Goal: Task Accomplishment & Management: Manage account settings

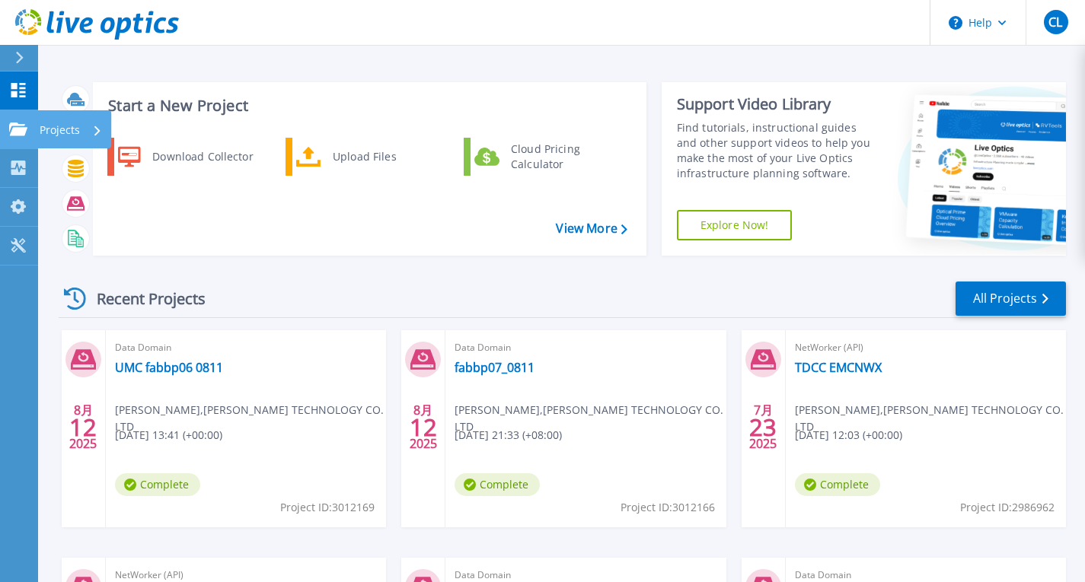
click at [6, 131] on link "Projects Projects" at bounding box center [19, 129] width 38 height 39
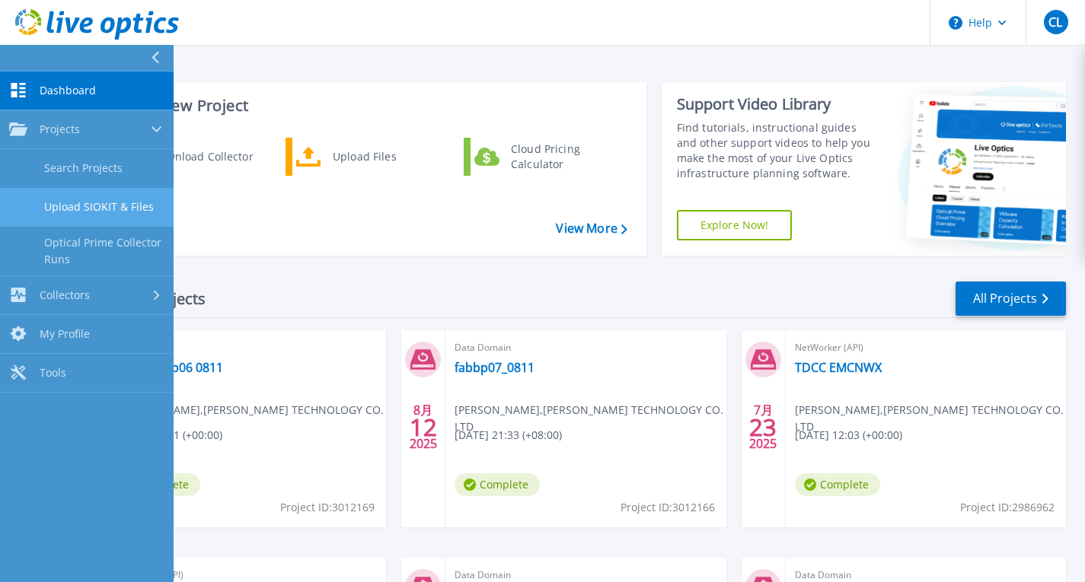
click at [92, 212] on link "Upload SIOKIT & Files" at bounding box center [87, 207] width 174 height 39
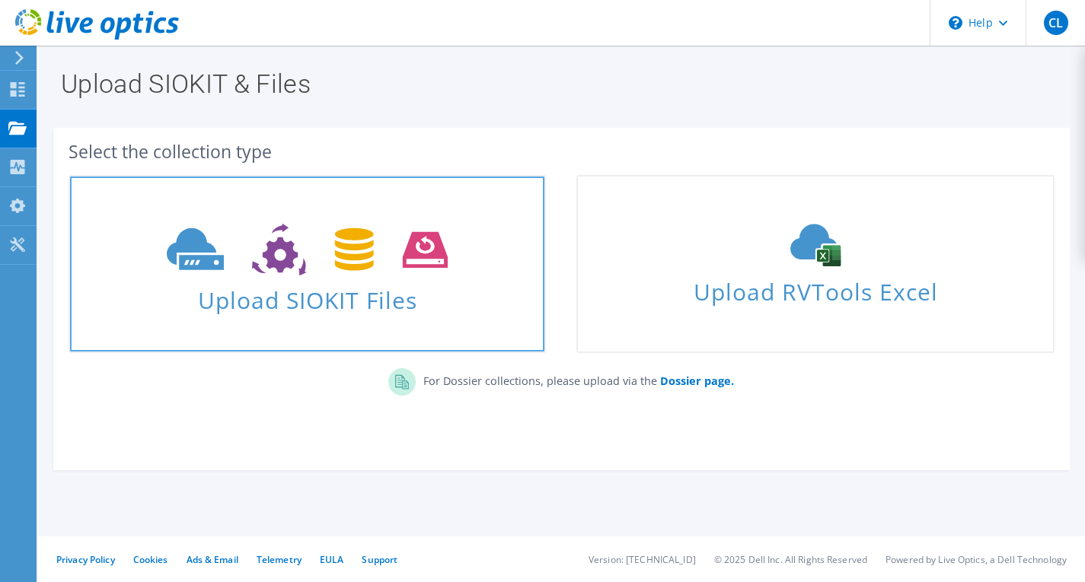
click at [251, 289] on span "Upload SIOKIT Files" at bounding box center [307, 295] width 474 height 33
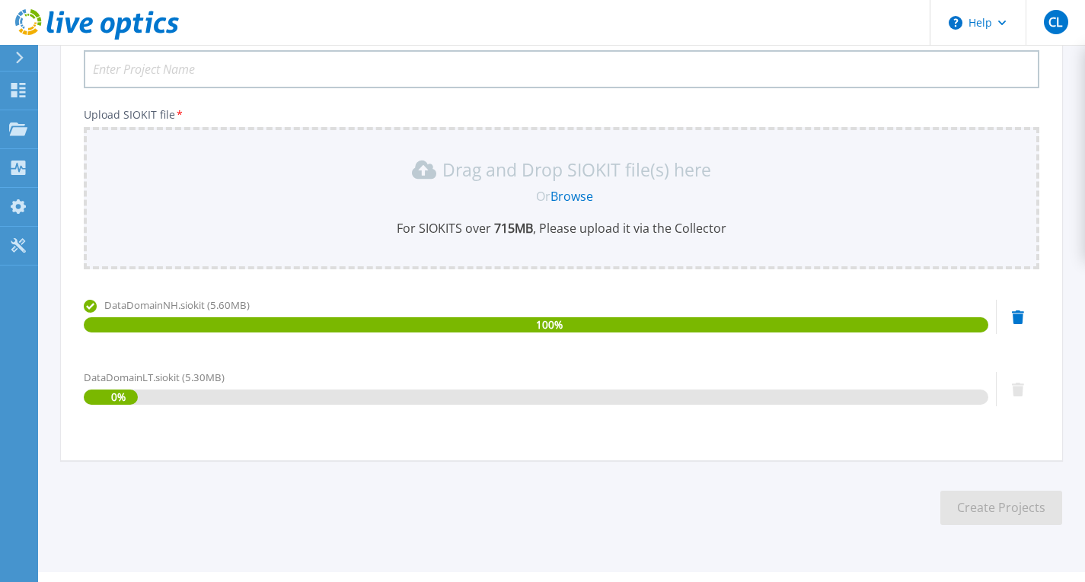
scroll to position [168, 0]
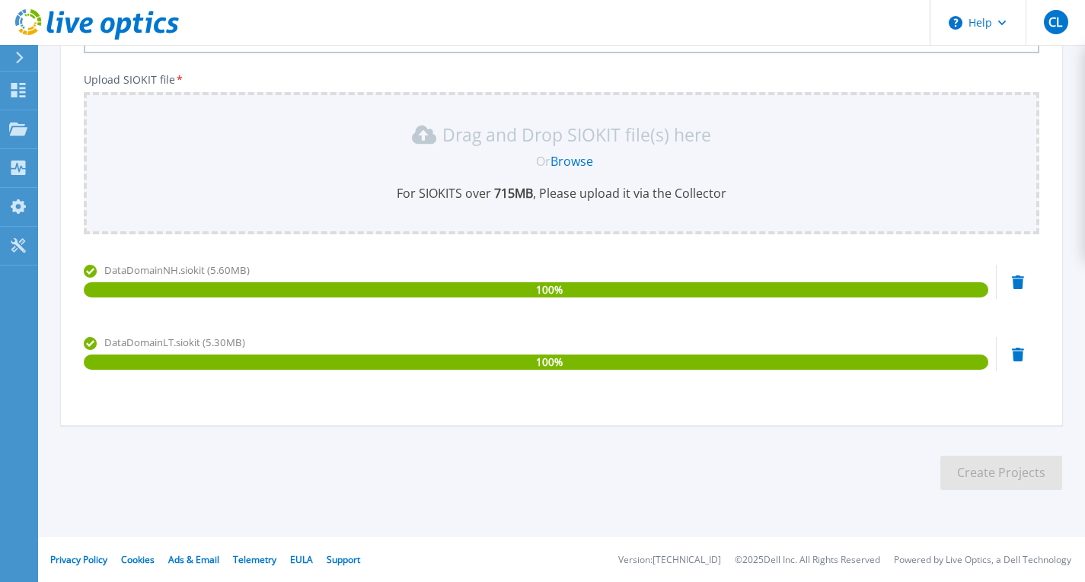
click at [107, 483] on section "Upload SIOKIT You may upload multiple SIOKIT files at the same time. All the Op…" at bounding box center [561, 201] width 1047 height 648
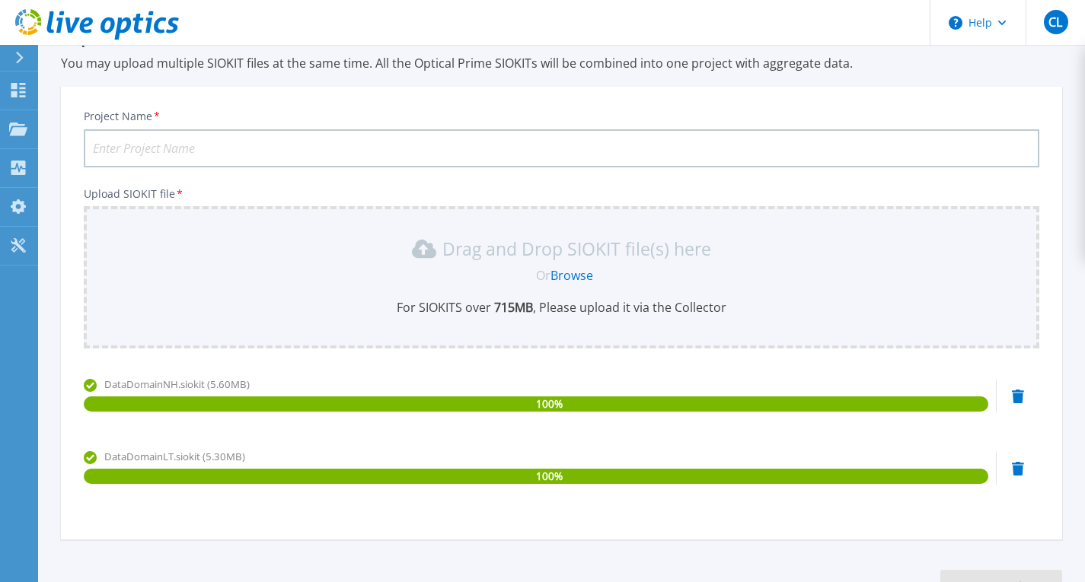
scroll to position [53, 0]
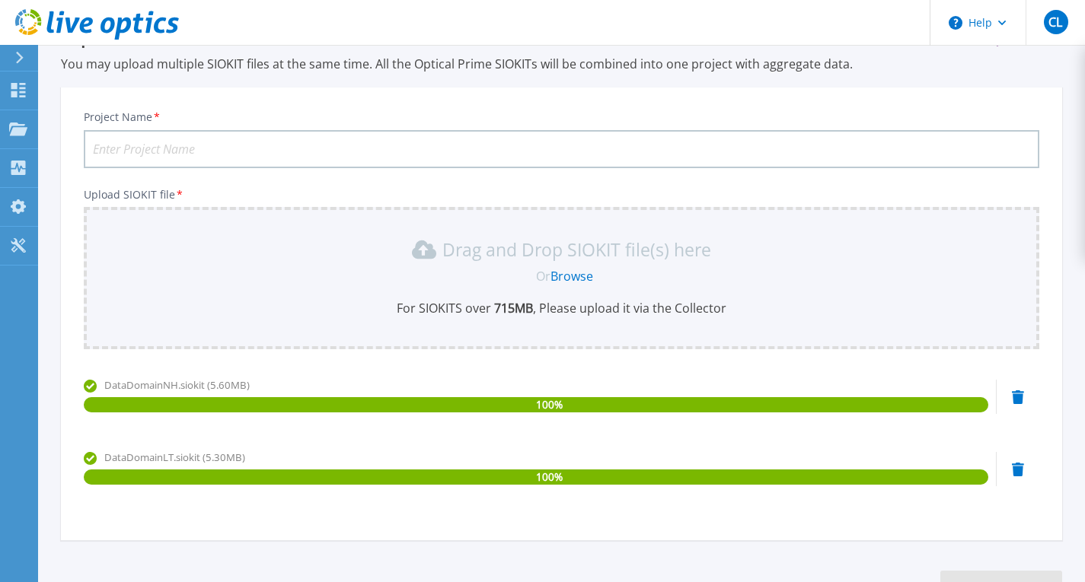
click at [148, 146] on input "Project Name *" at bounding box center [561, 149] width 955 height 38
paste input
click at [139, 142] on input "Project Name *" at bounding box center [561, 149] width 955 height 38
type input "h"
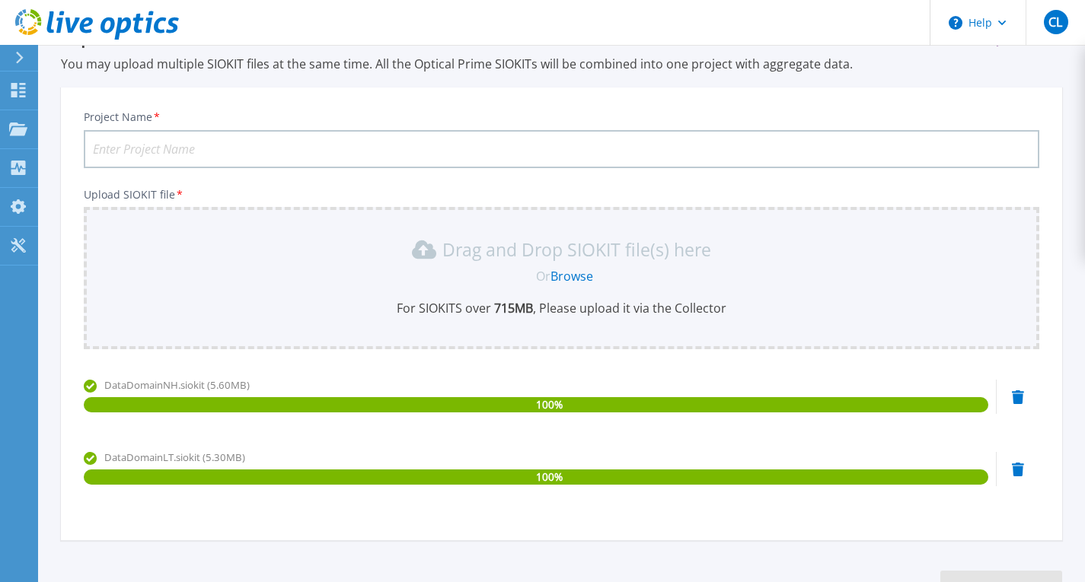
click at [141, 139] on input "Project Name *" at bounding box center [561, 149] width 955 height 38
paste input "taiwanlottery"
click at [232, 144] on input "TaiwanLottery" at bounding box center [561, 149] width 955 height 38
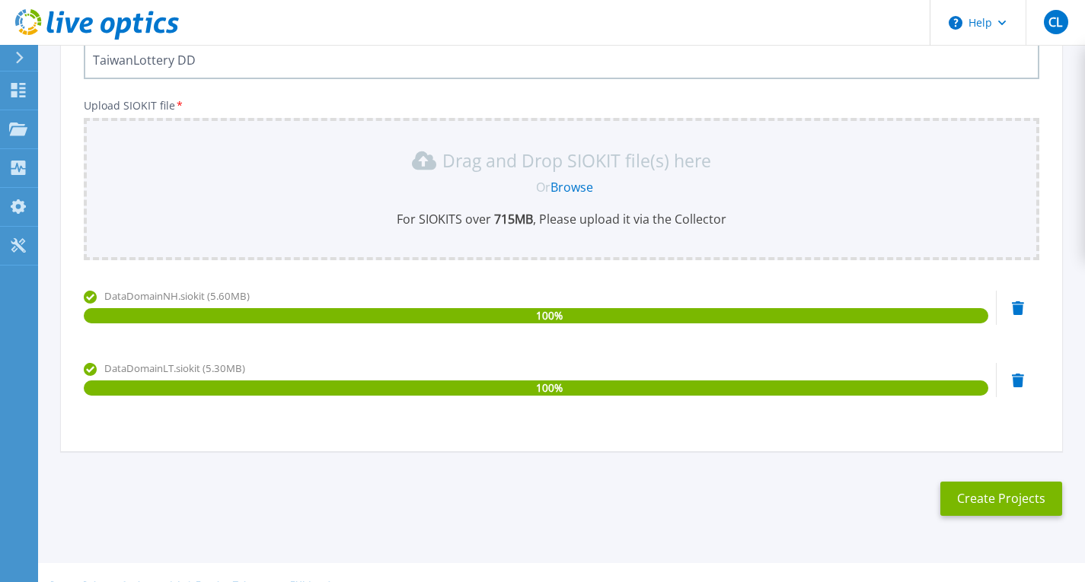
scroll to position [168, 0]
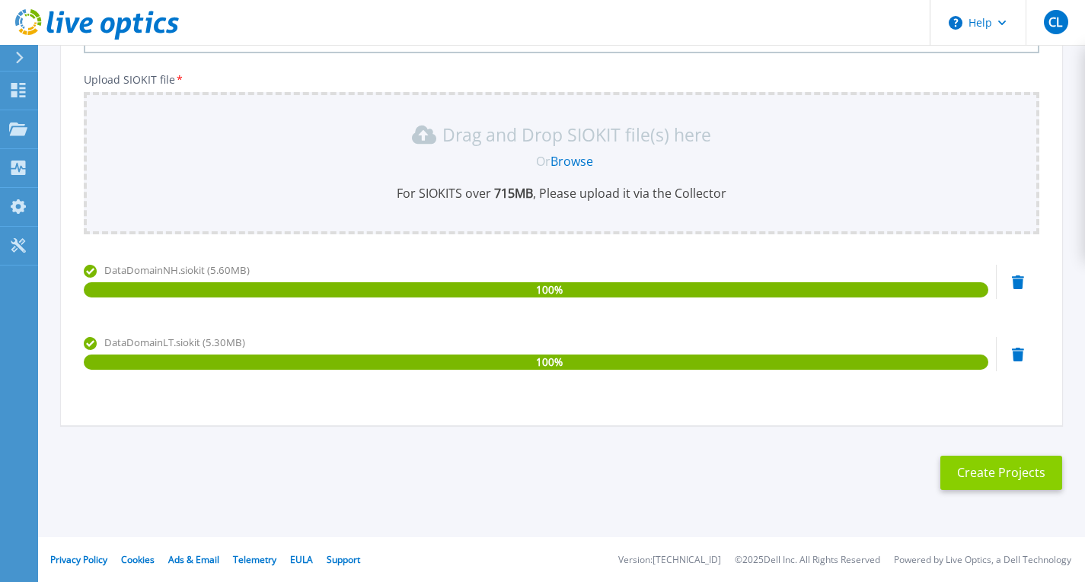
type input "TaiwanLottery DD"
click at [989, 470] on button "Create Projects" at bounding box center [1001, 473] width 122 height 34
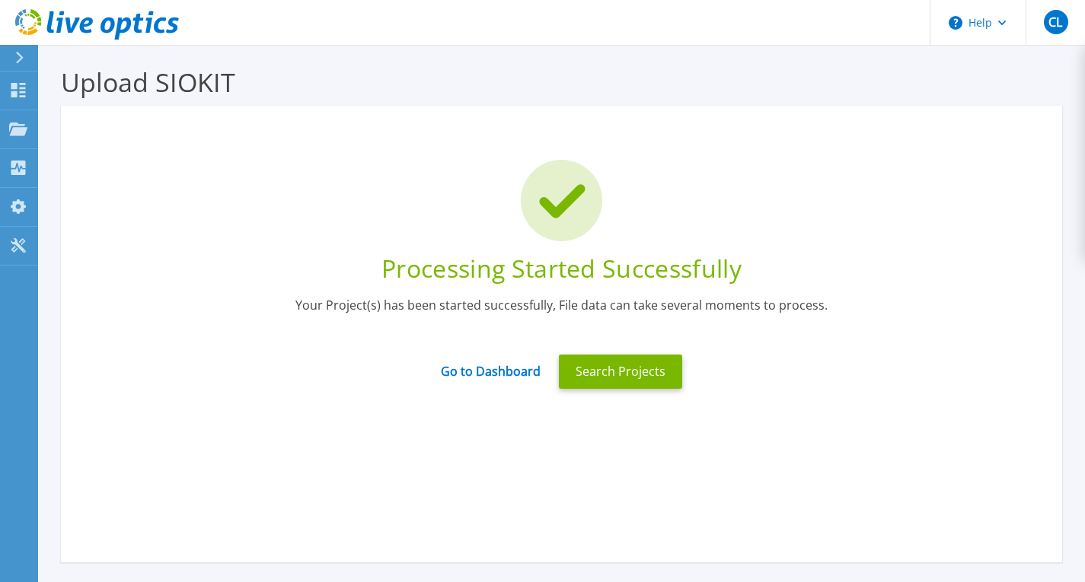
scroll to position [0, 0]
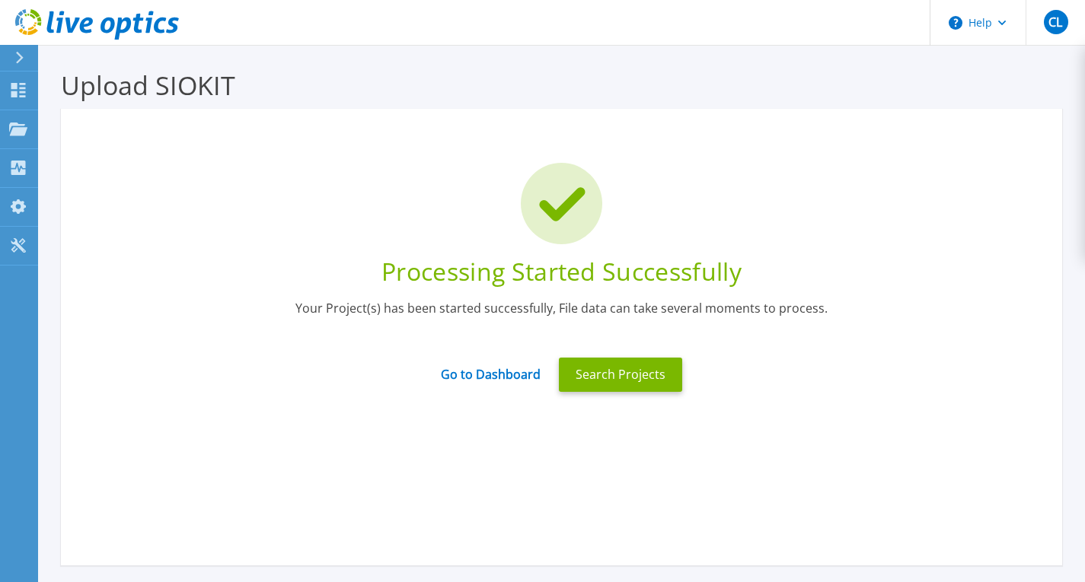
click at [110, 81] on h3 "Upload SIOKIT" at bounding box center [561, 85] width 1001 height 35
click at [91, 119] on div "Projects" at bounding box center [71, 130] width 62 height 40
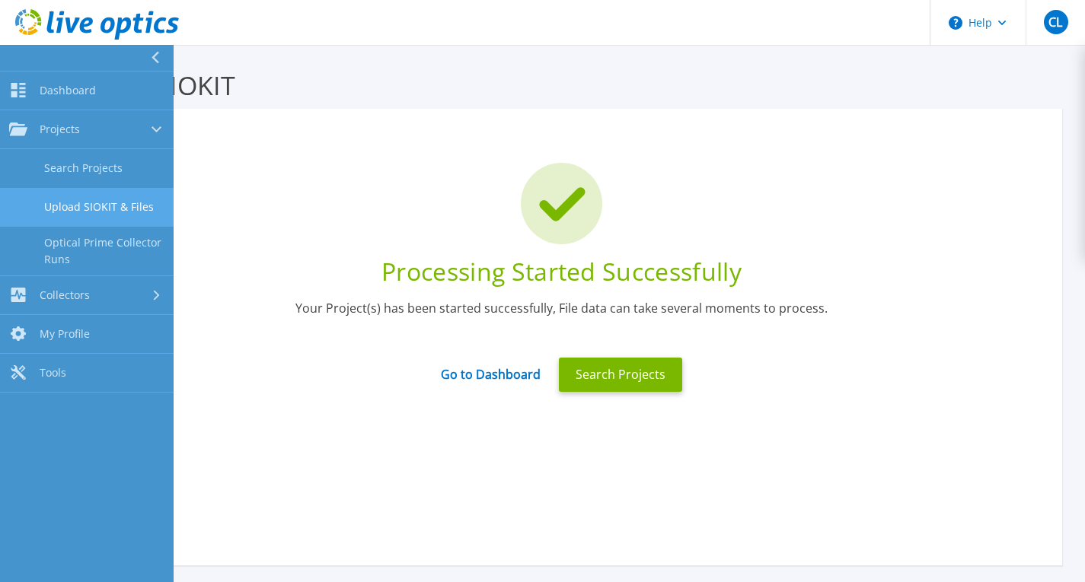
click at [110, 204] on link "Upload SIOKIT & Files" at bounding box center [87, 207] width 174 height 39
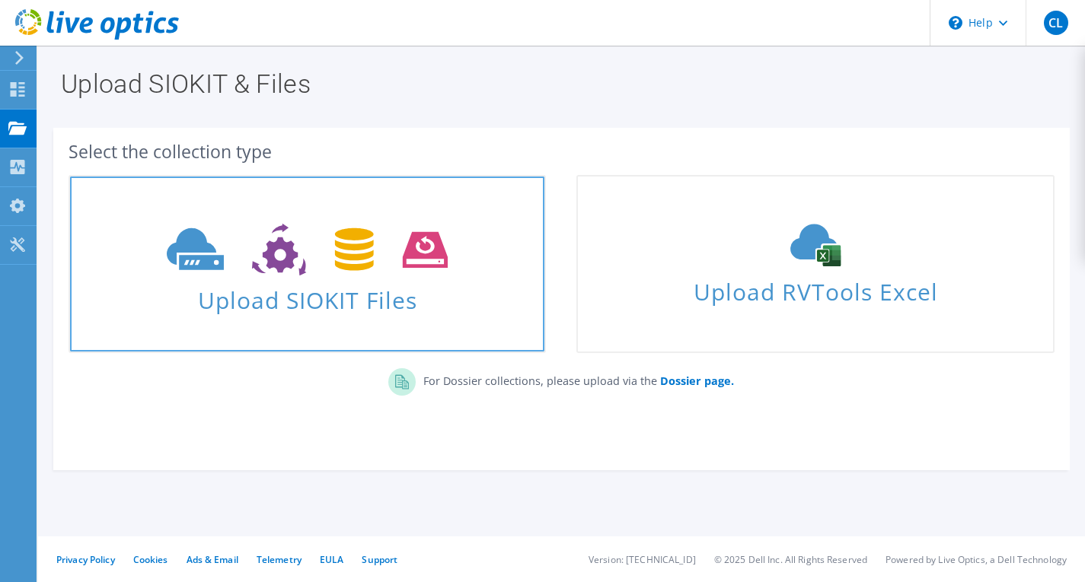
click at [256, 258] on icon at bounding box center [307, 250] width 281 height 53
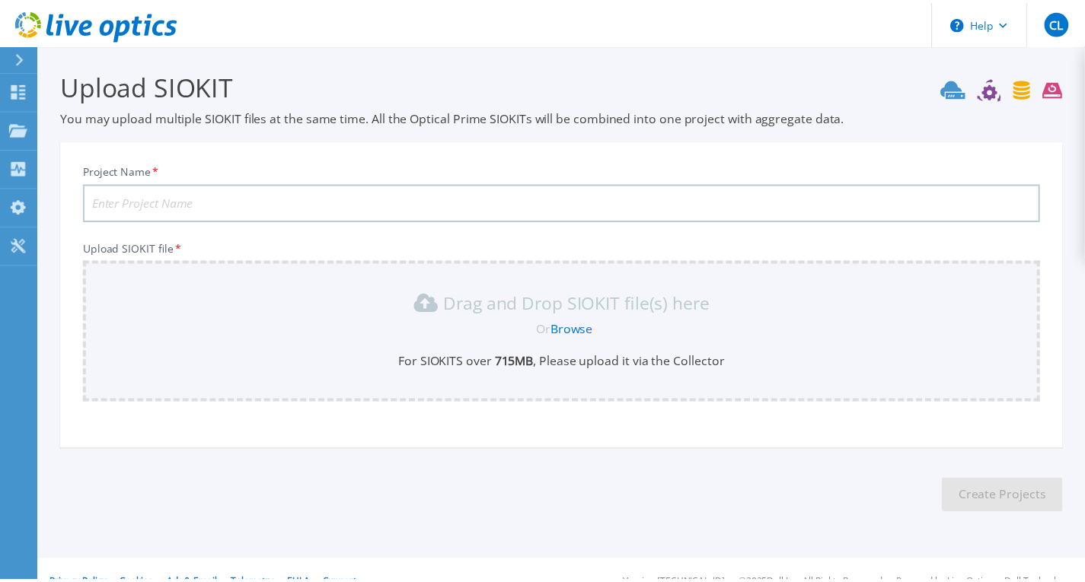
scroll to position [24, 0]
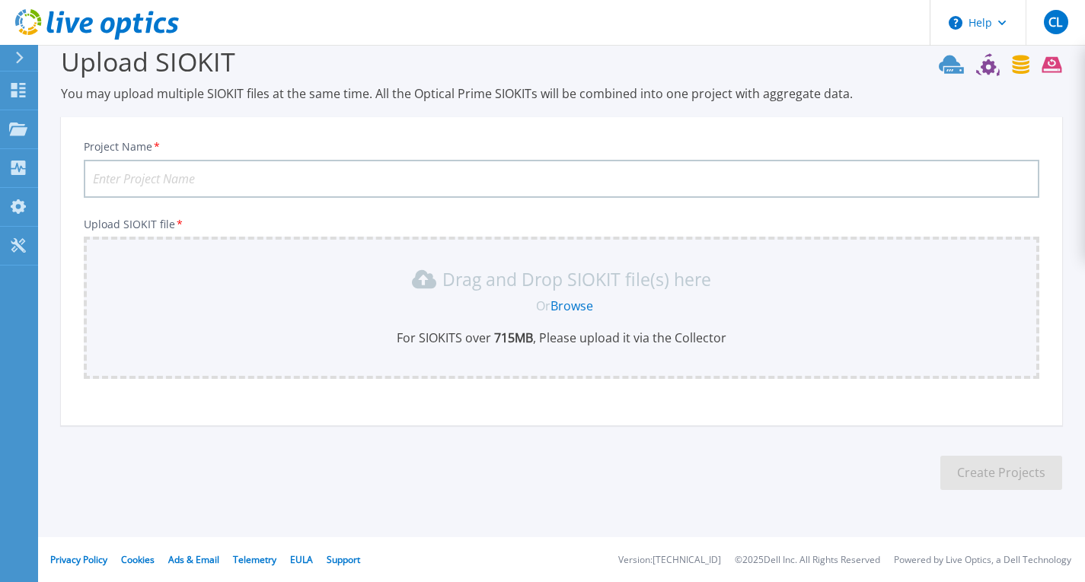
click at [575, 307] on link "Browse" at bounding box center [571, 306] width 43 height 17
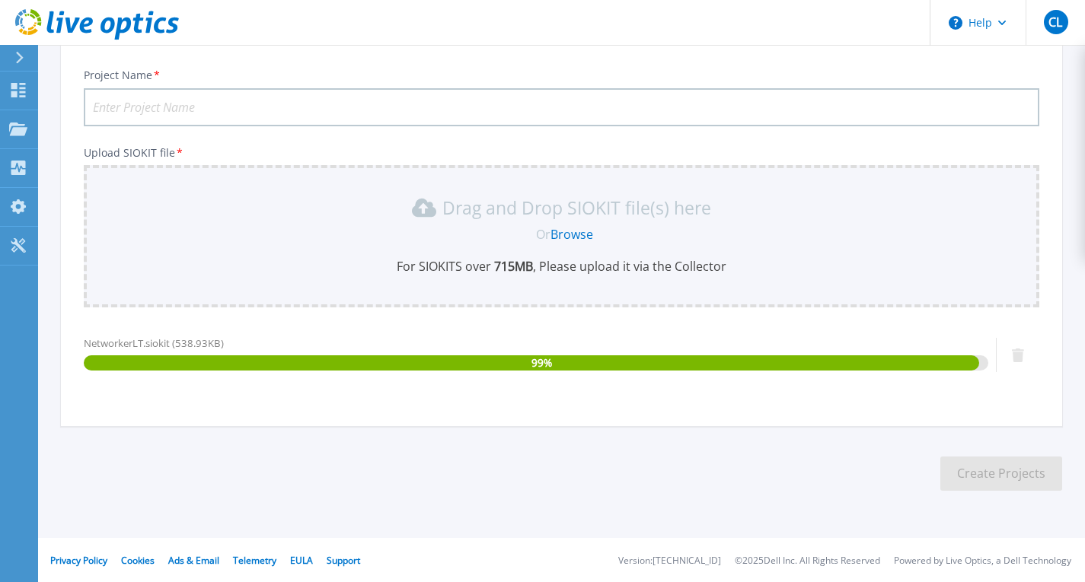
scroll to position [96, 0]
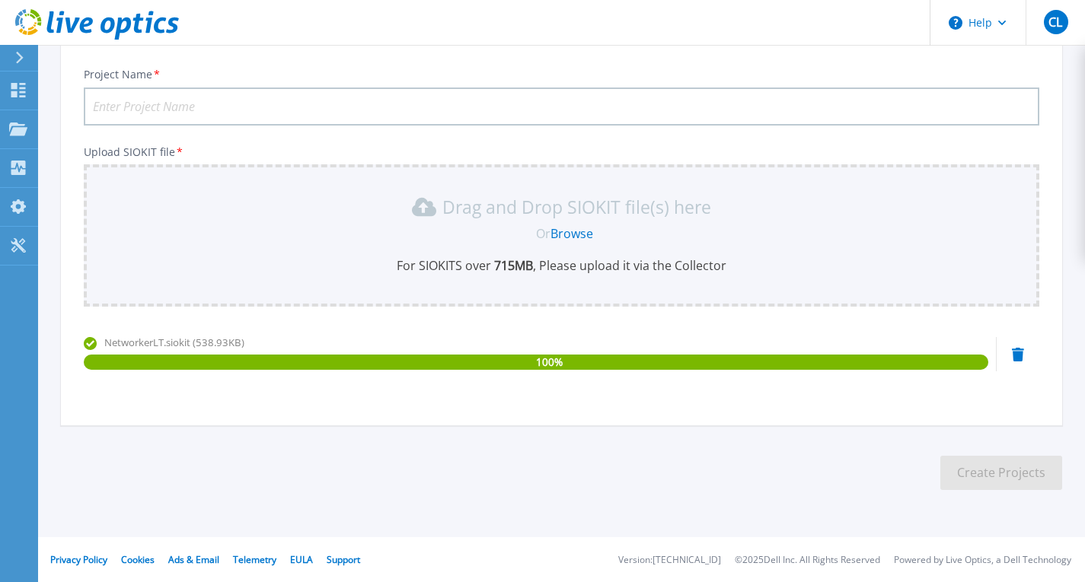
click at [556, 230] on link "Browse" at bounding box center [571, 233] width 43 height 17
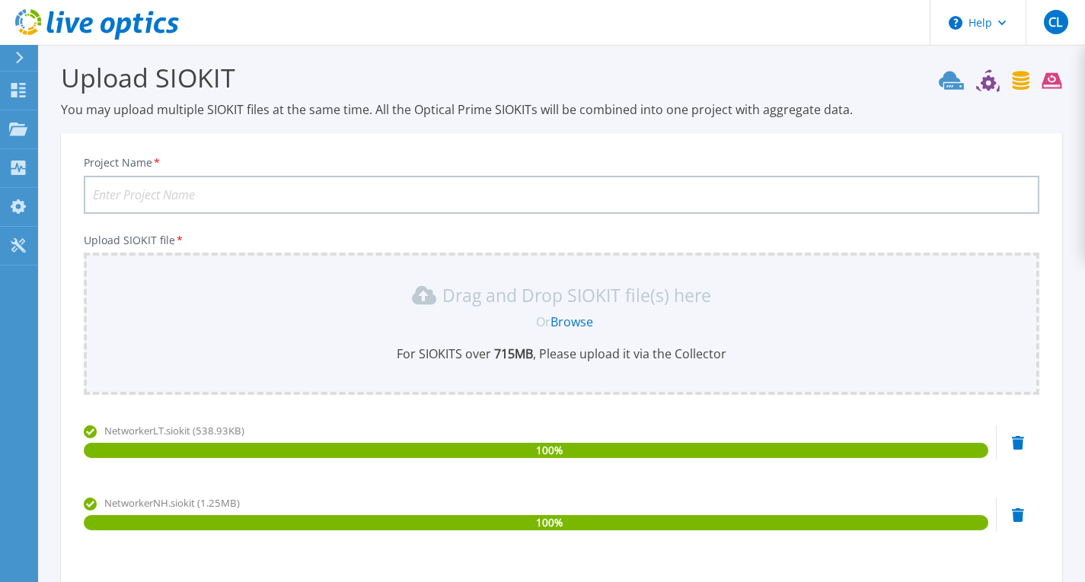
scroll to position [5, 0]
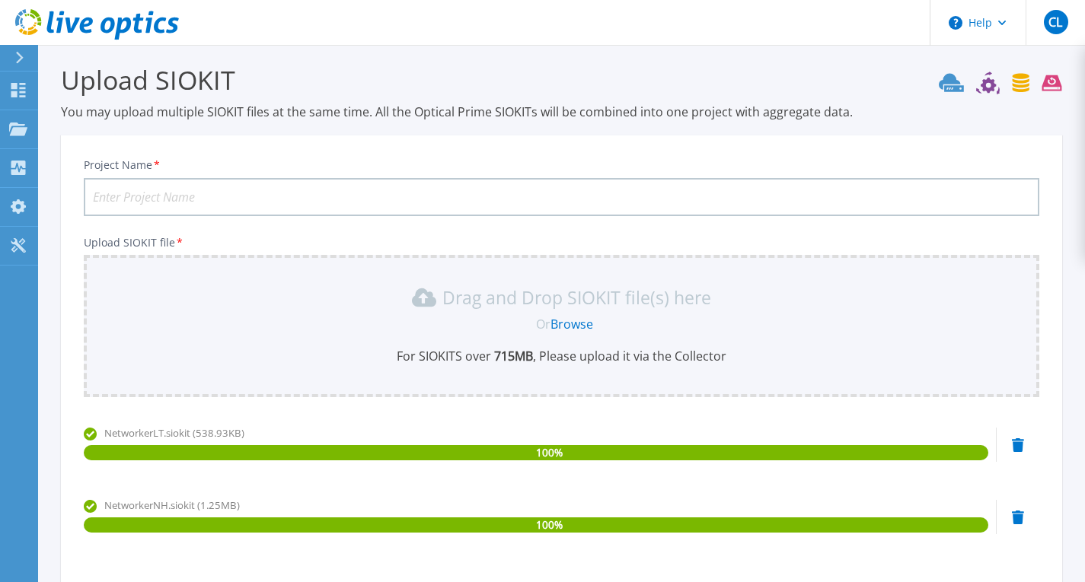
click at [194, 193] on input "Project Name *" at bounding box center [561, 197] width 955 height 38
paste input "TaiwanLottery DD"
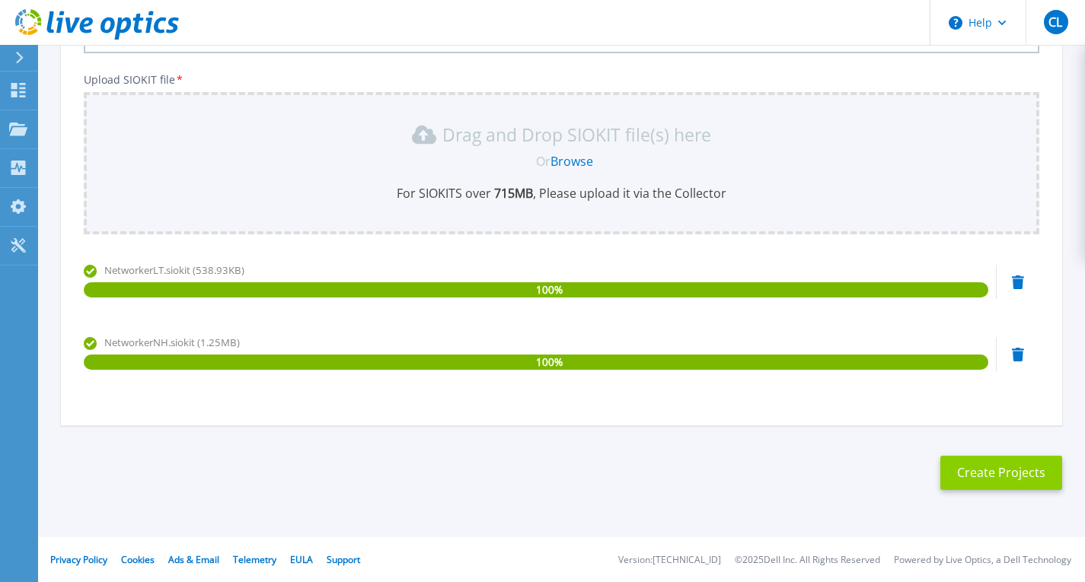
type input "TaiwanLottery Networker"
click at [999, 479] on button "Create Projects" at bounding box center [1001, 473] width 122 height 34
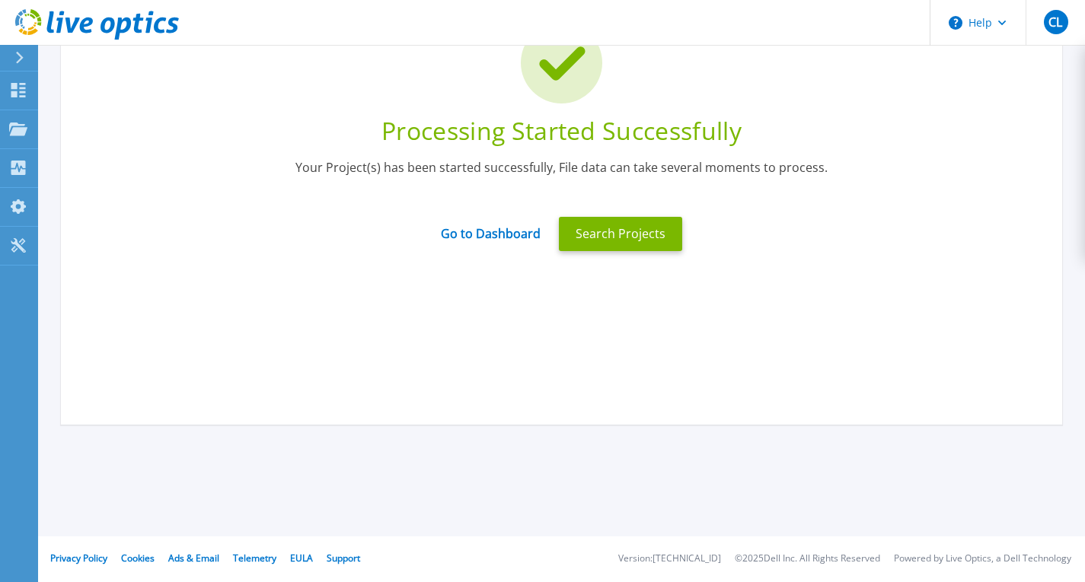
scroll to position [141, 0]
click at [21, 142] on link "Projects Projects" at bounding box center [19, 129] width 38 height 39
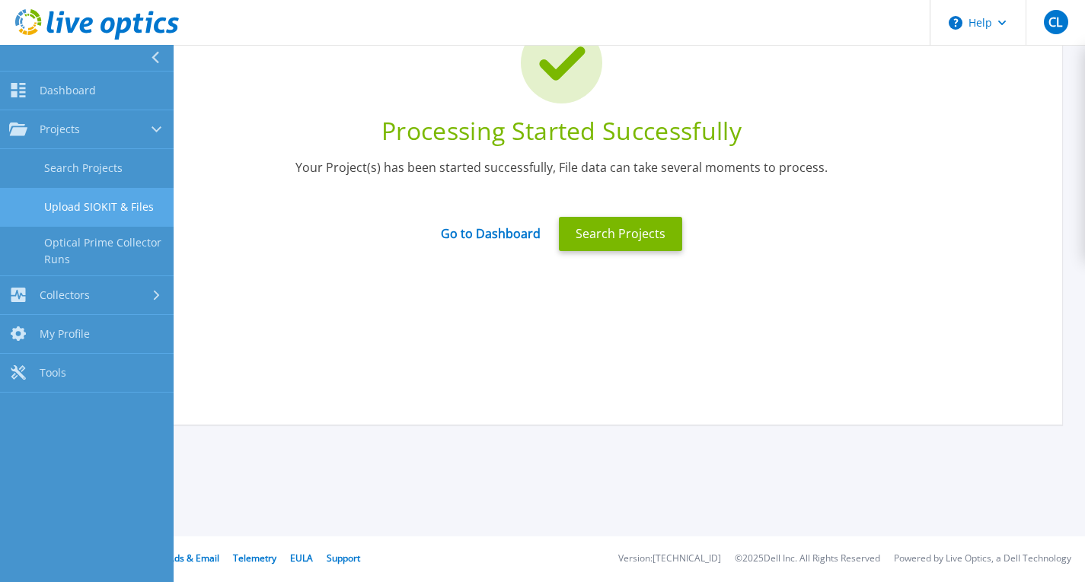
click at [127, 210] on link "Upload SIOKIT & Files" at bounding box center [87, 207] width 174 height 39
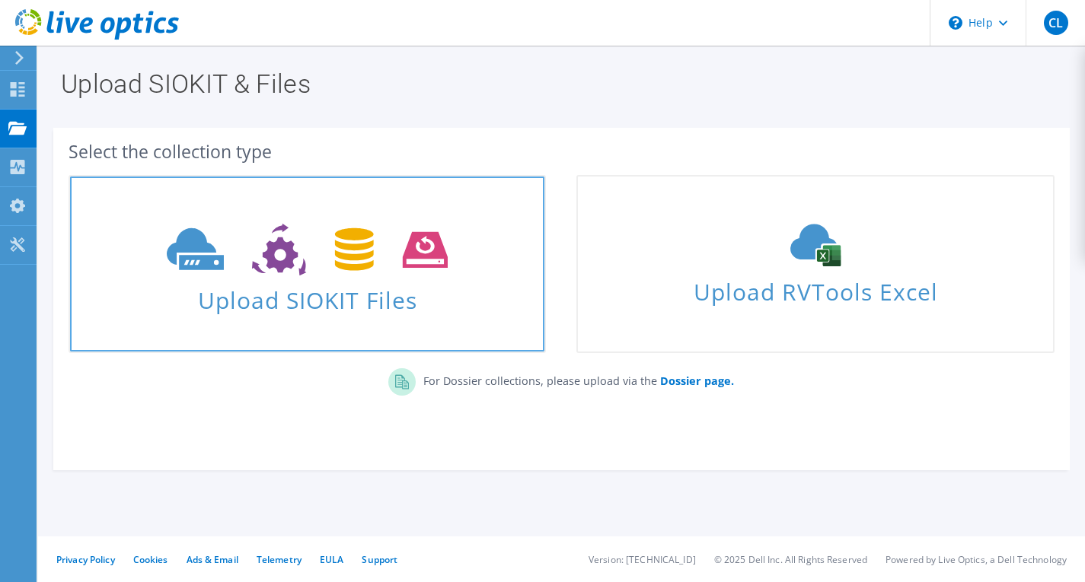
click at [236, 248] on icon at bounding box center [307, 250] width 281 height 53
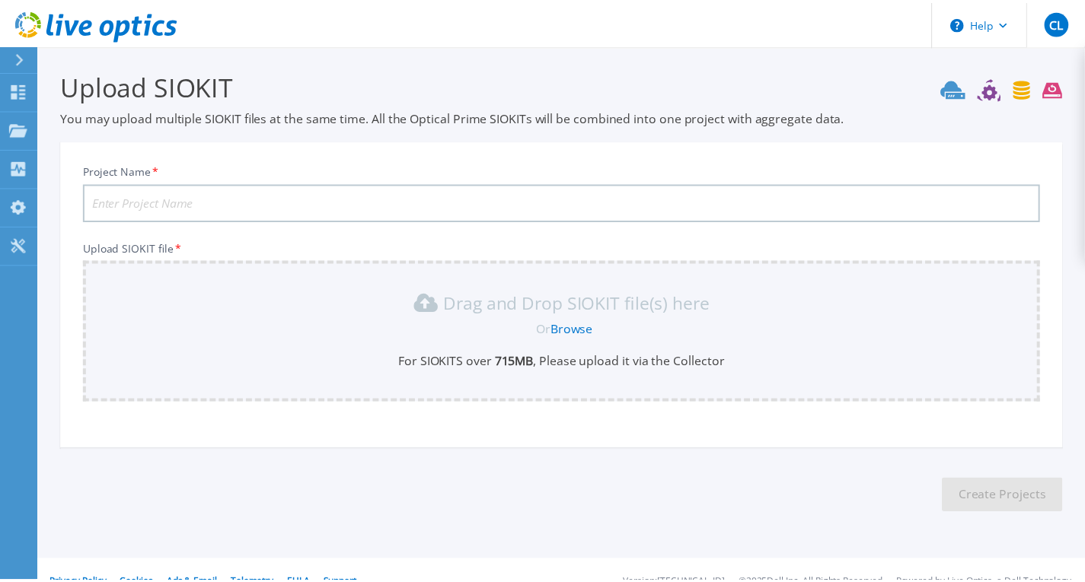
scroll to position [24, 0]
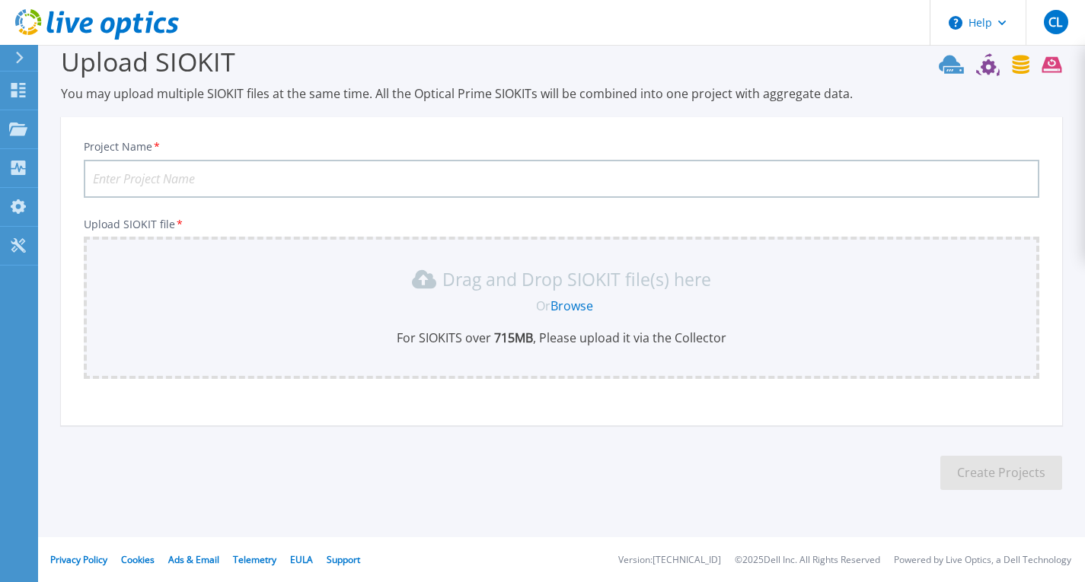
click at [570, 304] on link "Browse" at bounding box center [571, 306] width 43 height 17
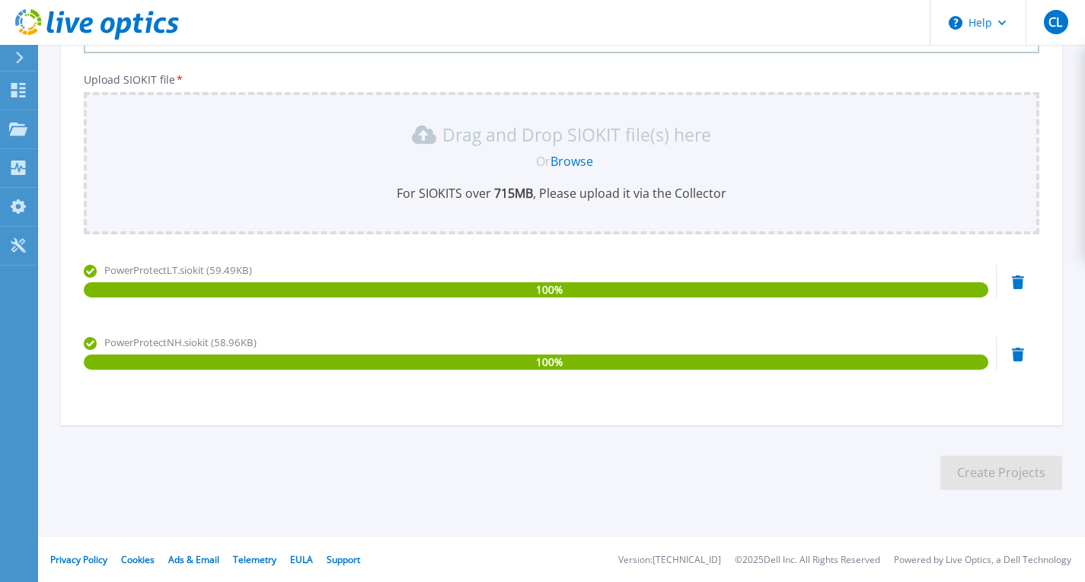
scroll to position [0, 0]
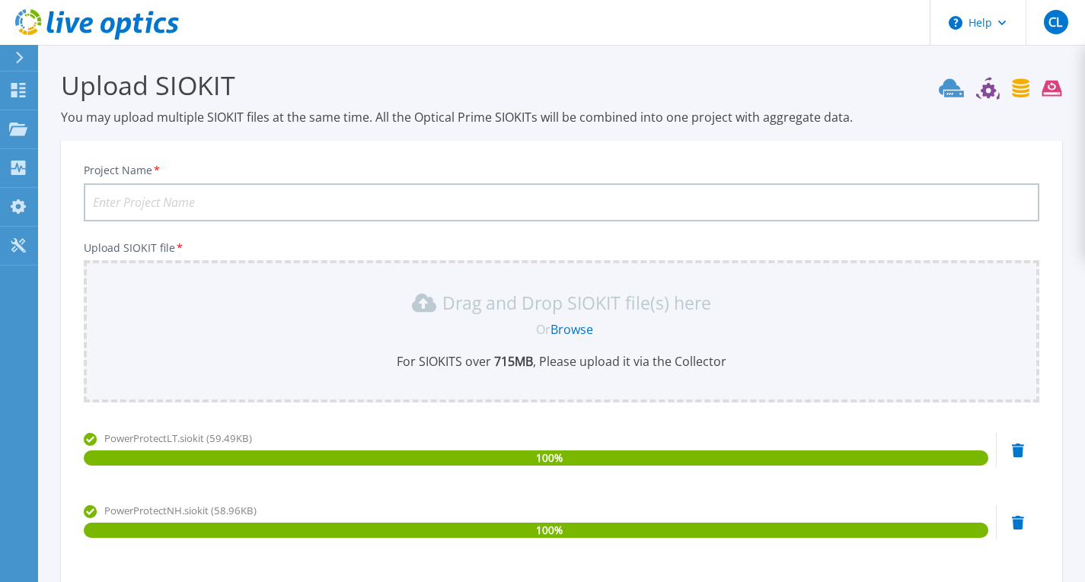
click at [276, 187] on input "Project Name *" at bounding box center [561, 202] width 955 height 38
paste input "TaiwanLottery DD"
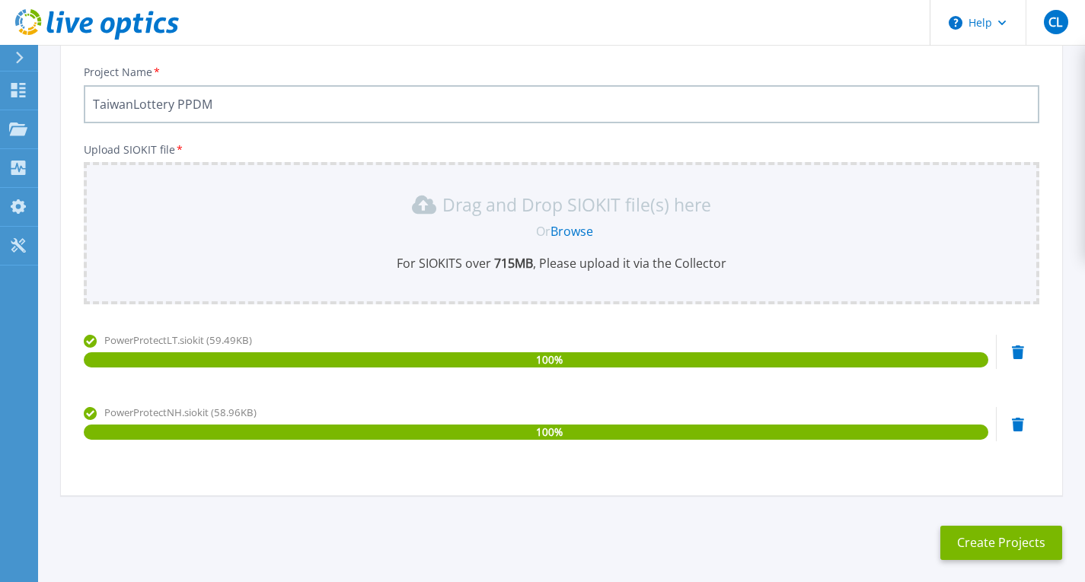
scroll to position [100, 0]
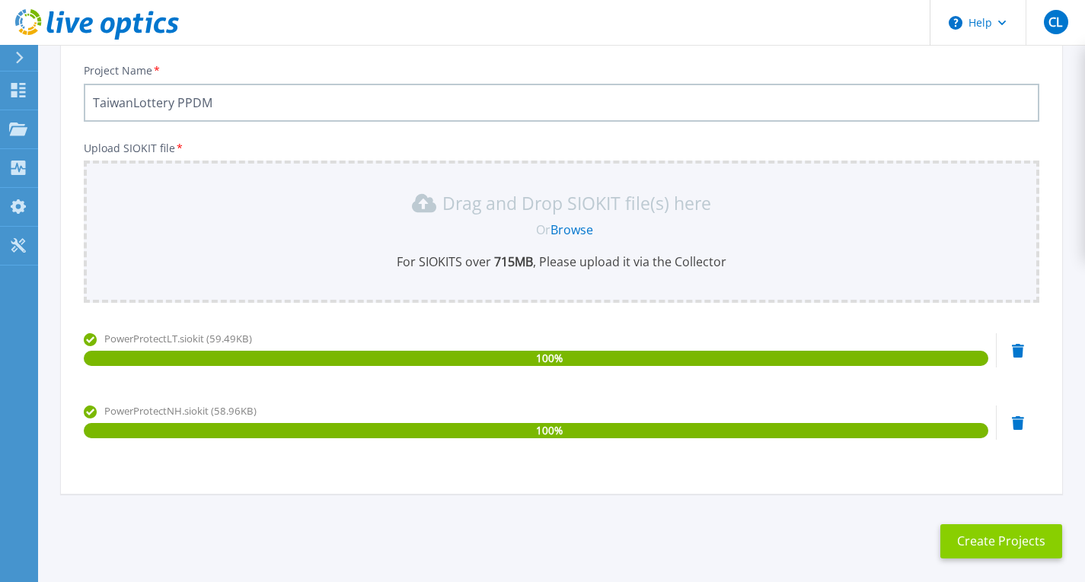
type input "TaiwanLottery PPDM"
click at [965, 536] on button "Create Projects" at bounding box center [1001, 541] width 122 height 34
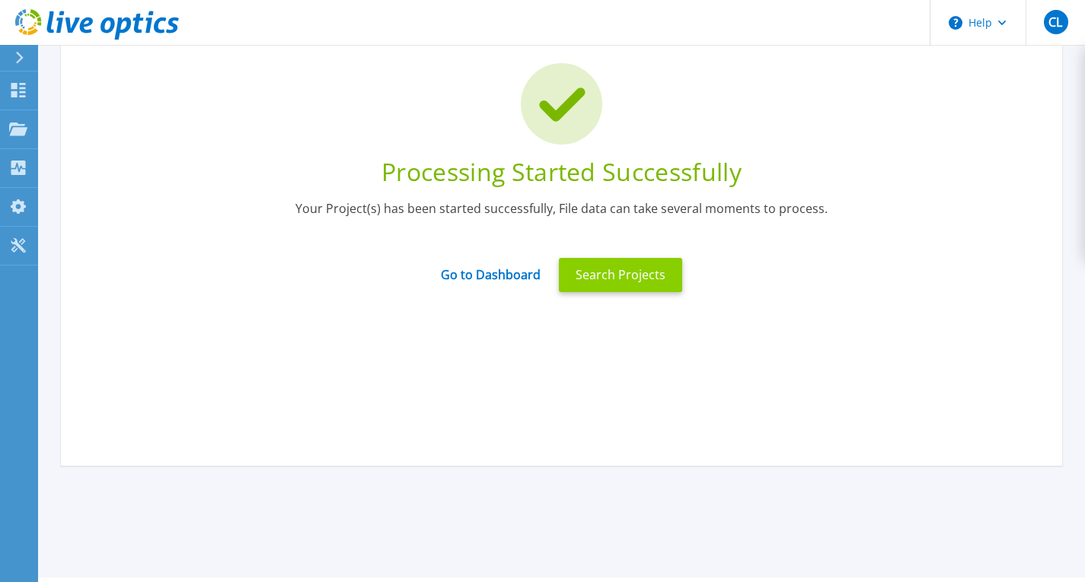
click at [588, 285] on button "Search Projects" at bounding box center [620, 275] width 123 height 34
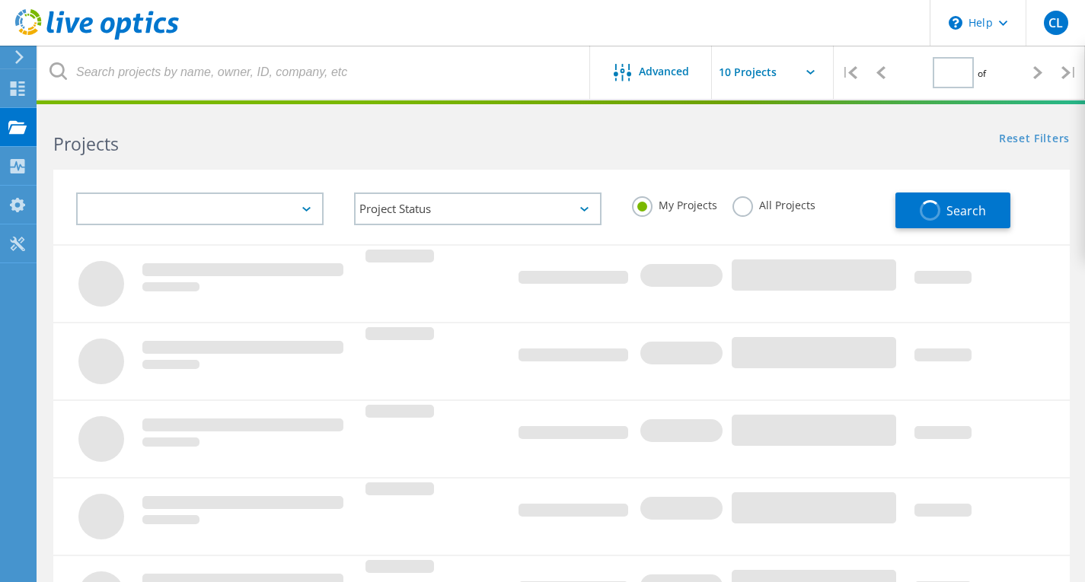
type input "1"
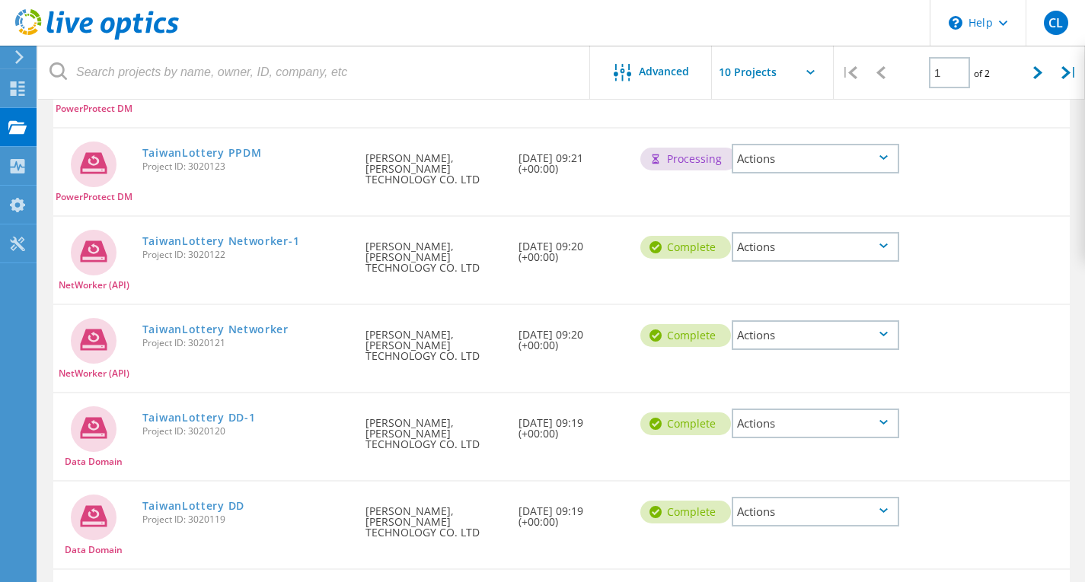
scroll to position [246, 0]
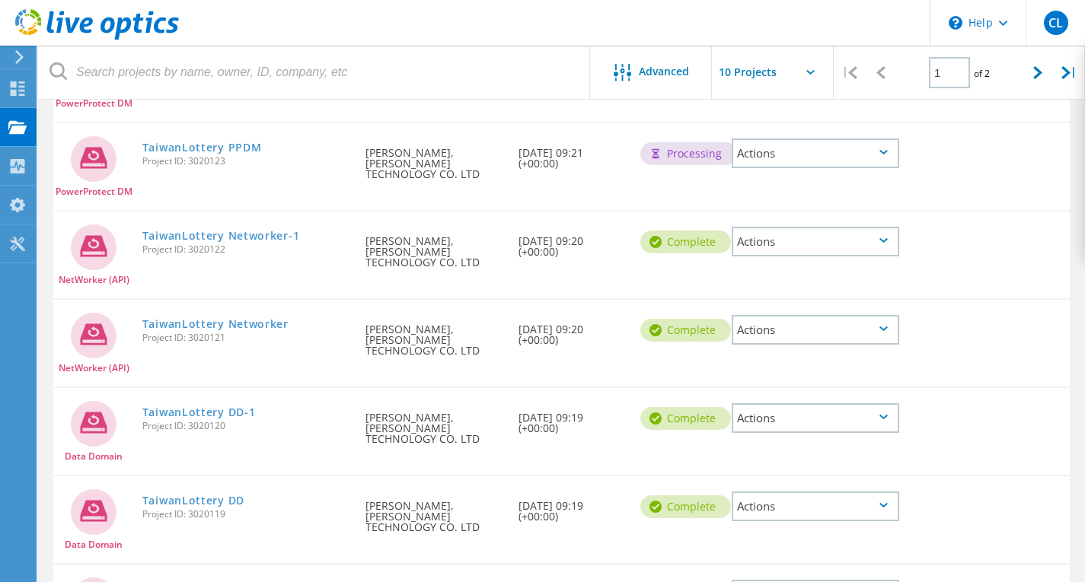
click at [789, 492] on div "Actions" at bounding box center [814, 507] width 167 height 30
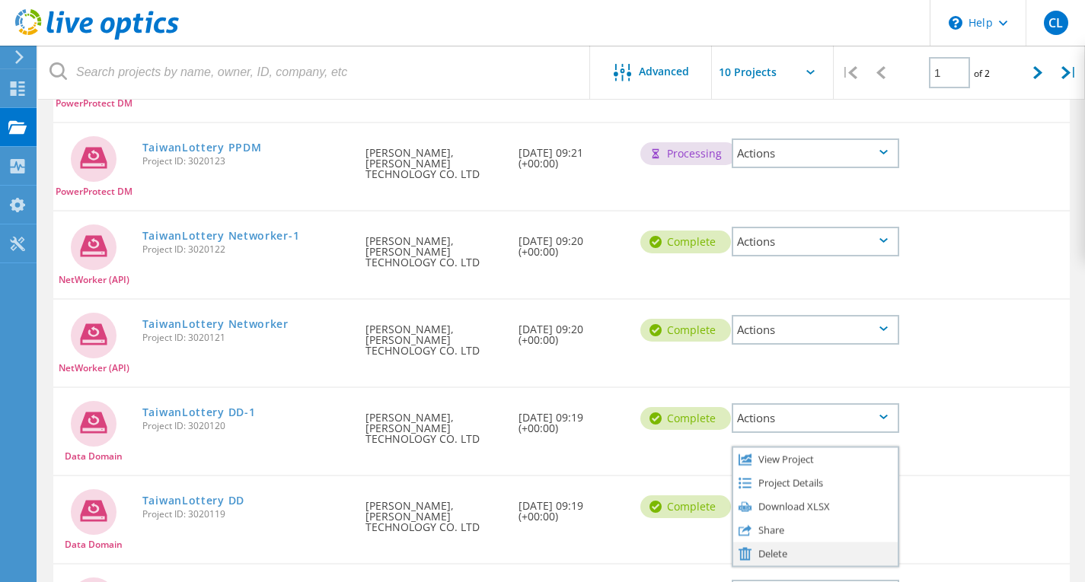
click at [768, 542] on div "Delete" at bounding box center [815, 554] width 164 height 24
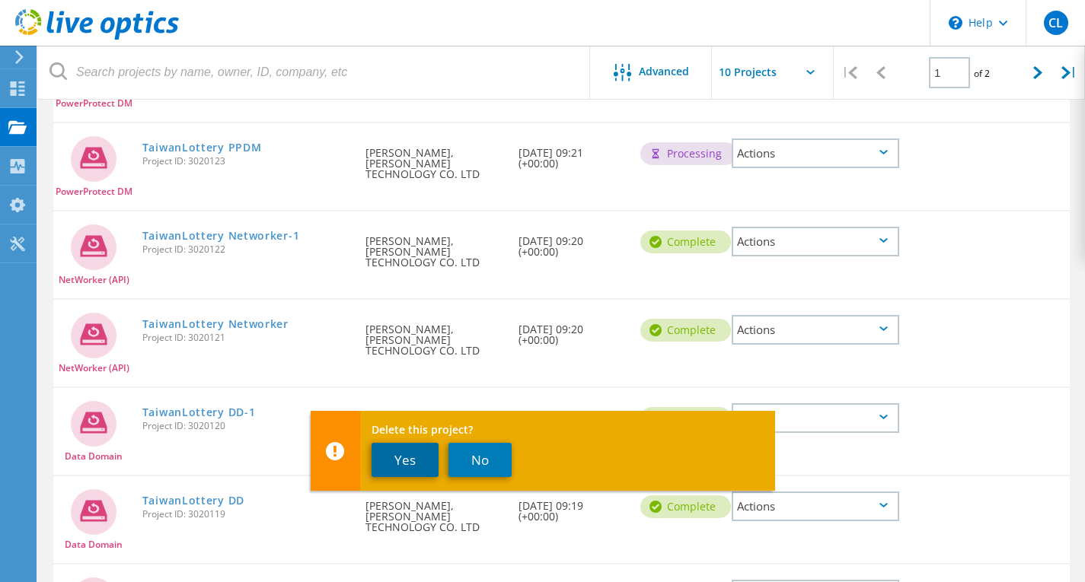
click at [404, 452] on button "Yes" at bounding box center [404, 460] width 67 height 34
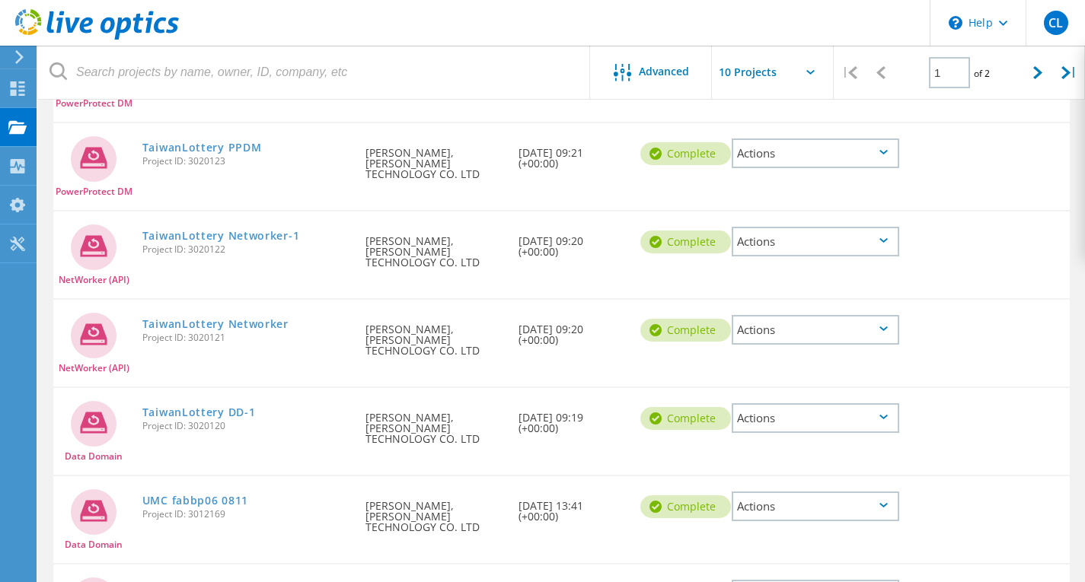
click at [820, 403] on div "Actions" at bounding box center [814, 418] width 167 height 30
click at [768, 425] on div "Delete this project? Yes No" at bounding box center [543, 462] width 464 height 80
click at [766, 403] on div "Actions" at bounding box center [814, 418] width 167 height 30
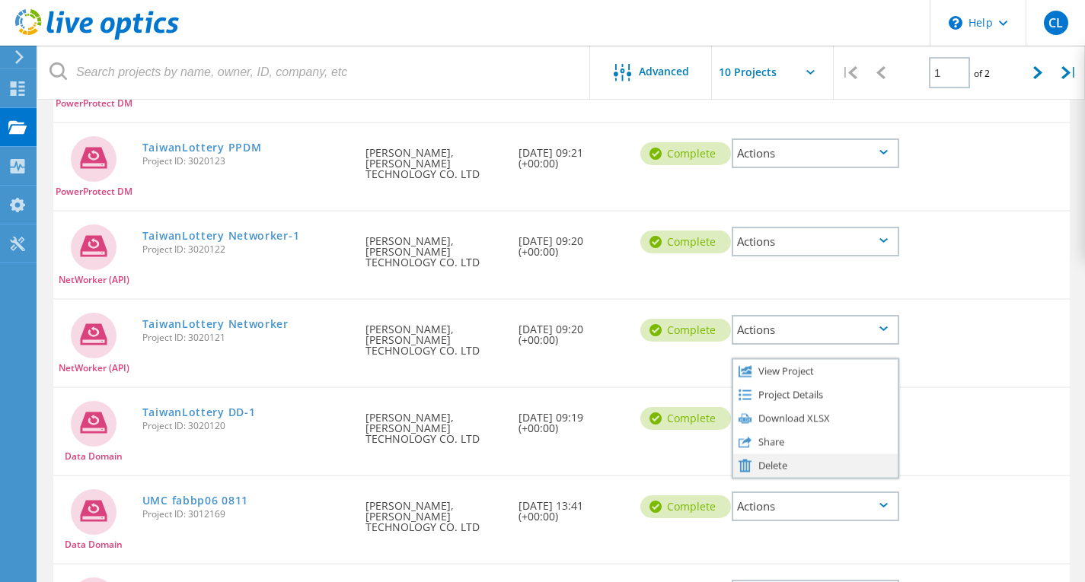
click at [757, 454] on div "Delete" at bounding box center [815, 466] width 164 height 24
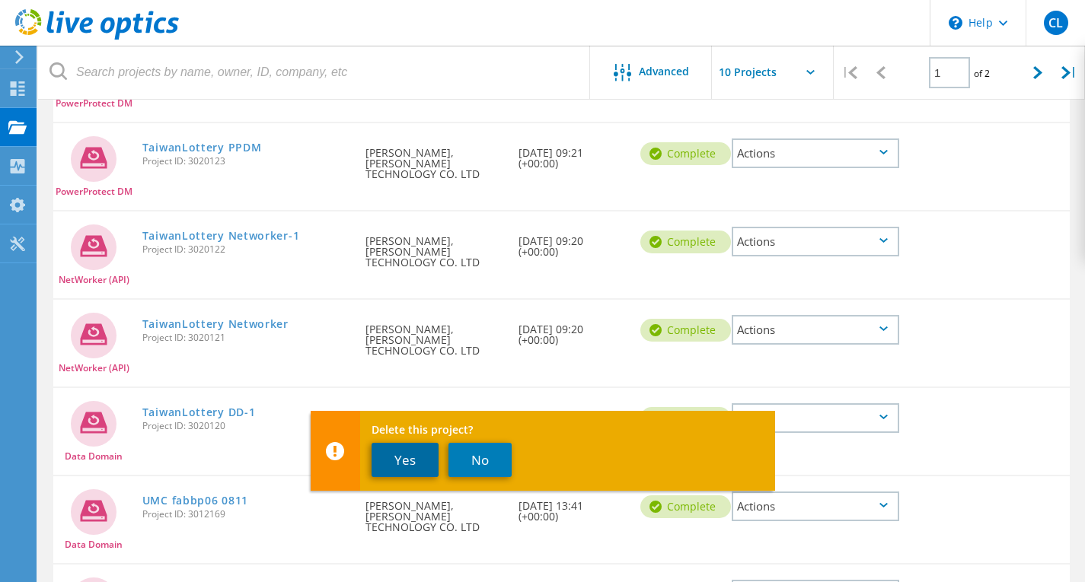
click at [414, 463] on button "Yes" at bounding box center [404, 460] width 67 height 34
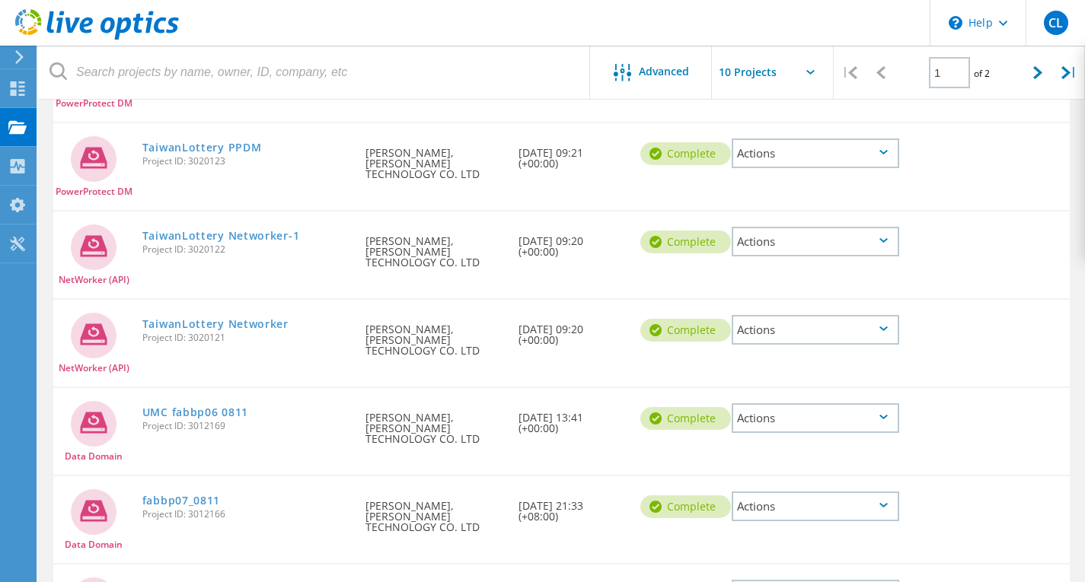
click at [782, 315] on div "Actions" at bounding box center [814, 330] width 167 height 30
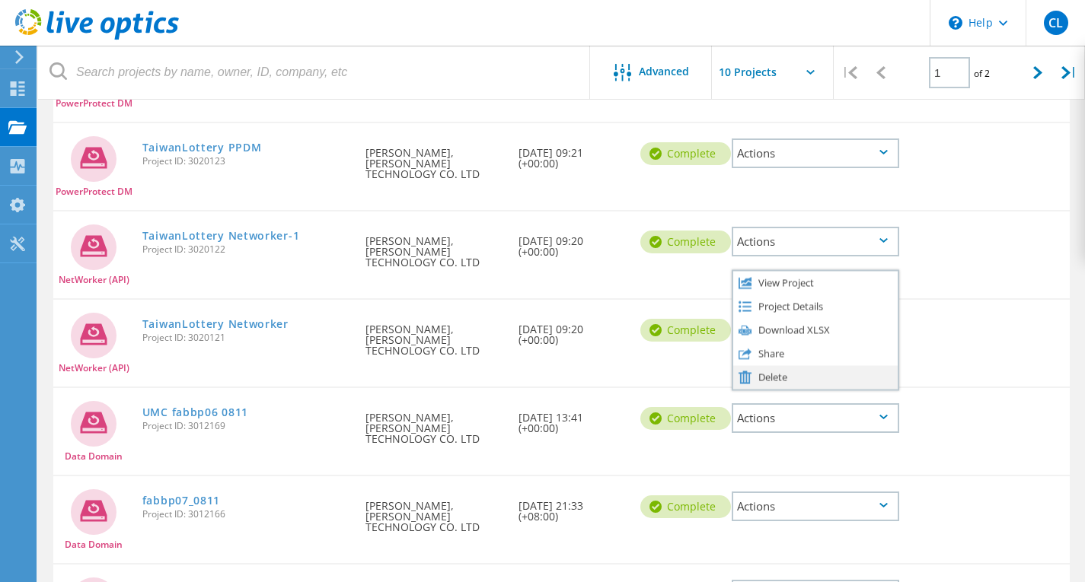
click at [762, 365] on div "Delete" at bounding box center [815, 377] width 164 height 24
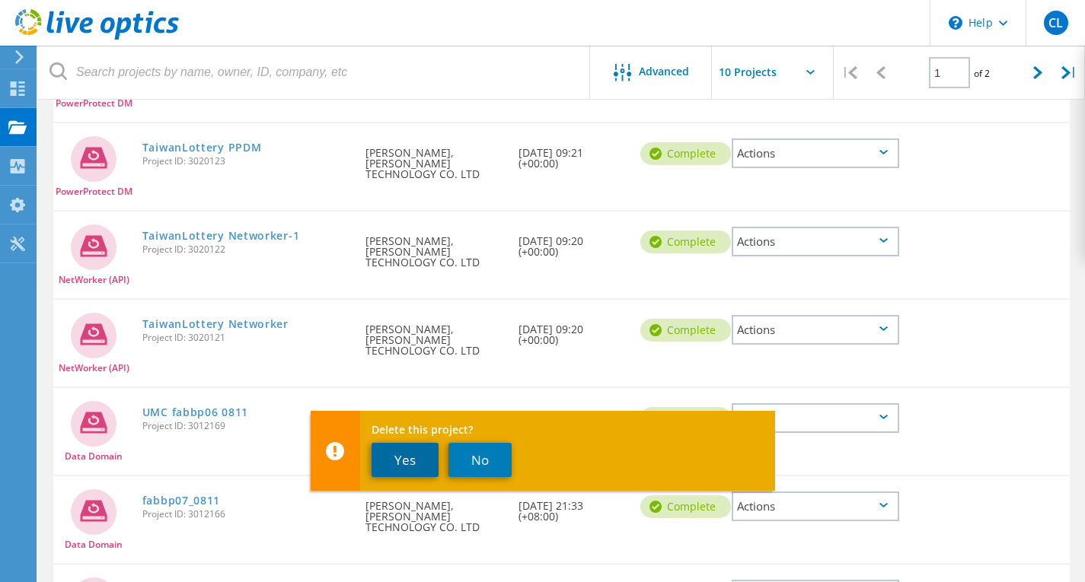
click at [390, 466] on button "Yes" at bounding box center [404, 460] width 67 height 34
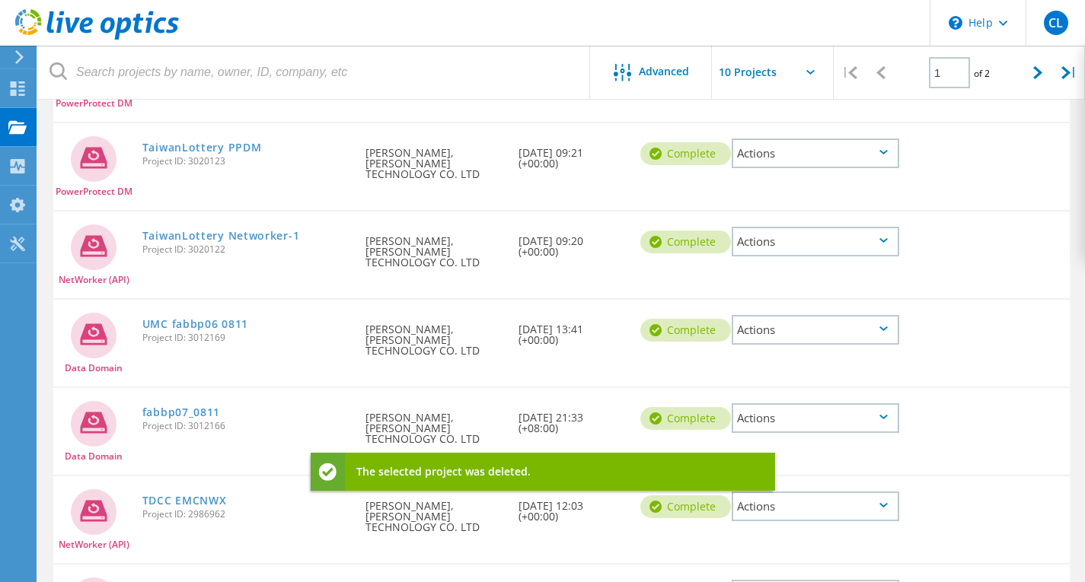
click at [756, 227] on div "Actions" at bounding box center [814, 242] width 167 height 30
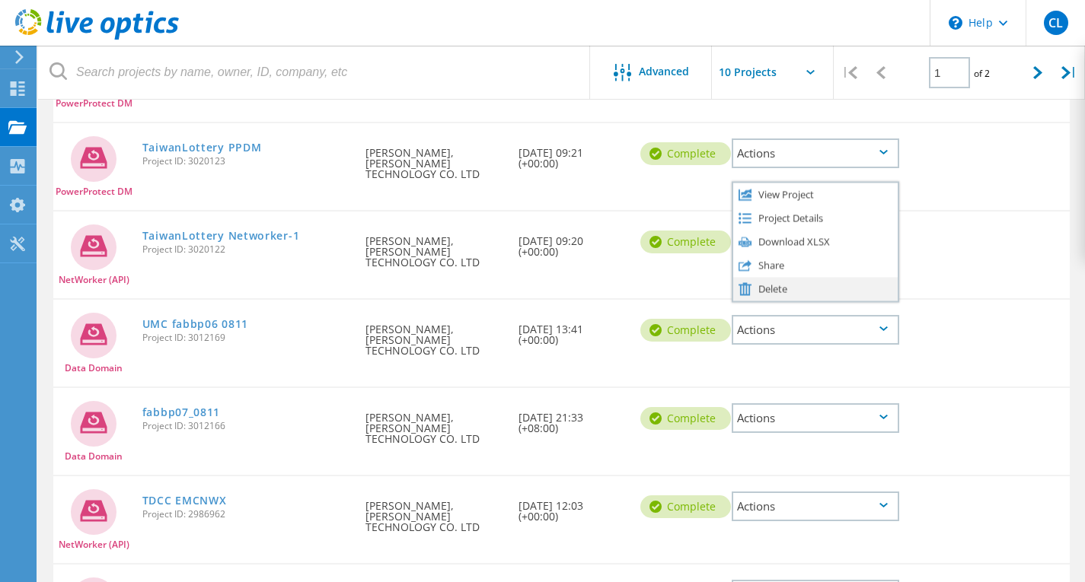
click at [757, 277] on div "Delete" at bounding box center [815, 289] width 164 height 24
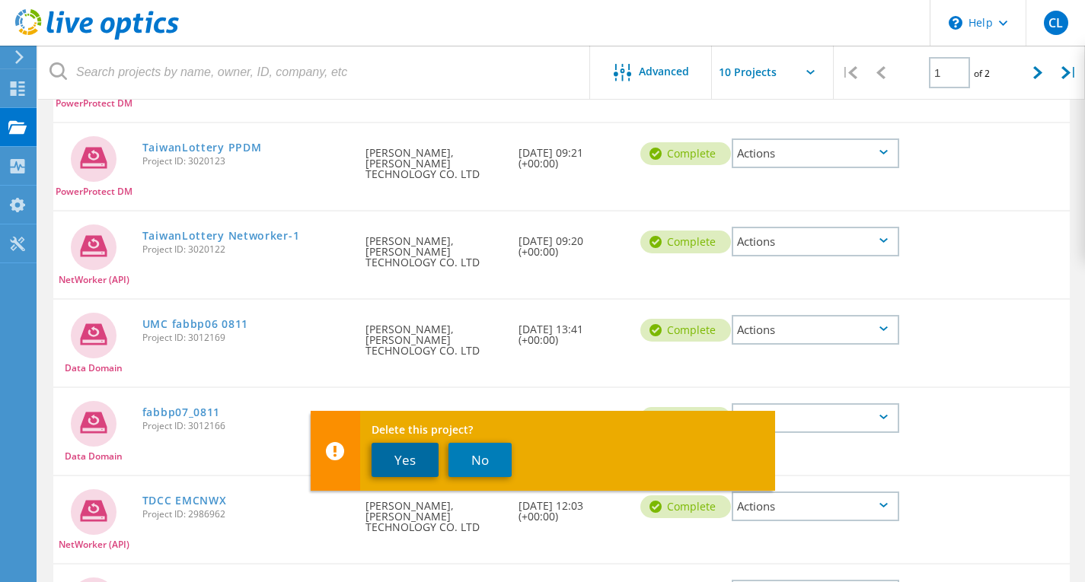
click at [401, 462] on button "Yes" at bounding box center [404, 460] width 67 height 34
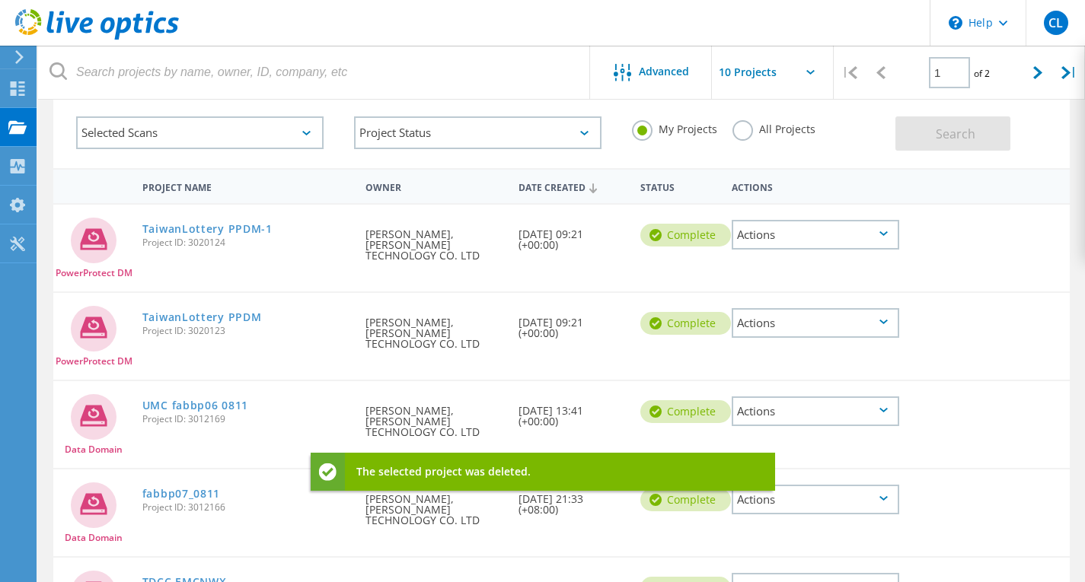
scroll to position [75, 0]
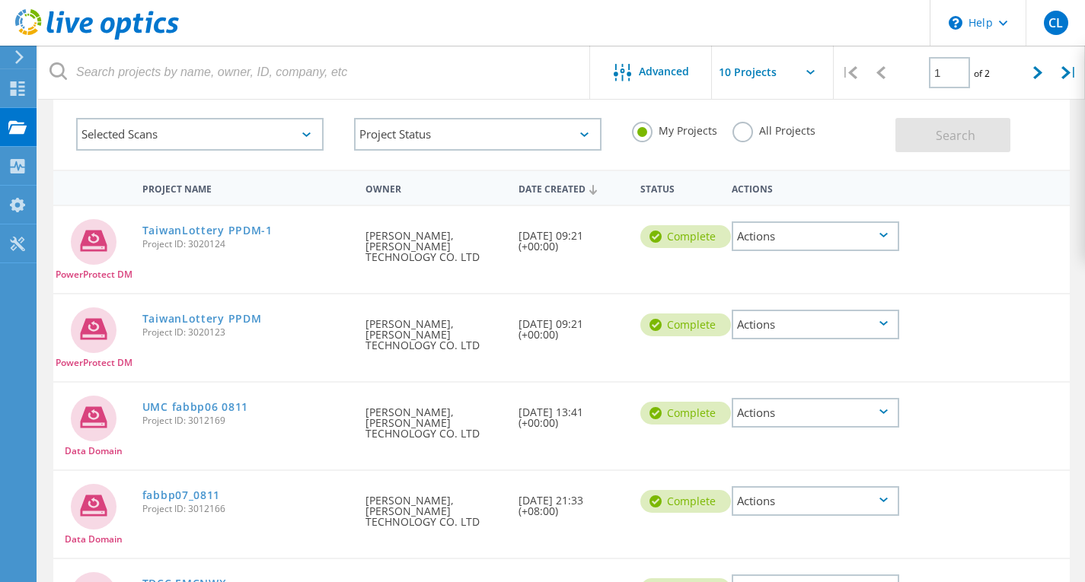
click at [781, 237] on div "Actions" at bounding box center [814, 236] width 167 height 30
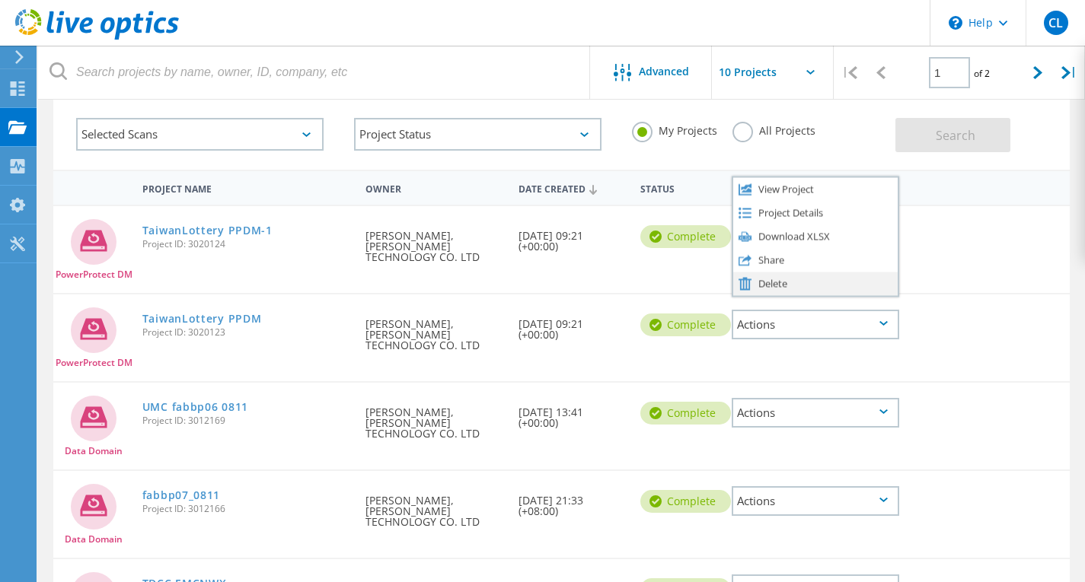
click at [763, 283] on div "Delete" at bounding box center [815, 284] width 164 height 24
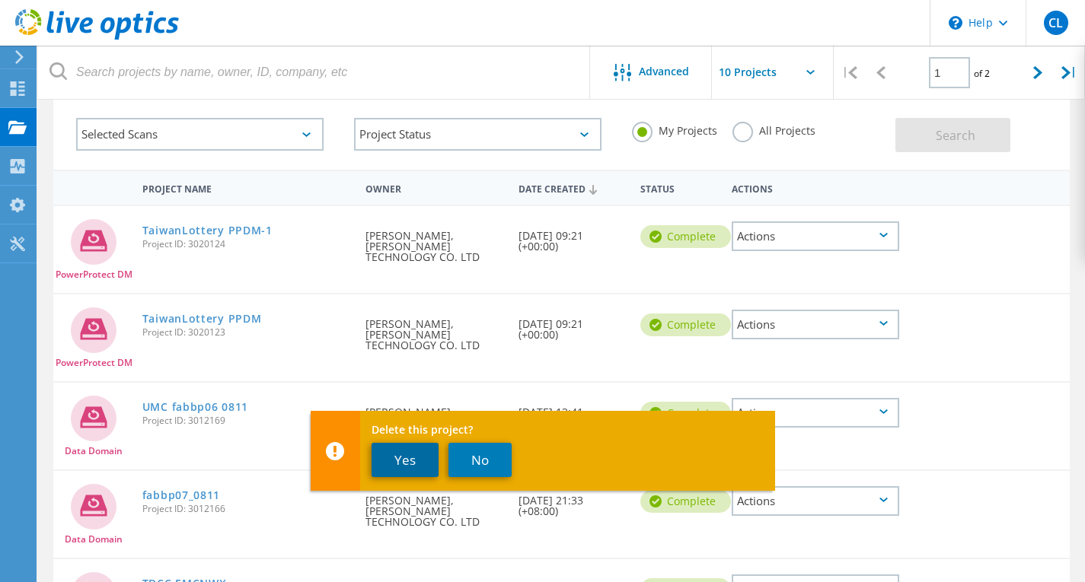
click at [400, 448] on button "Yes" at bounding box center [404, 460] width 67 height 34
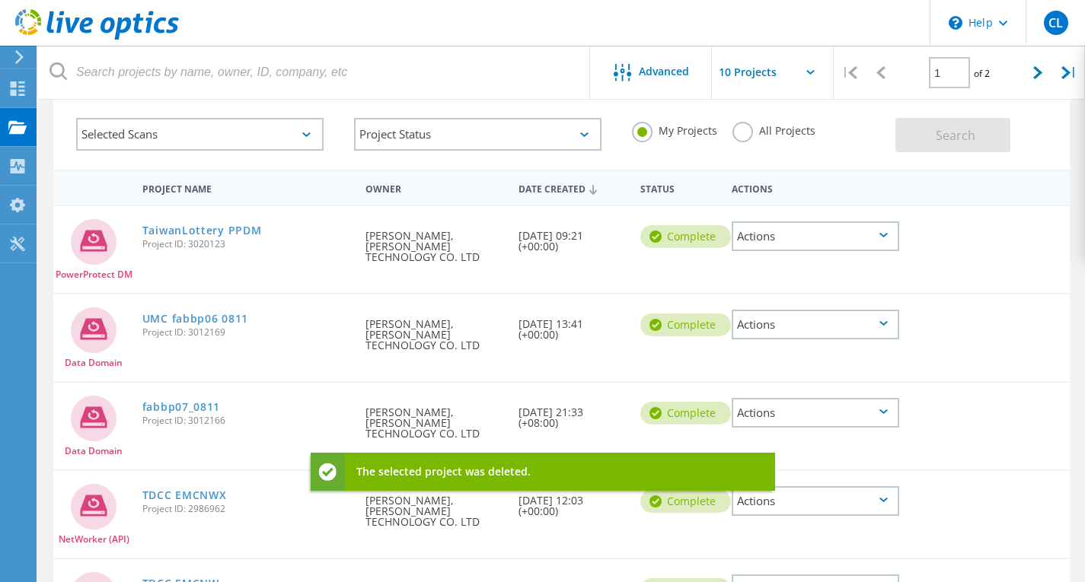
click at [776, 247] on div "Actions" at bounding box center [814, 236] width 167 height 30
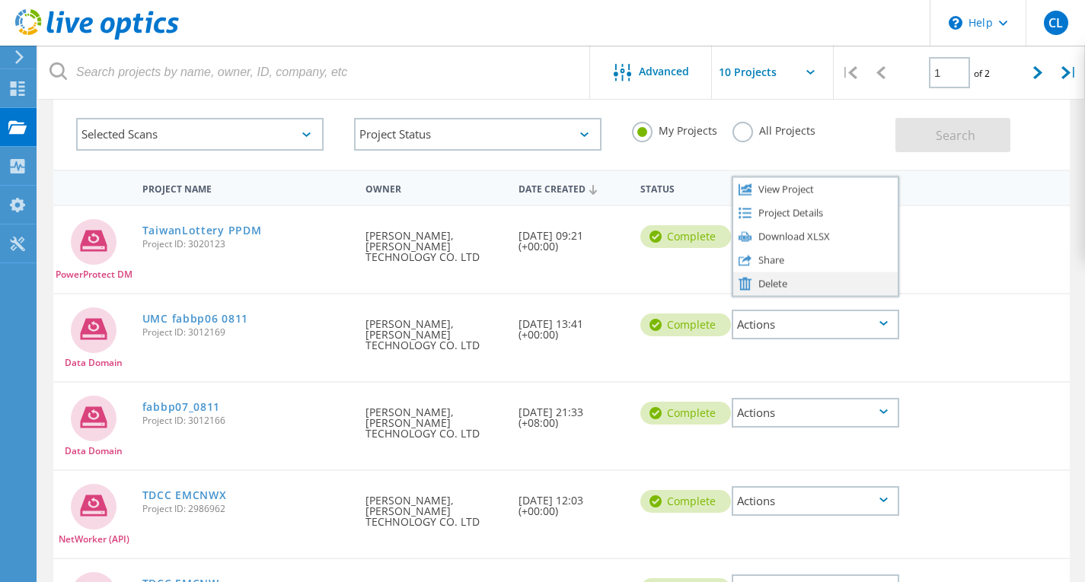
click at [763, 289] on div "Delete" at bounding box center [815, 284] width 164 height 24
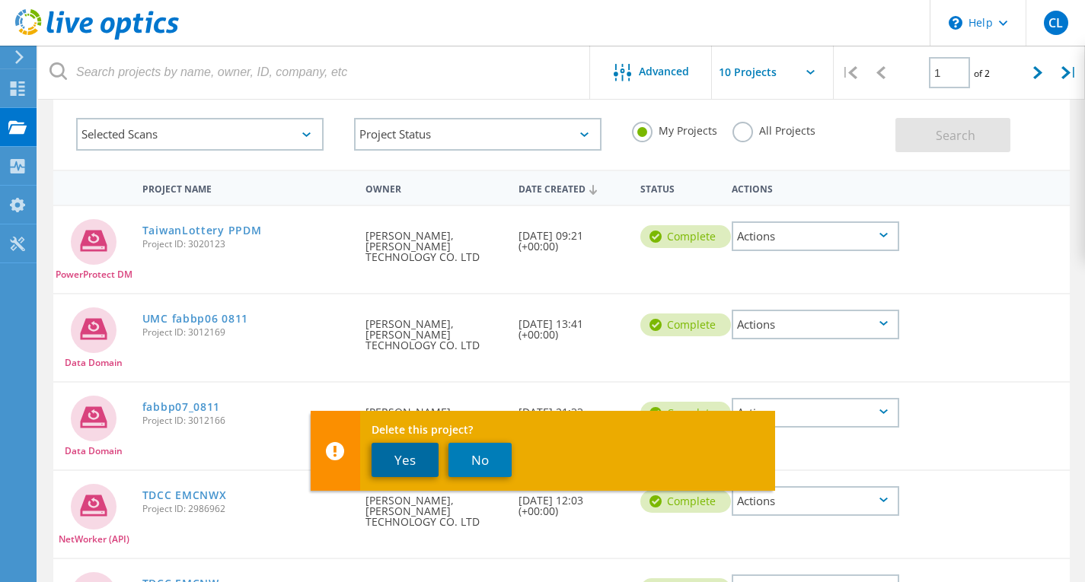
click at [400, 462] on button "Yes" at bounding box center [404, 460] width 67 height 34
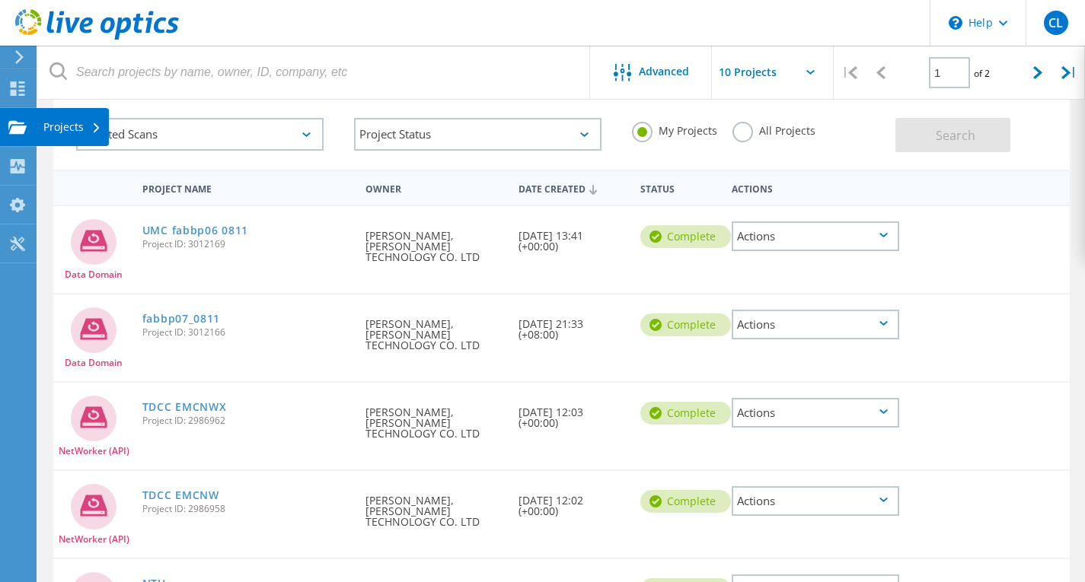
click at [81, 125] on div "Projects" at bounding box center [72, 127] width 58 height 11
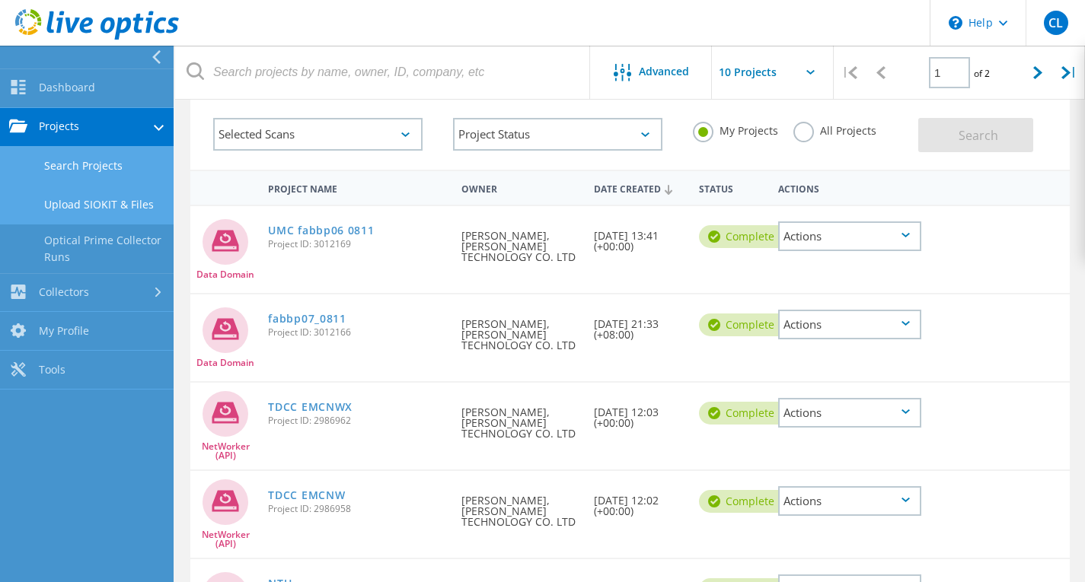
click at [123, 212] on link "Upload SIOKIT & Files" at bounding box center [87, 205] width 174 height 39
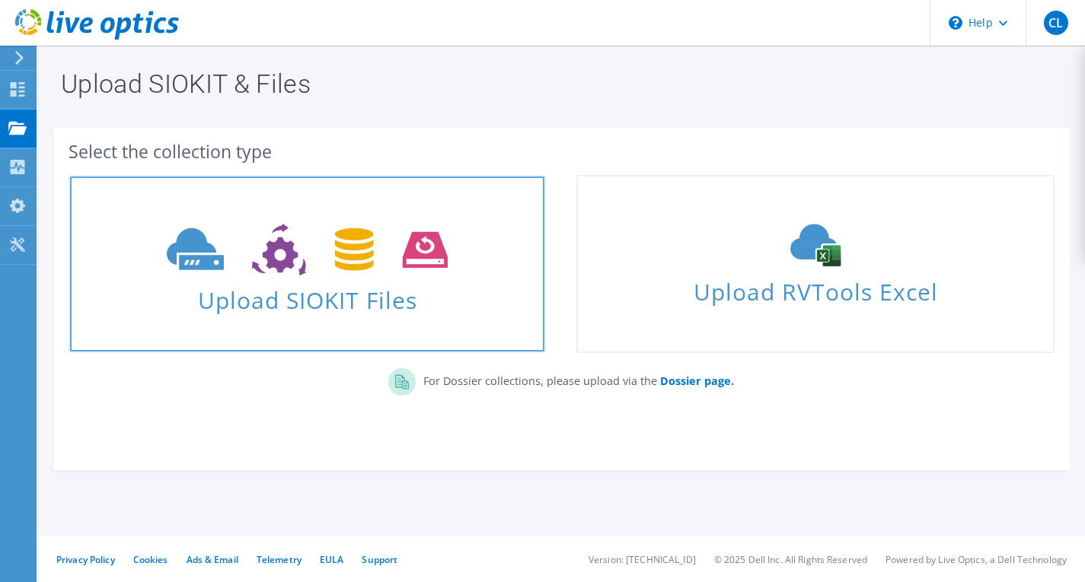
click at [252, 266] on icon at bounding box center [307, 250] width 281 height 53
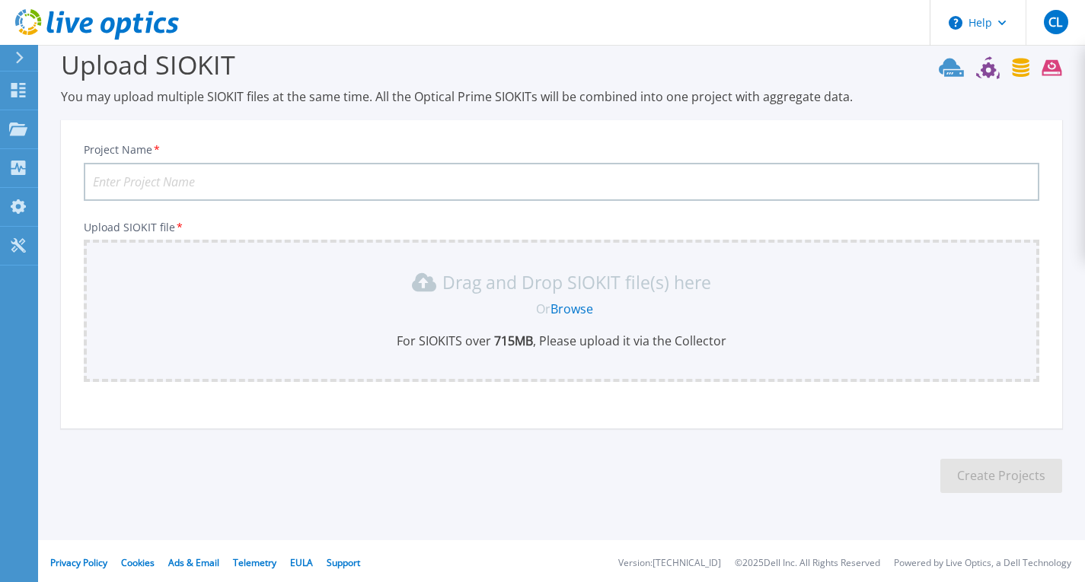
scroll to position [24, 0]
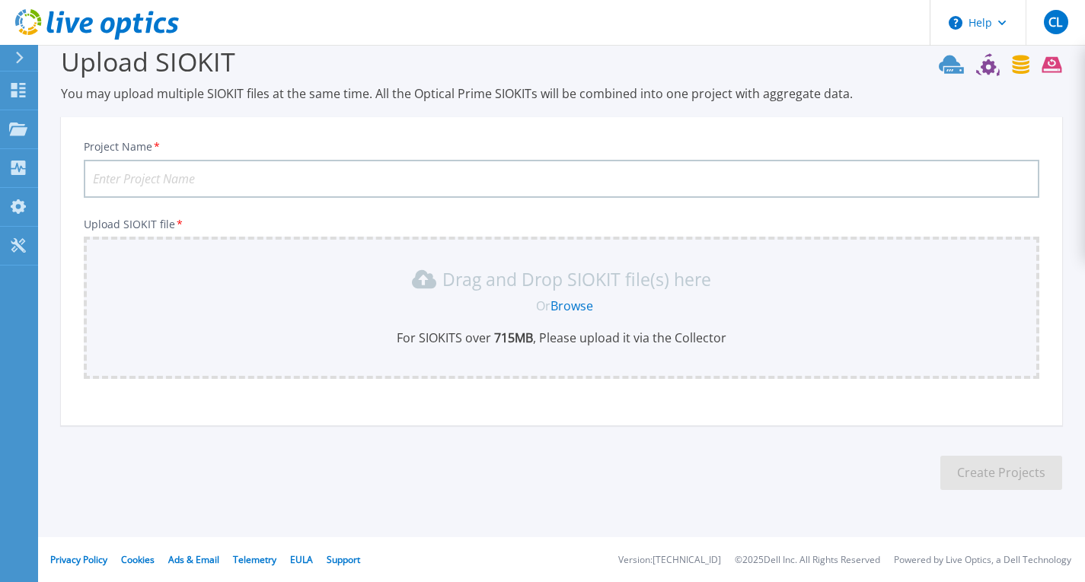
click at [566, 304] on link "Browse" at bounding box center [571, 306] width 43 height 17
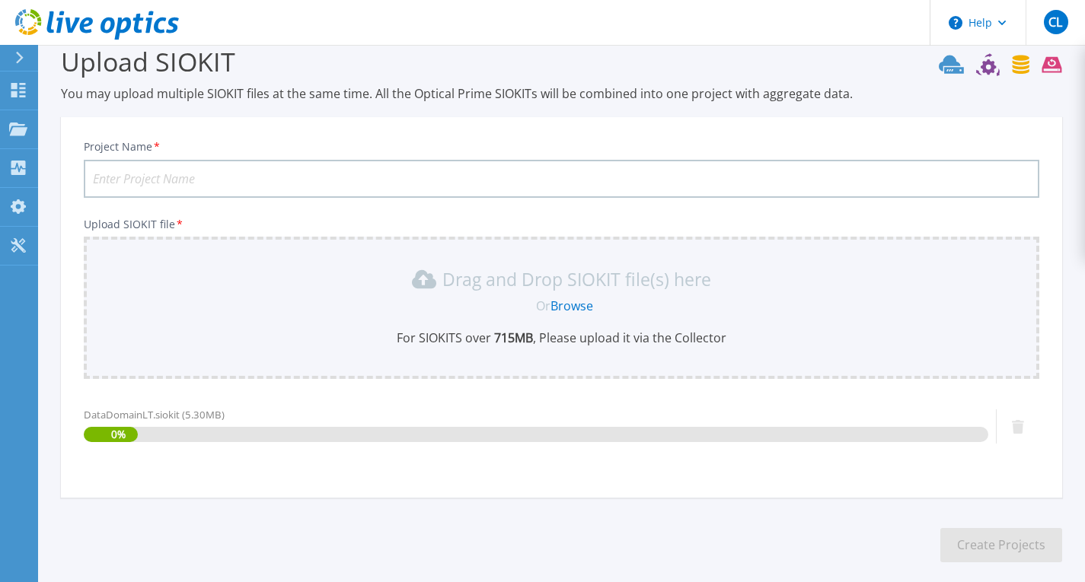
scroll to position [96, 0]
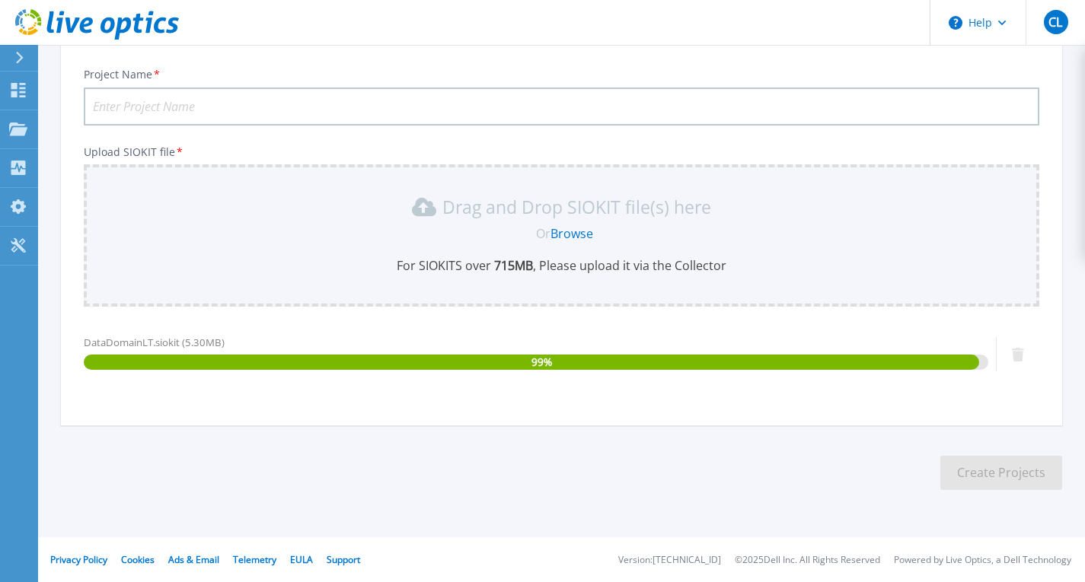
click at [198, 106] on input "Project Name *" at bounding box center [561, 107] width 955 height 38
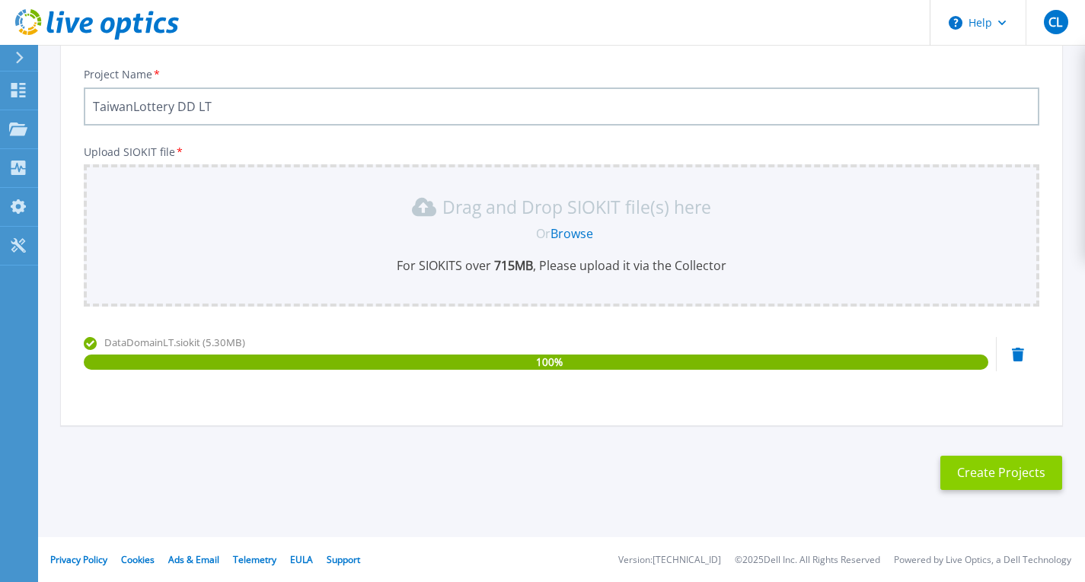
type input "TaiwanLottery DD LT"
click at [1015, 468] on button "Create Projects" at bounding box center [1001, 473] width 122 height 34
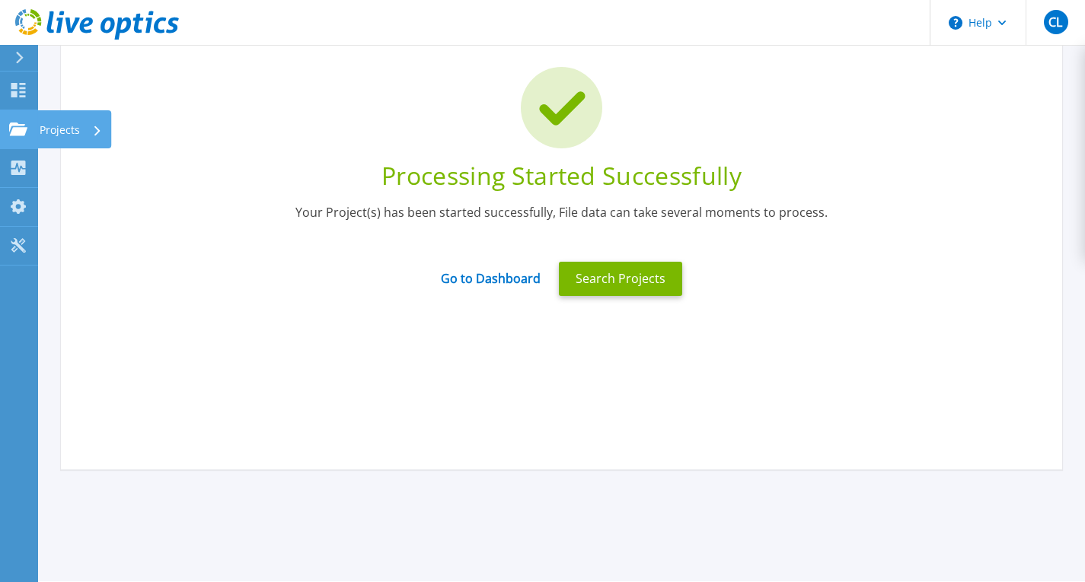
click at [84, 133] on div "Projects" at bounding box center [71, 130] width 62 height 40
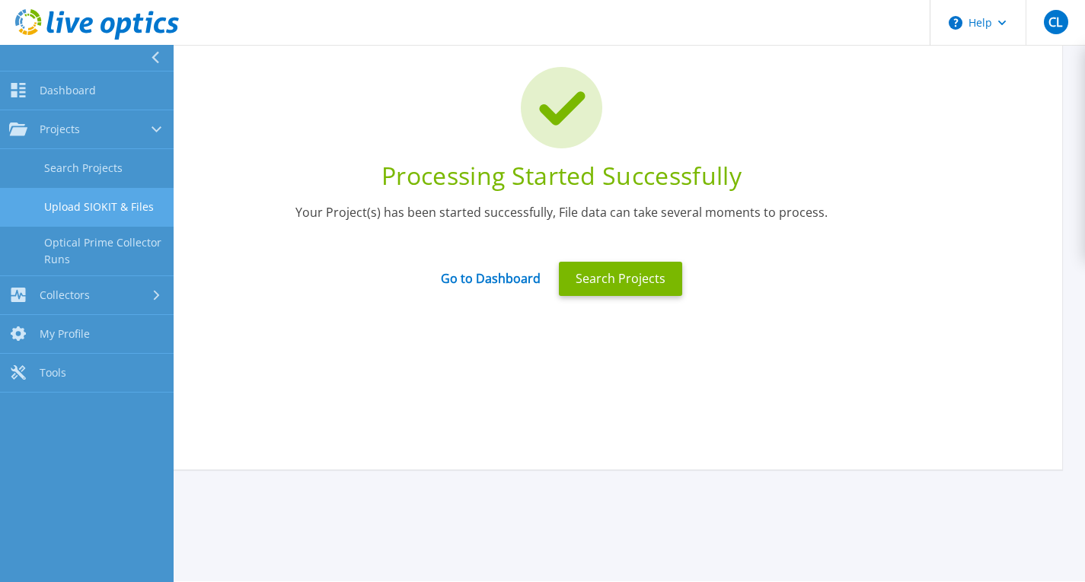
click at [94, 218] on link "Upload SIOKIT & Files" at bounding box center [87, 207] width 174 height 39
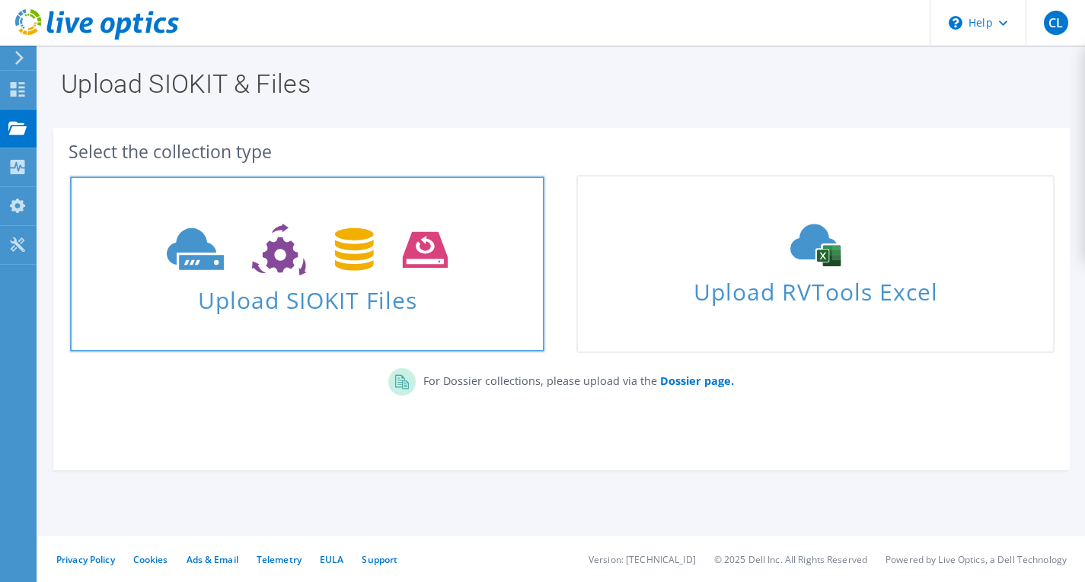
click at [336, 271] on icon at bounding box center [307, 250] width 281 height 53
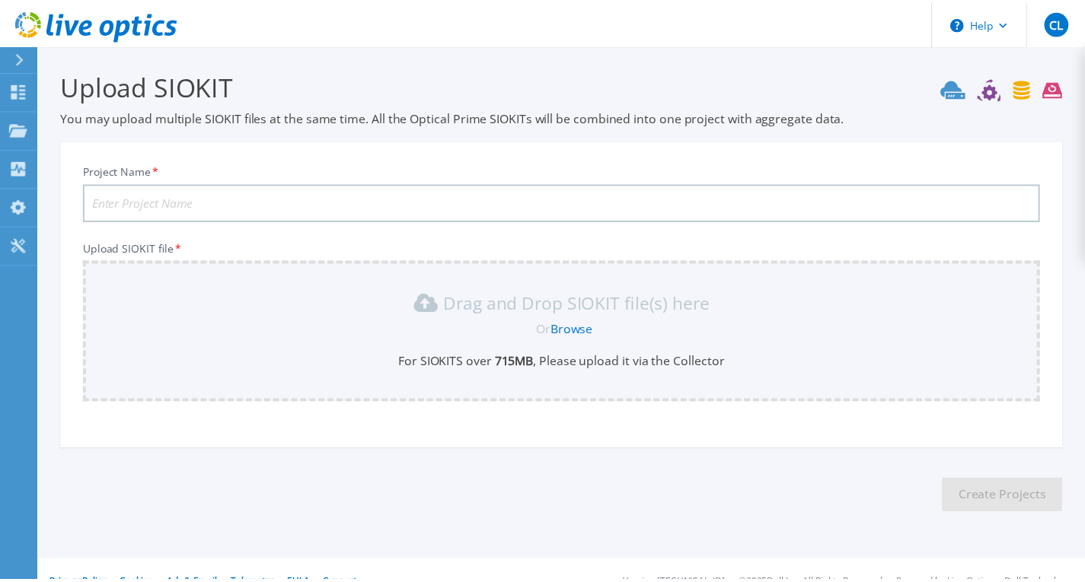
scroll to position [24, 0]
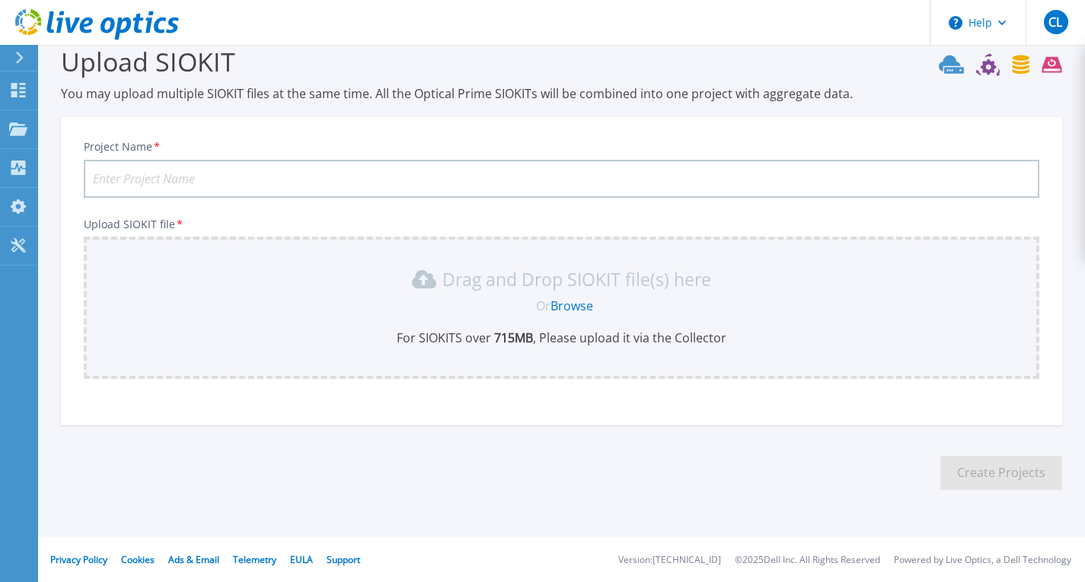
click at [562, 299] on link "Browse" at bounding box center [571, 306] width 43 height 17
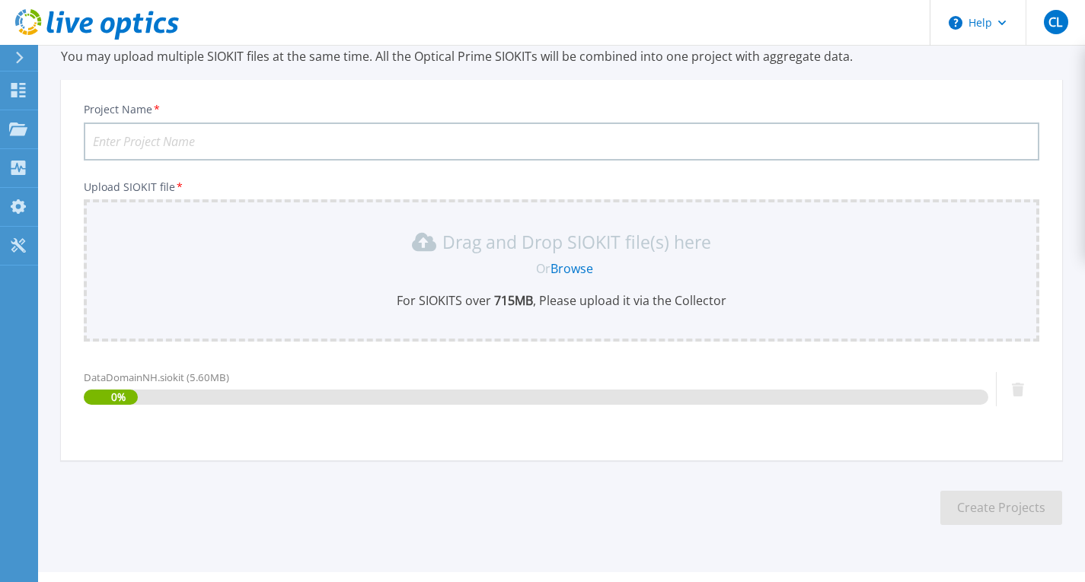
scroll to position [96, 0]
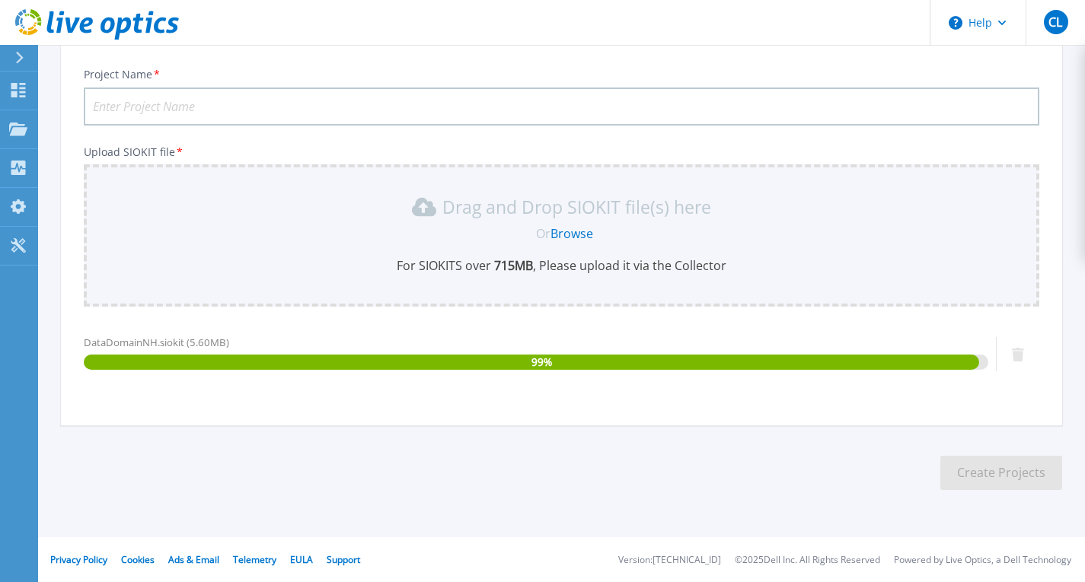
click at [149, 102] on input "Project Name *" at bounding box center [561, 107] width 955 height 38
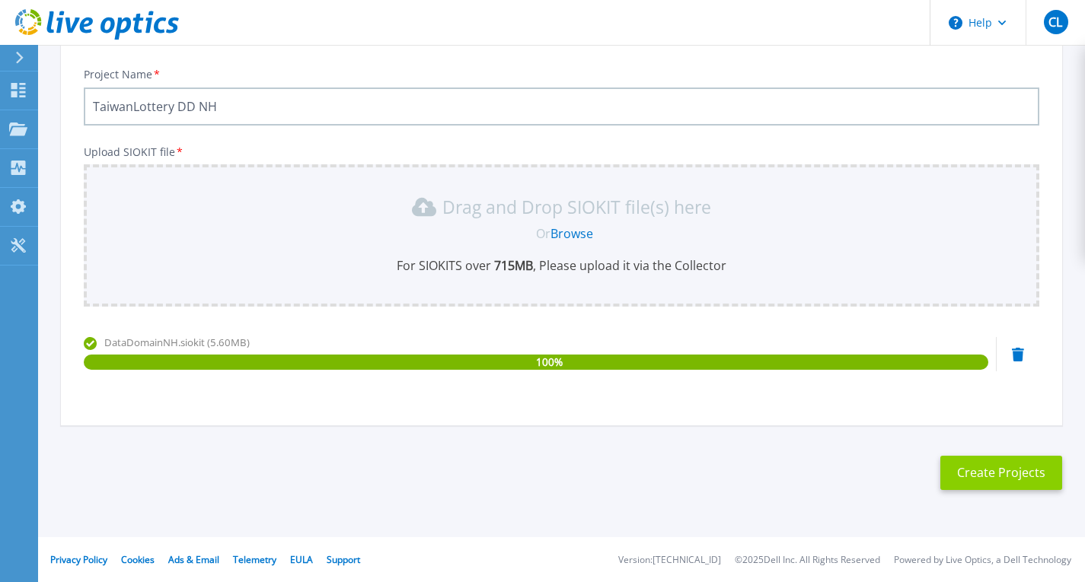
type input "TaiwanLottery DD NH"
click at [1001, 463] on button "Create Projects" at bounding box center [1001, 473] width 122 height 34
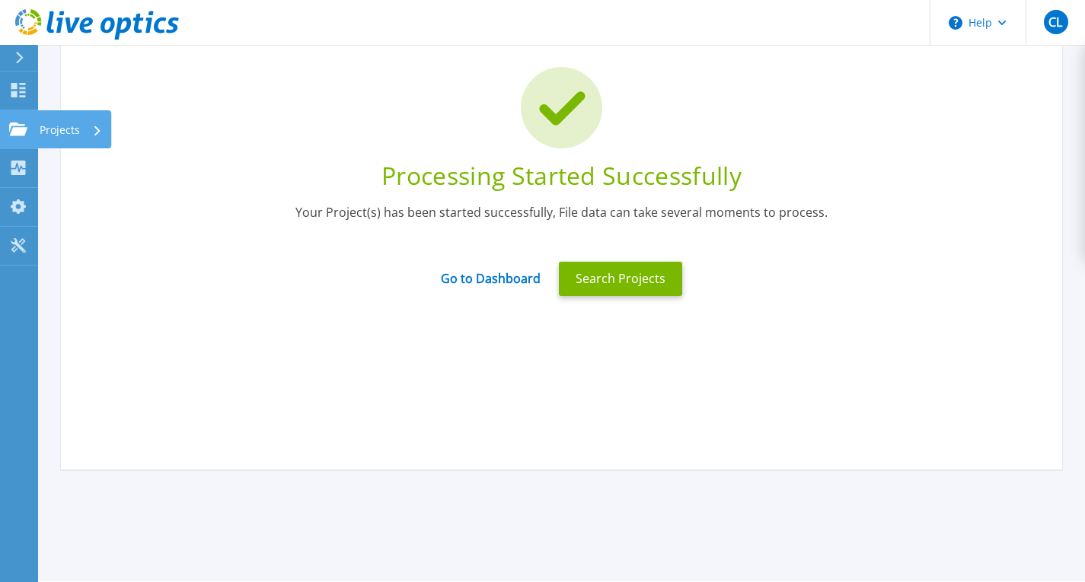
click at [84, 133] on div "Projects" at bounding box center [71, 130] width 62 height 40
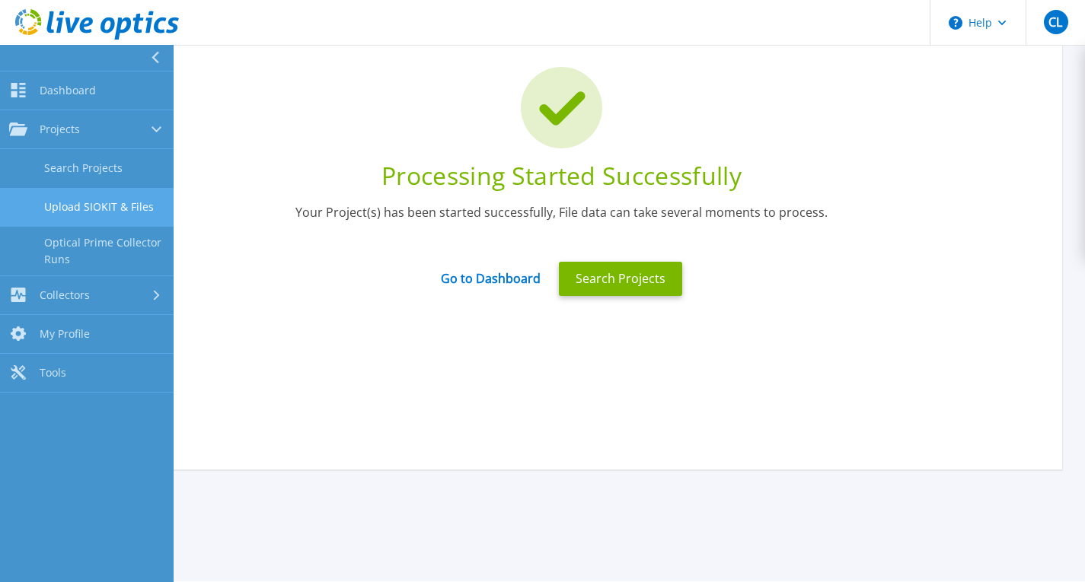
click at [122, 209] on link "Upload SIOKIT & Files" at bounding box center [87, 207] width 174 height 39
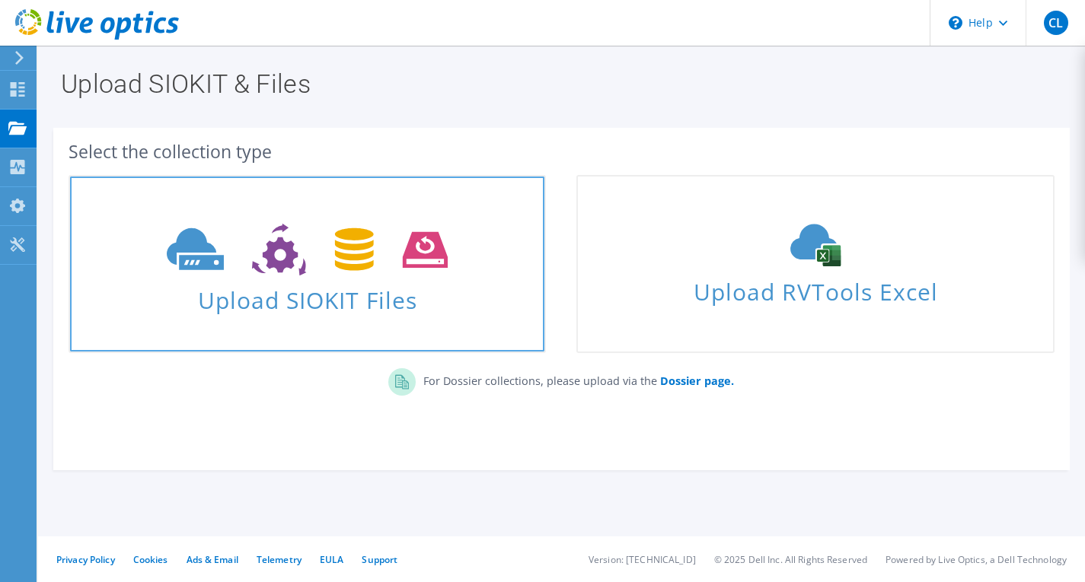
click at [282, 266] on use at bounding box center [307, 250] width 281 height 53
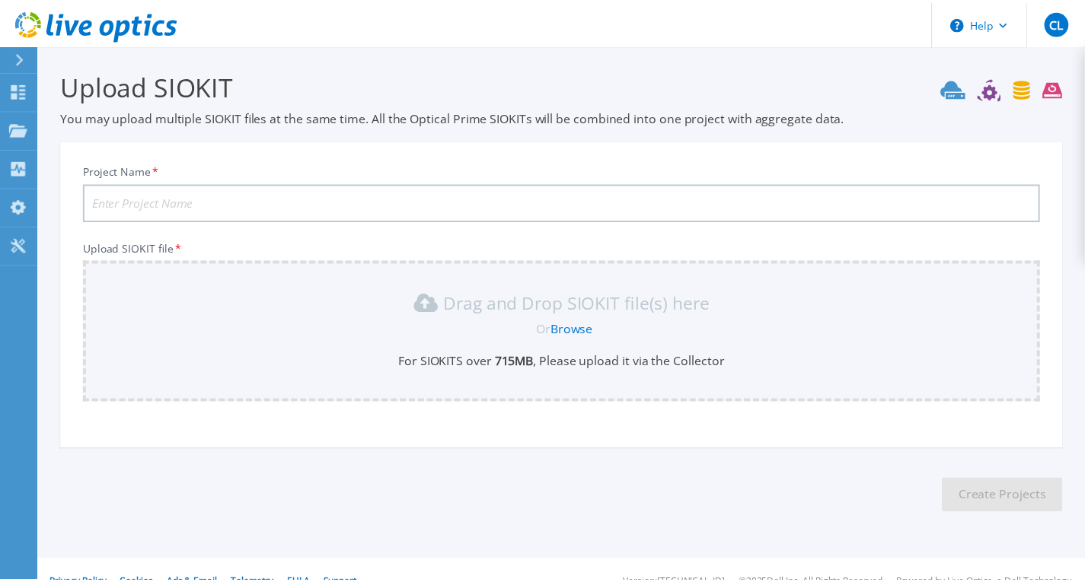
scroll to position [24, 0]
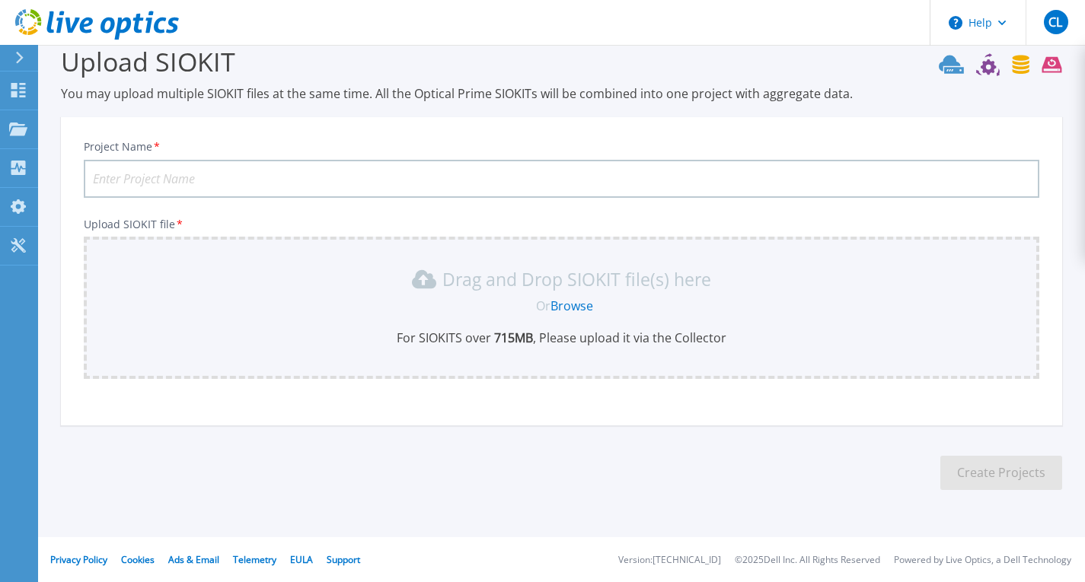
click at [562, 301] on link "Browse" at bounding box center [571, 306] width 43 height 17
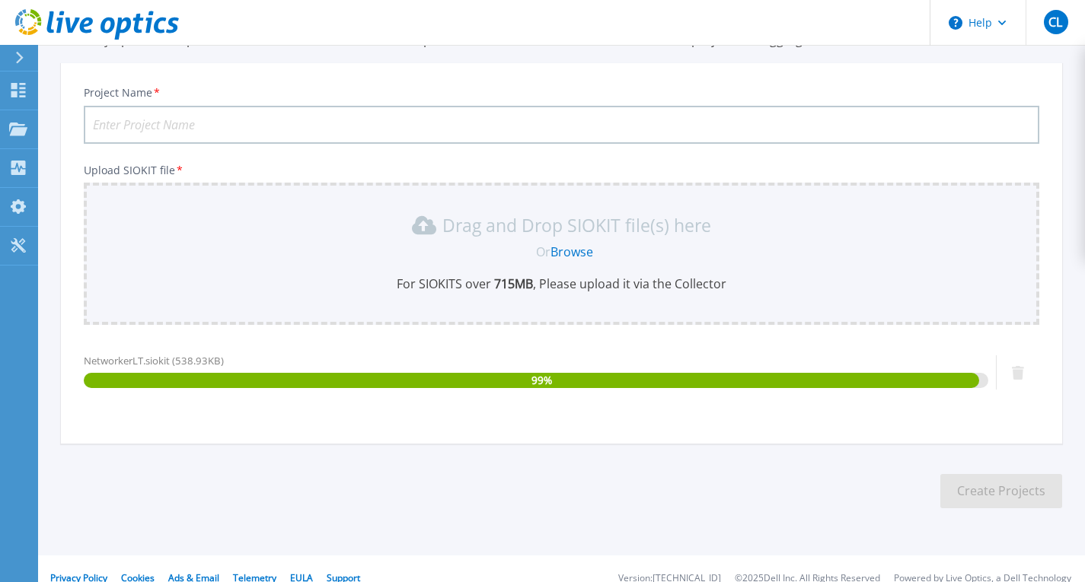
scroll to position [96, 0]
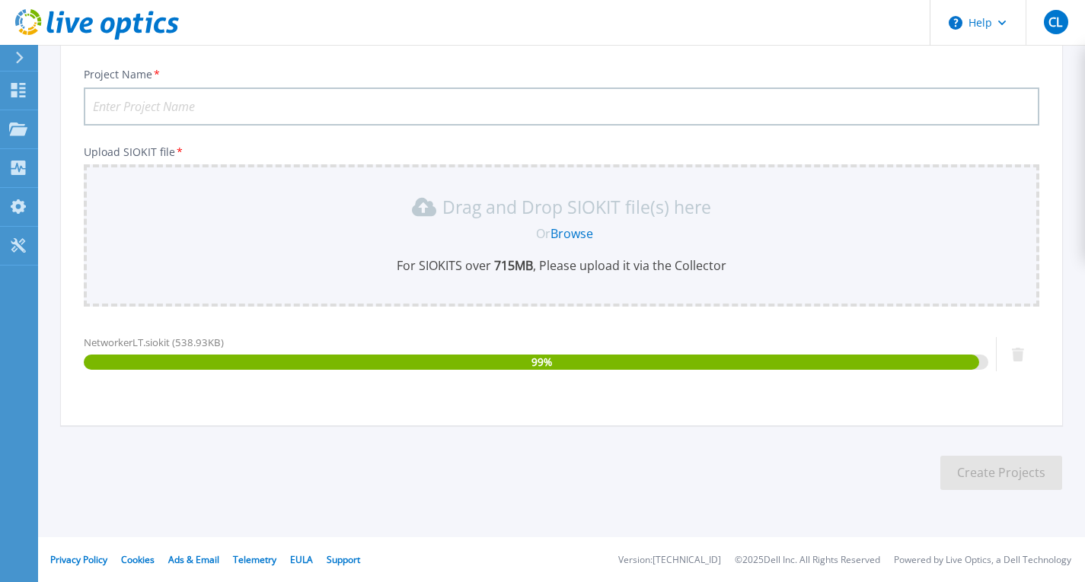
click at [218, 98] on input "Project Name *" at bounding box center [561, 107] width 955 height 38
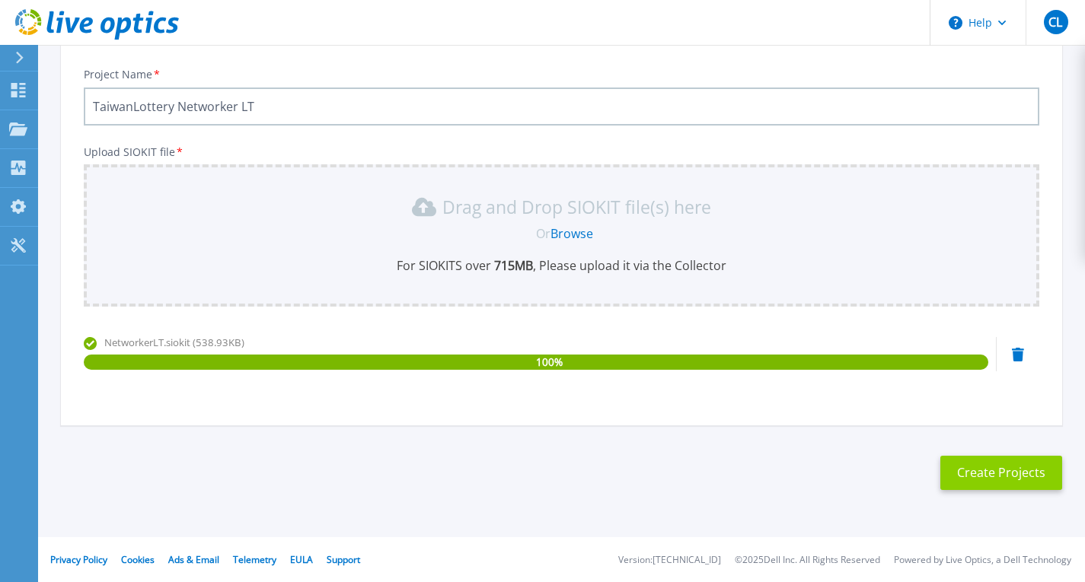
type input "TaiwanLottery Networker LT"
click at [981, 470] on button "Create Projects" at bounding box center [1001, 473] width 122 height 34
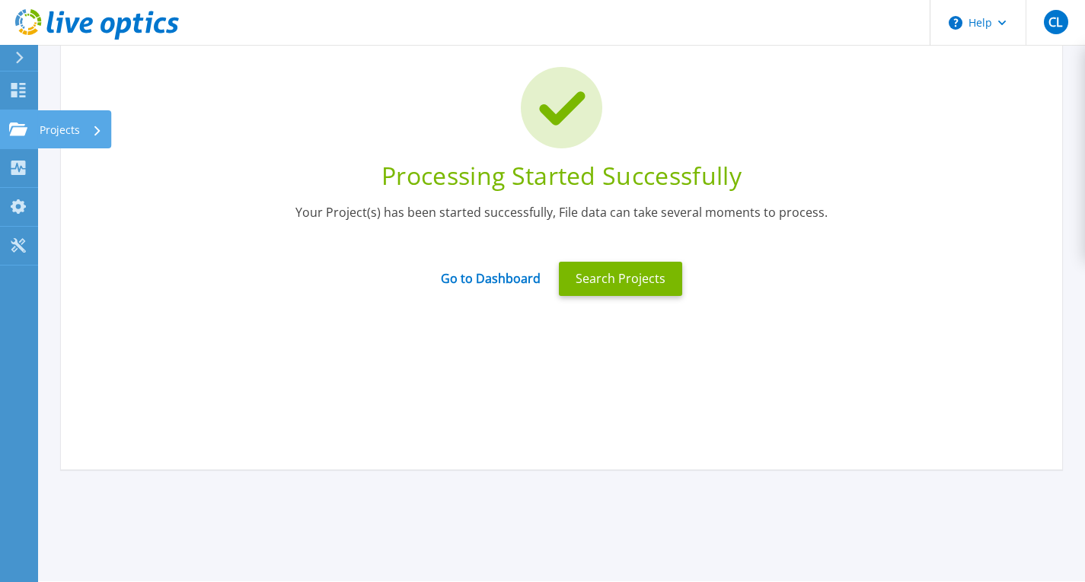
click at [18, 126] on icon at bounding box center [18, 129] width 18 height 13
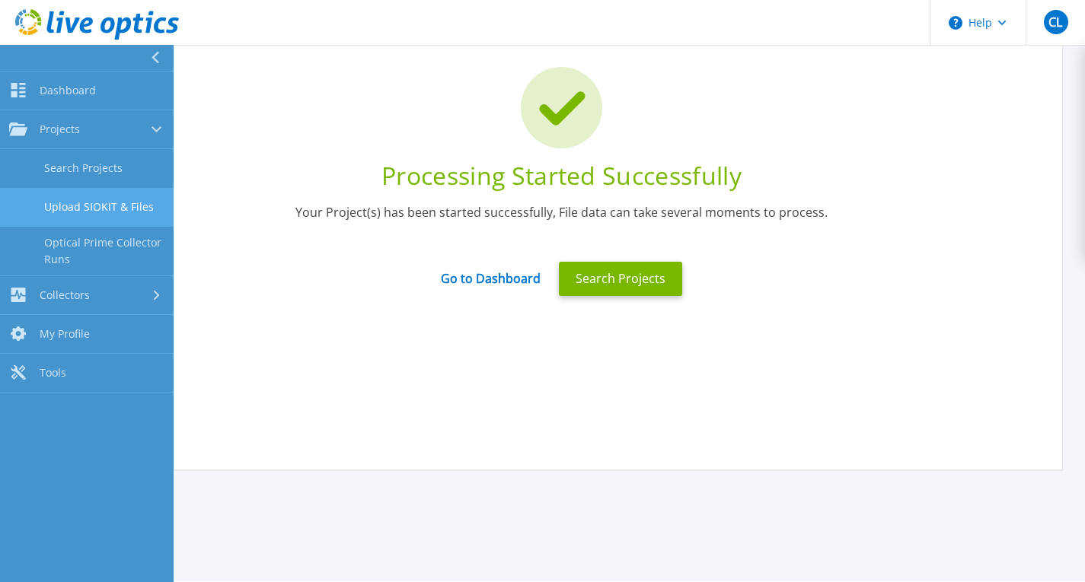
click at [100, 204] on link "Upload SIOKIT & Files" at bounding box center [87, 207] width 174 height 39
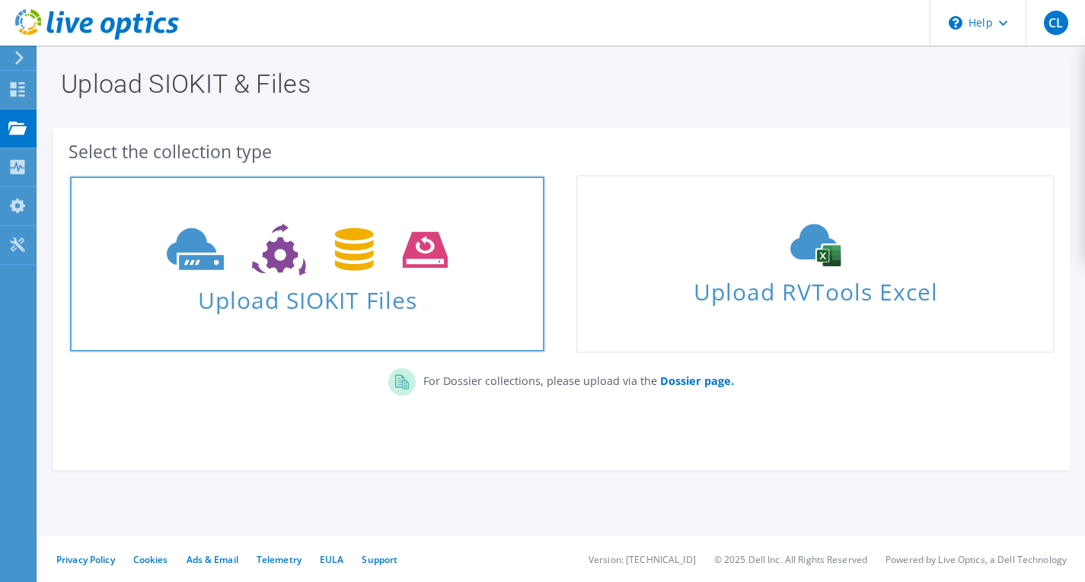
click at [278, 236] on icon at bounding box center [307, 250] width 281 height 53
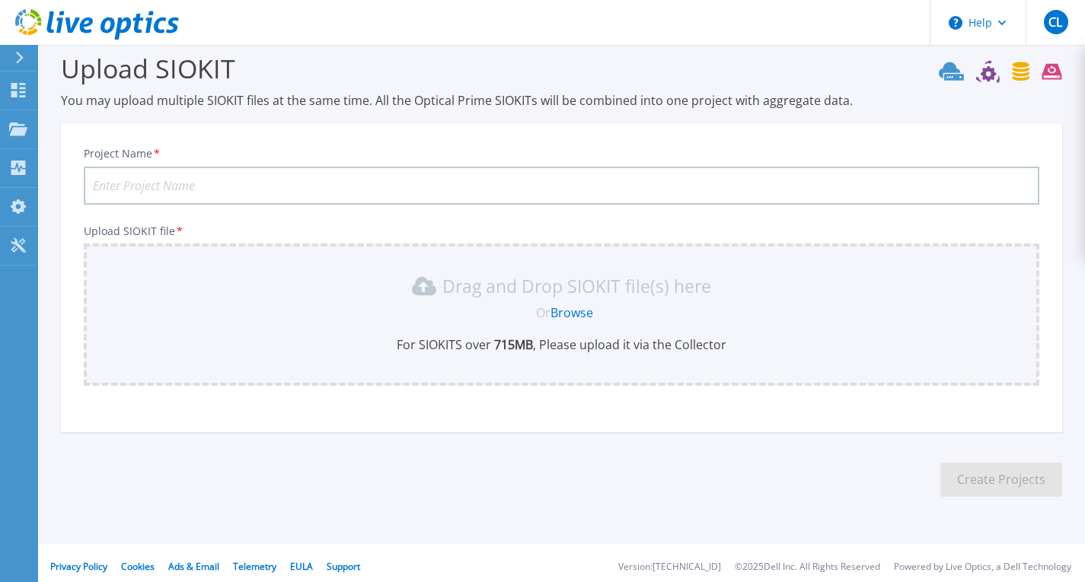
scroll to position [24, 0]
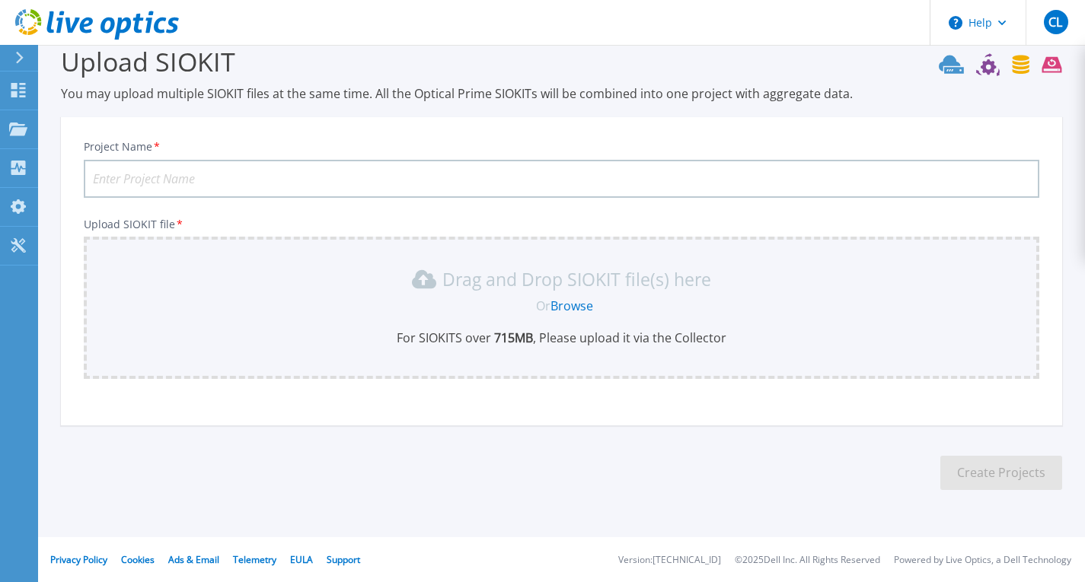
click at [276, 186] on input "Project Name *" at bounding box center [561, 179] width 955 height 38
click at [504, 312] on div "Or Browse" at bounding box center [564, 306] width 931 height 17
click at [569, 302] on link "Browse" at bounding box center [571, 306] width 43 height 17
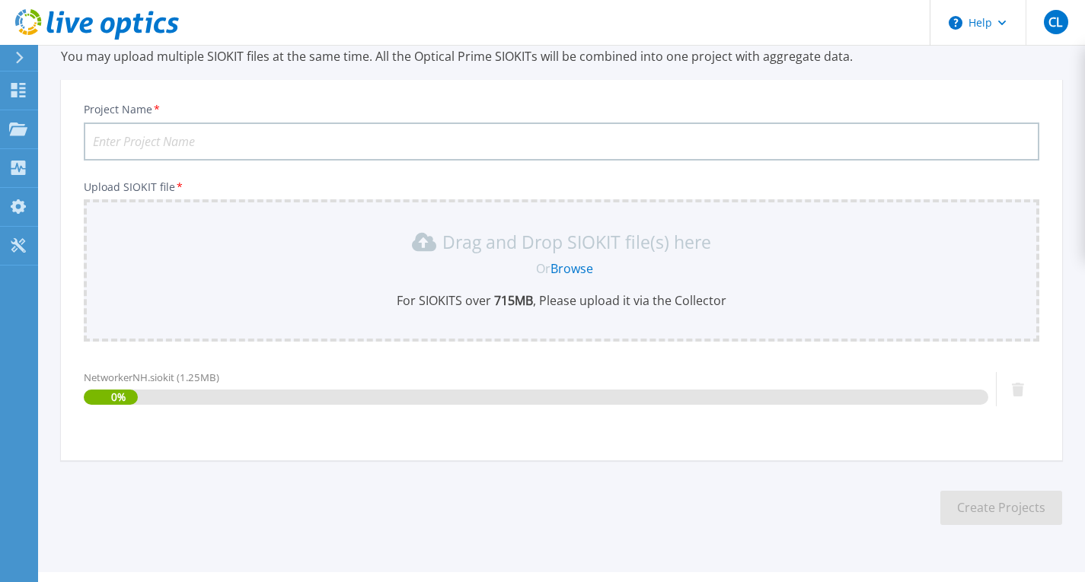
scroll to position [96, 0]
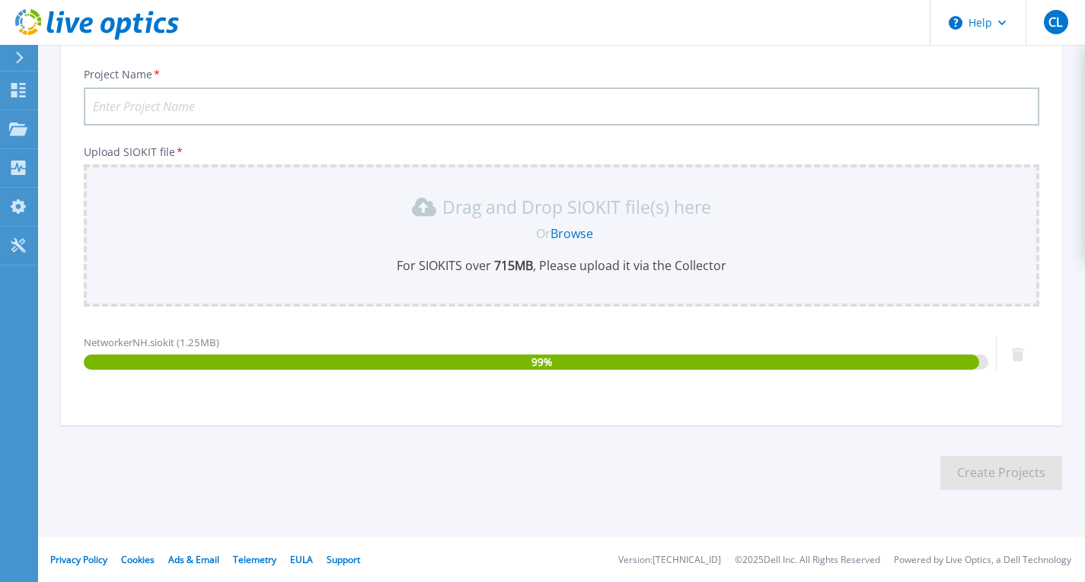
click at [212, 109] on input "Project Name *" at bounding box center [561, 107] width 955 height 38
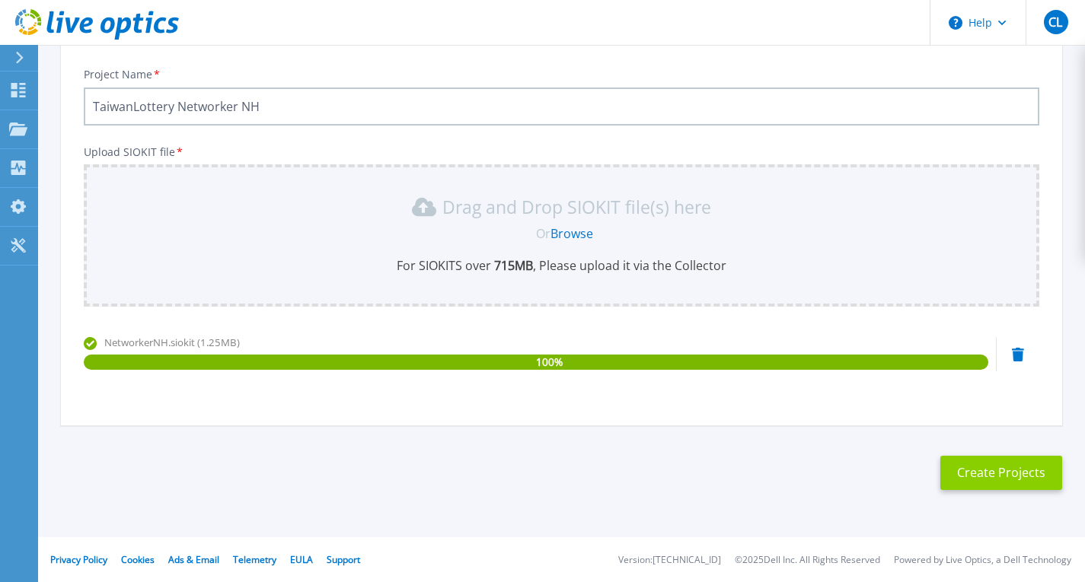
type input "TaiwanLottery Networker NH"
click at [978, 475] on button "Create Projects" at bounding box center [1001, 473] width 122 height 34
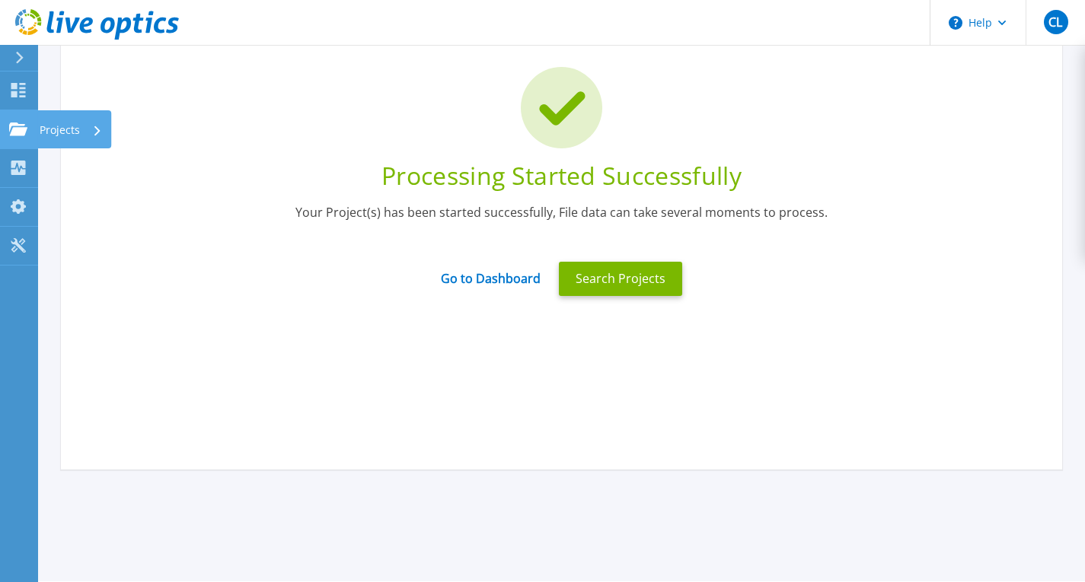
click at [81, 127] on div "Projects" at bounding box center [71, 130] width 62 height 40
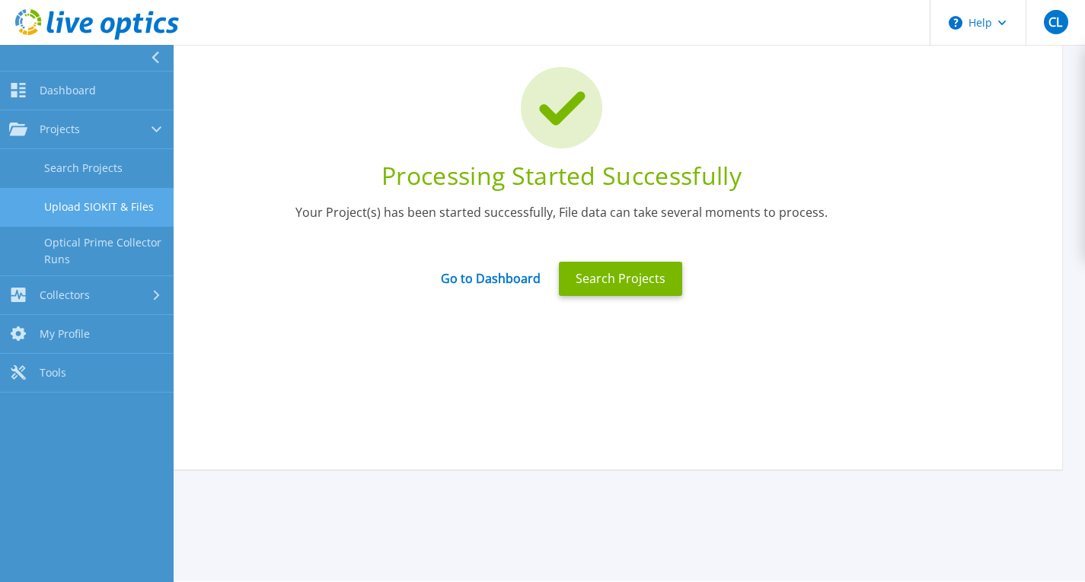
click at [93, 207] on link "Upload SIOKIT & Files" at bounding box center [87, 207] width 174 height 39
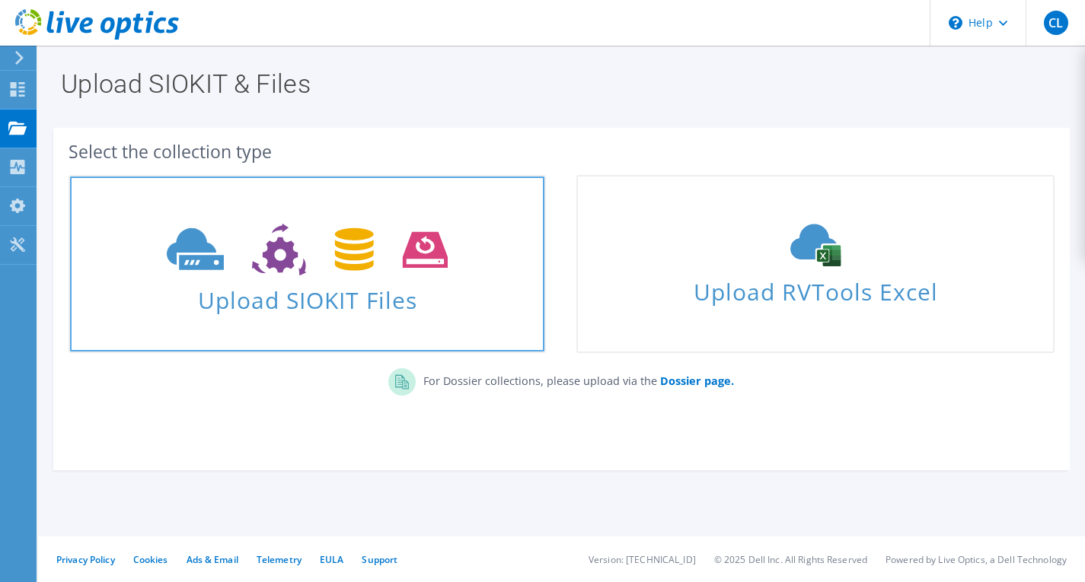
click at [288, 294] on span "Upload SIOKIT Files" at bounding box center [307, 295] width 474 height 33
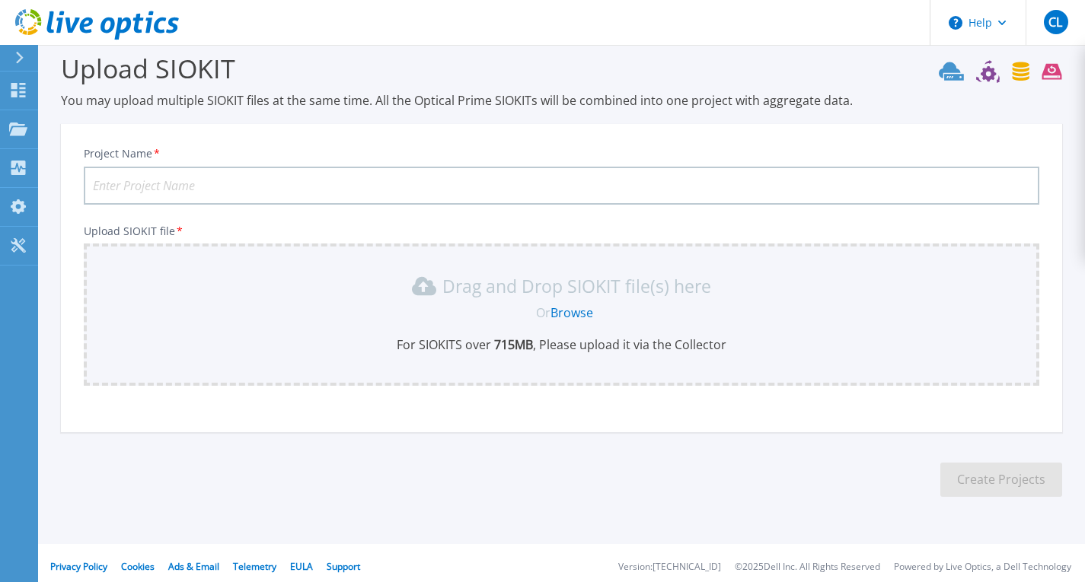
scroll to position [24, 0]
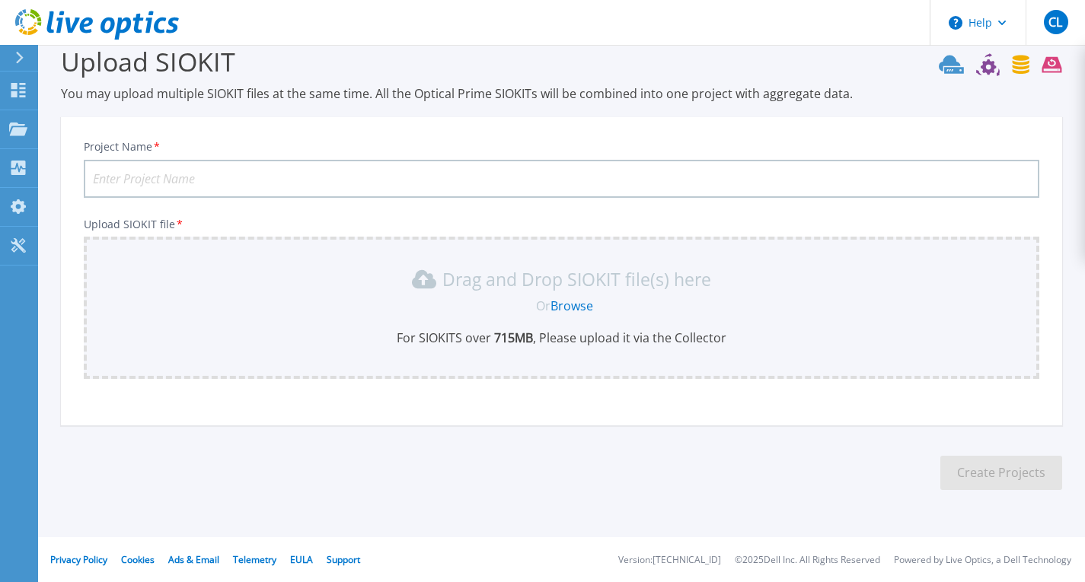
click at [576, 313] on link "Browse" at bounding box center [571, 306] width 43 height 17
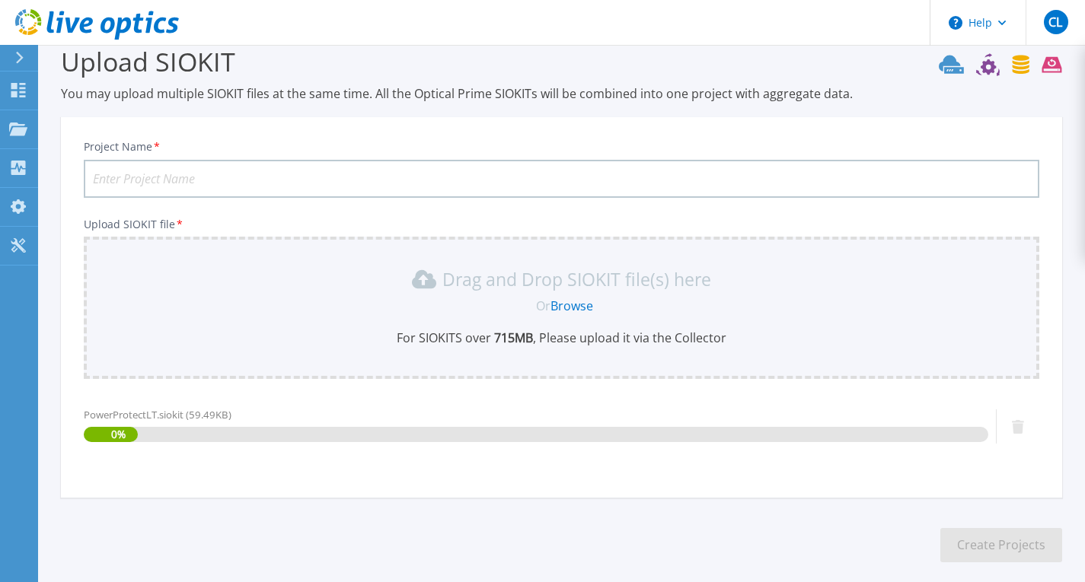
scroll to position [96, 0]
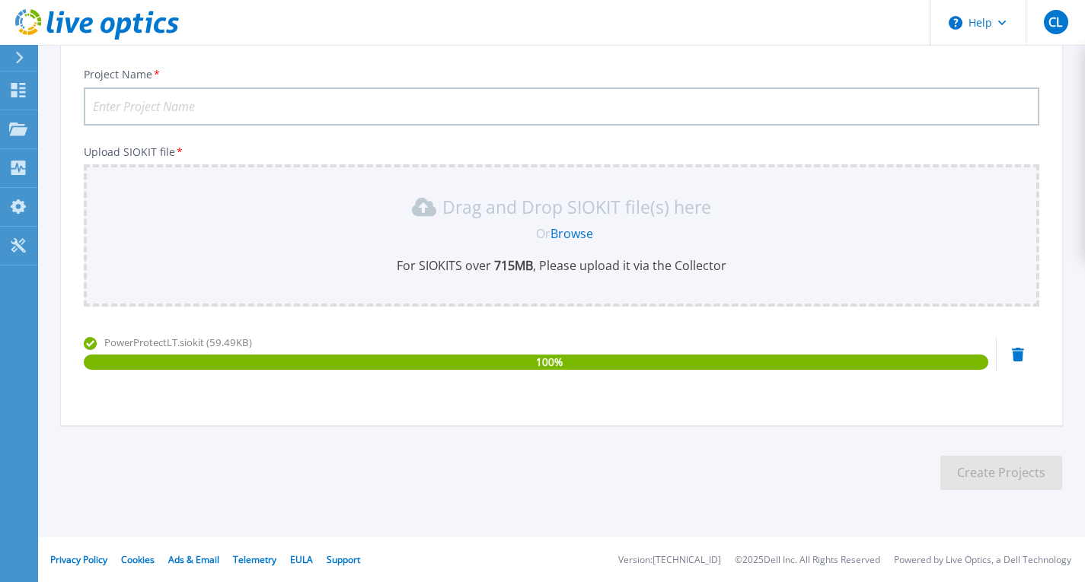
click at [206, 129] on div "Project Name * Upload SIOKIT file * Drag and Drop SIOKIT file(s) here Or Browse…" at bounding box center [561, 240] width 1001 height 371
click at [183, 110] on input "Project Name *" at bounding box center [561, 107] width 955 height 38
type input "TaiwanLottery PPDM LT"
click at [972, 463] on button "Create Projects" at bounding box center [1001, 473] width 122 height 34
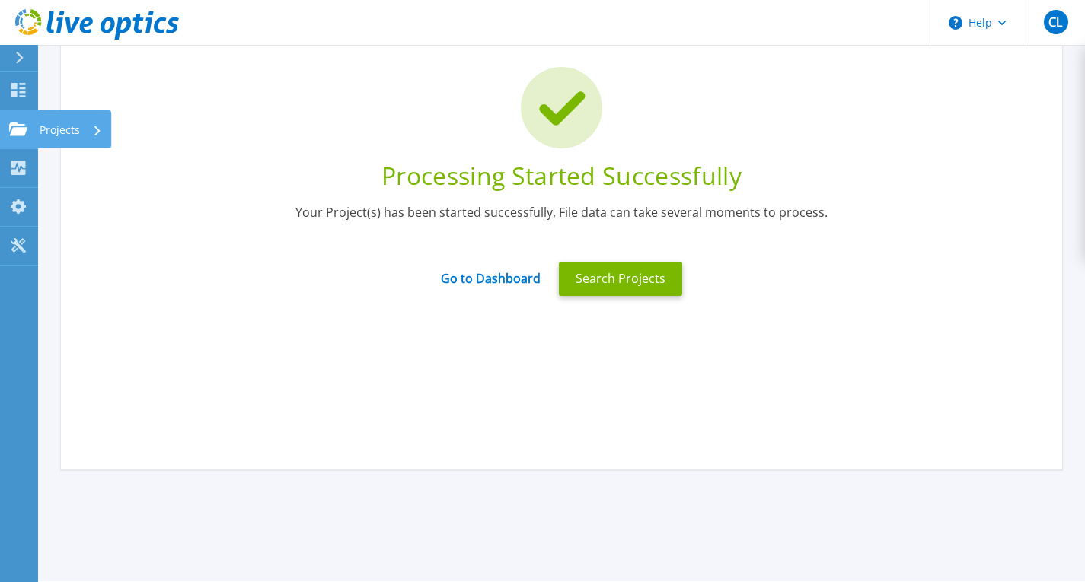
click at [27, 125] on div "Projects" at bounding box center [44, 130] width 71 height 14
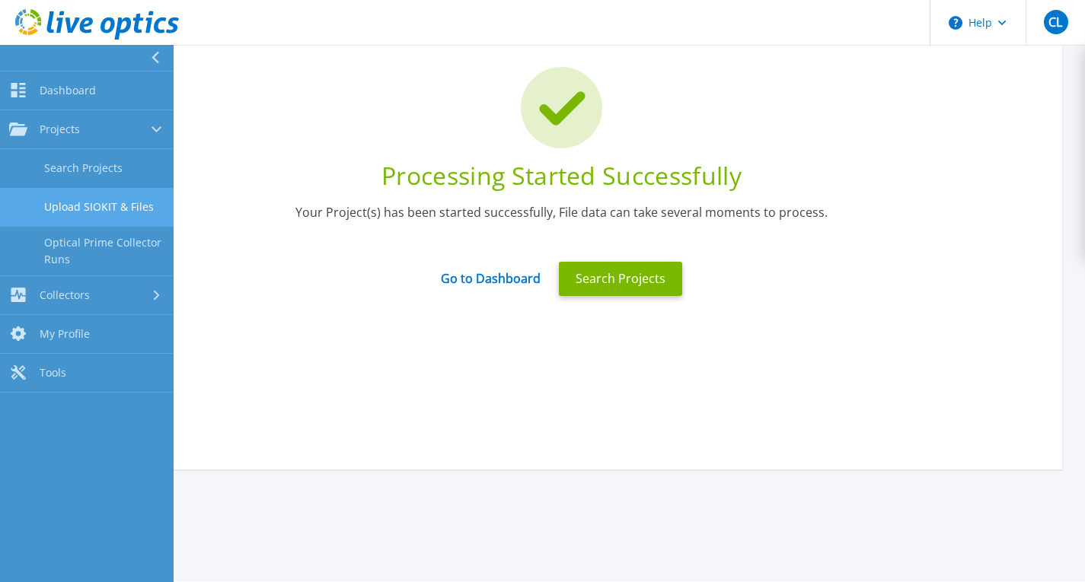
click at [123, 211] on link "Upload SIOKIT & Files" at bounding box center [87, 207] width 174 height 39
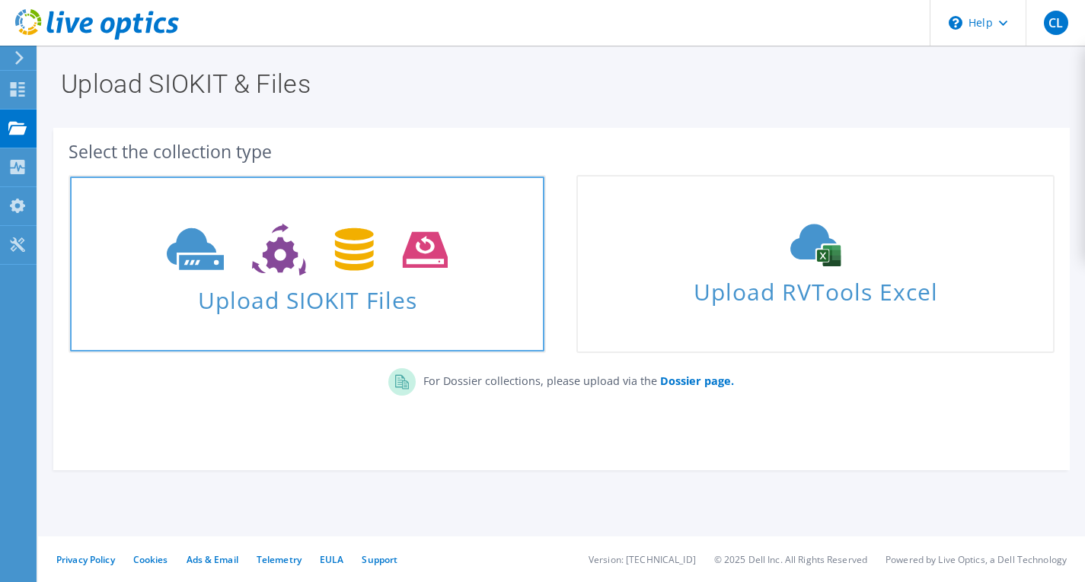
click at [311, 272] on icon at bounding box center [307, 250] width 281 height 53
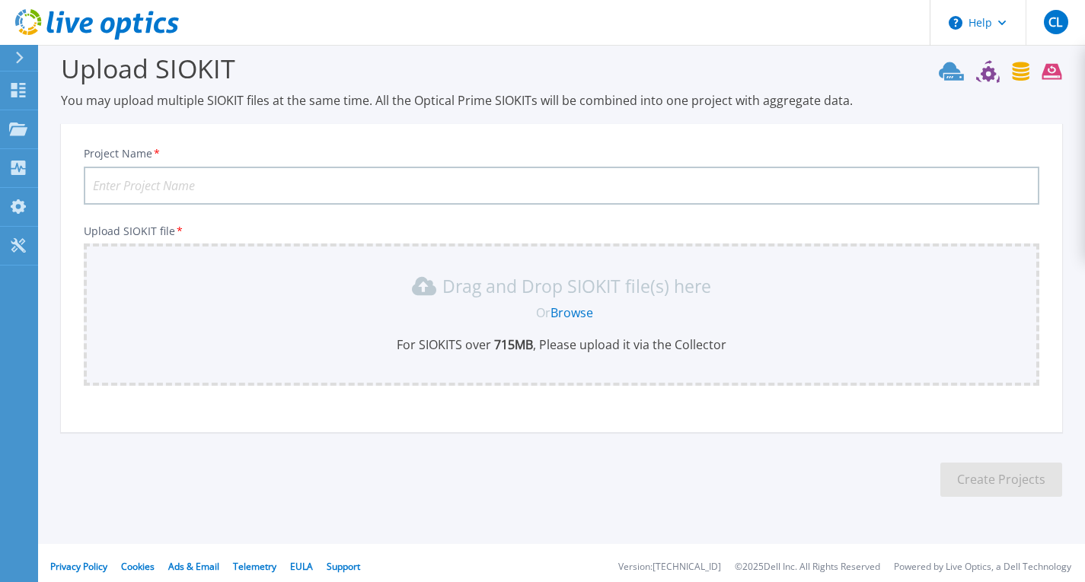
scroll to position [24, 0]
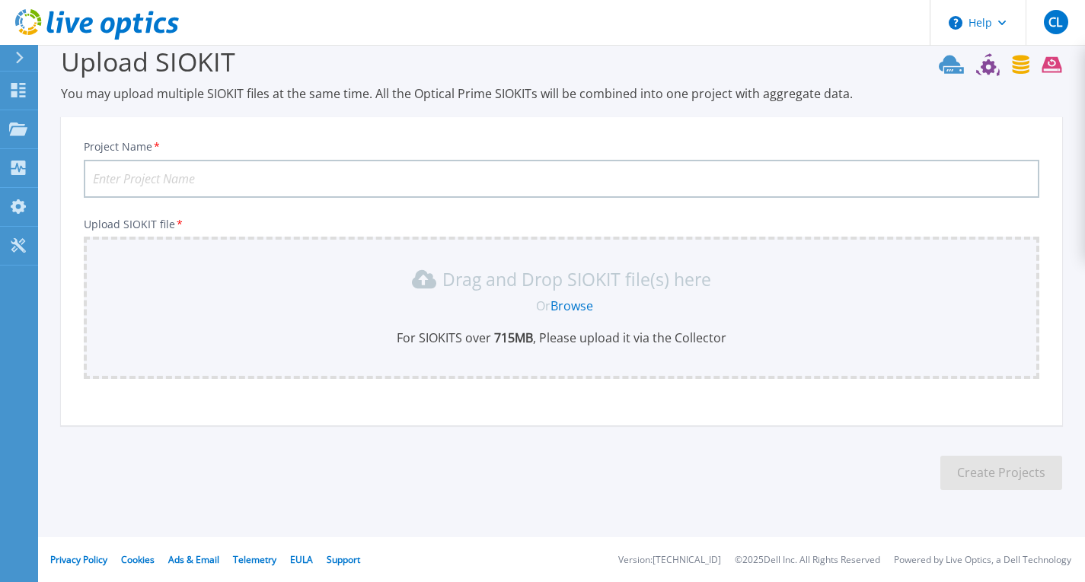
click at [580, 306] on link "Browse" at bounding box center [571, 306] width 43 height 17
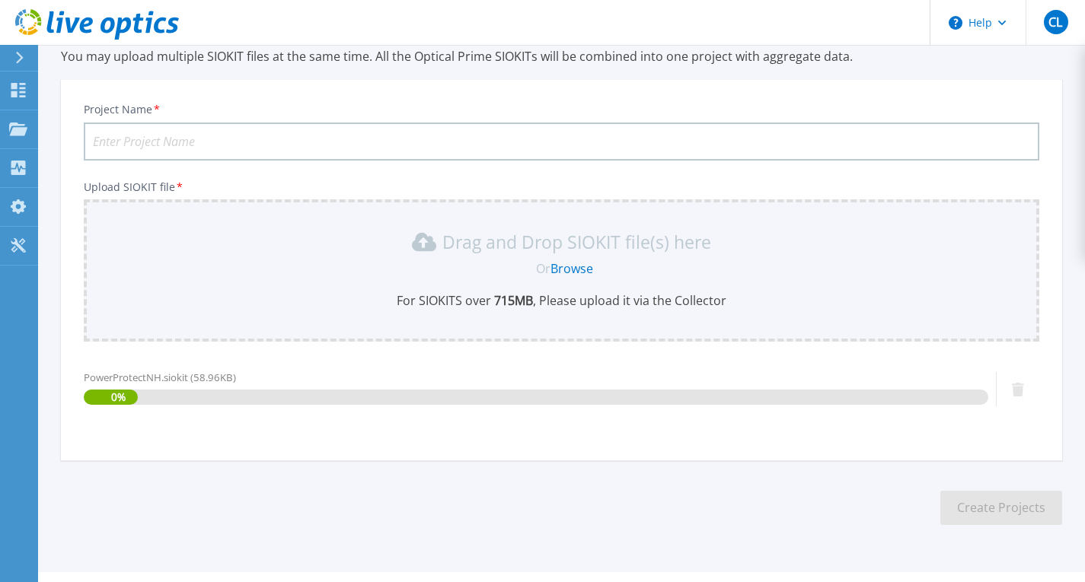
scroll to position [96, 0]
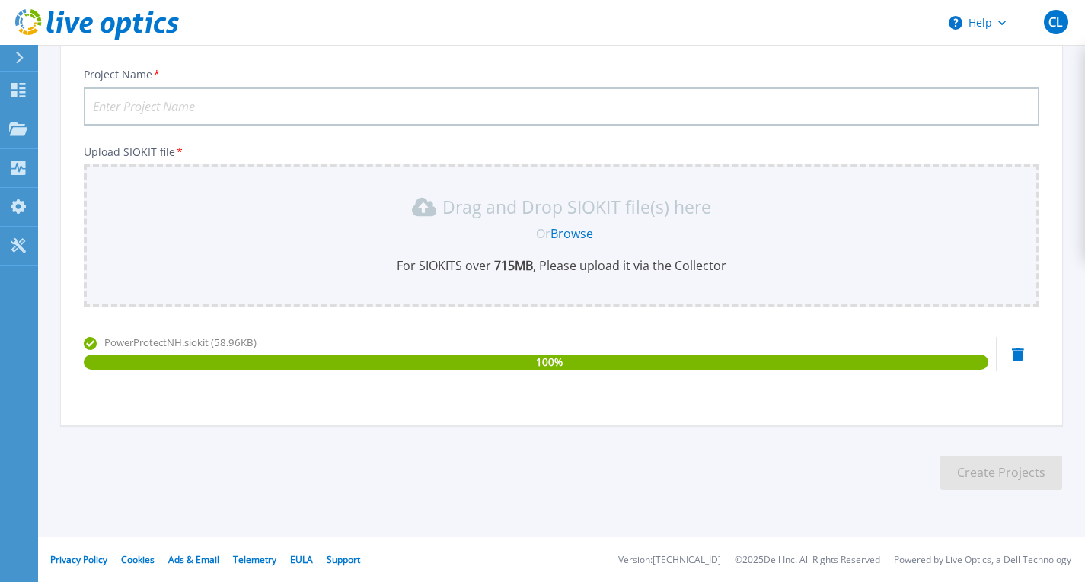
click at [181, 111] on input "Project Name *" at bounding box center [561, 107] width 955 height 38
type input "TaiwanLottery PPDM NH"
click at [1002, 478] on button "Create Projects" at bounding box center [1001, 473] width 122 height 34
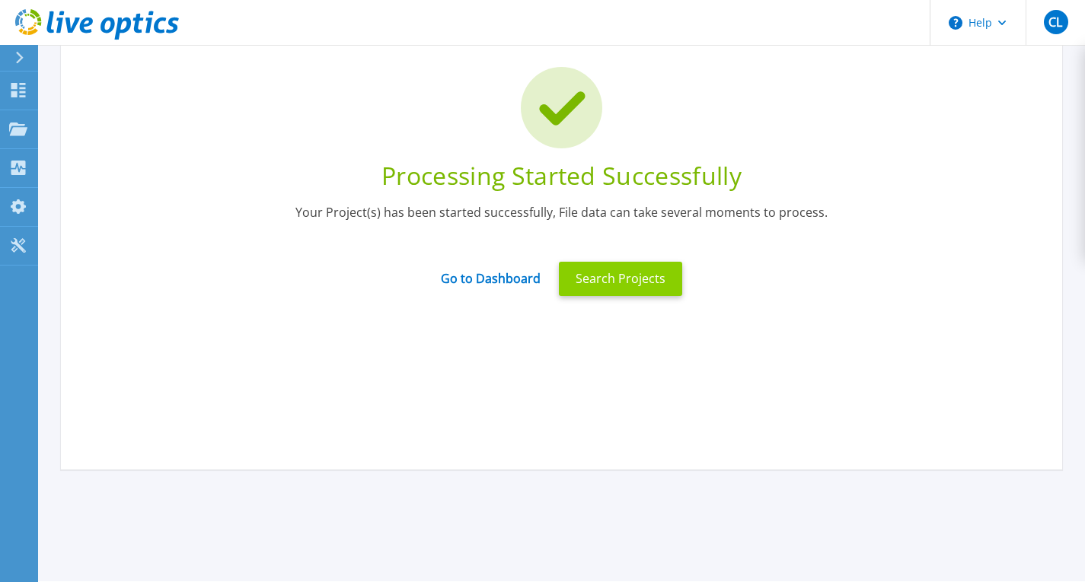
click at [609, 276] on button "Search Projects" at bounding box center [620, 279] width 123 height 34
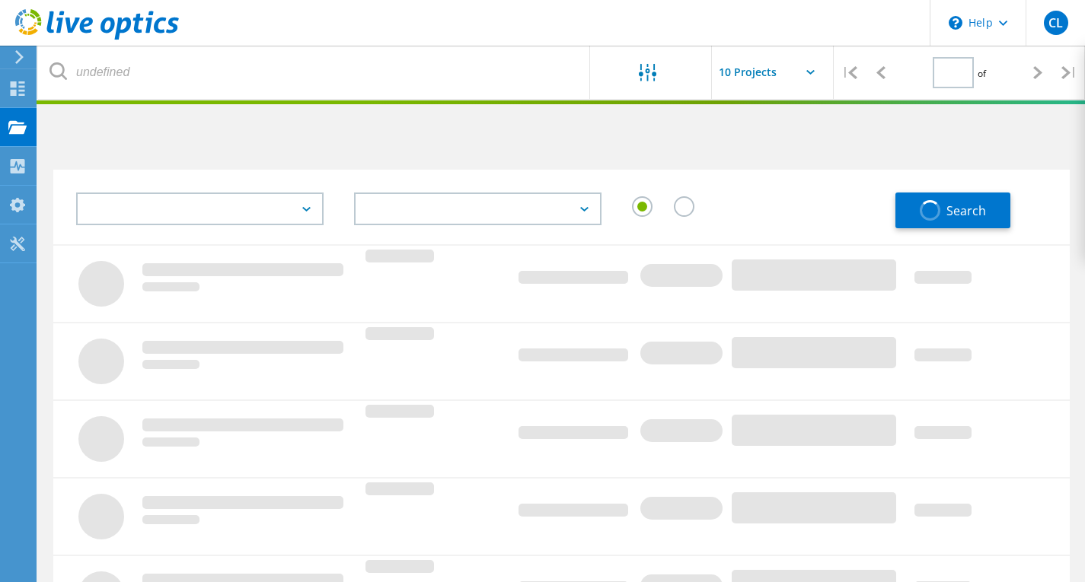
type input "1"
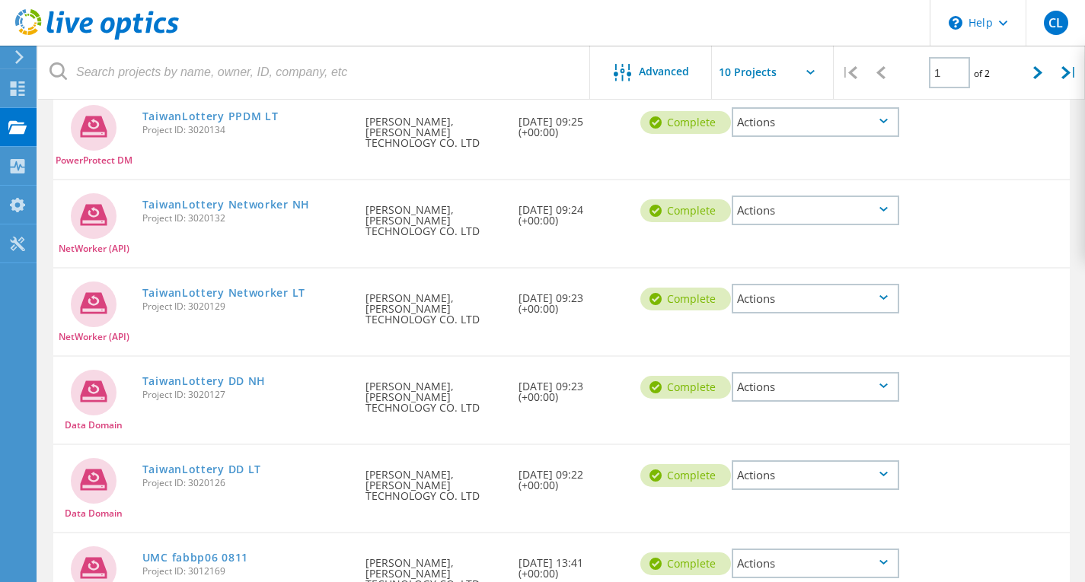
scroll to position [279, 0]
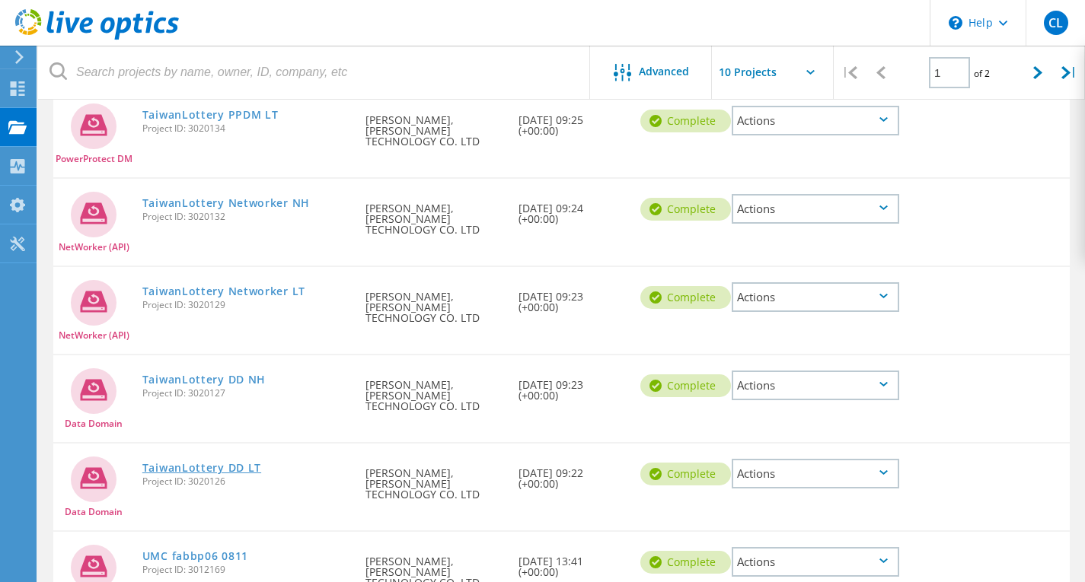
click at [209, 463] on link "TaiwanLottery DD LT" at bounding box center [201, 468] width 119 height 11
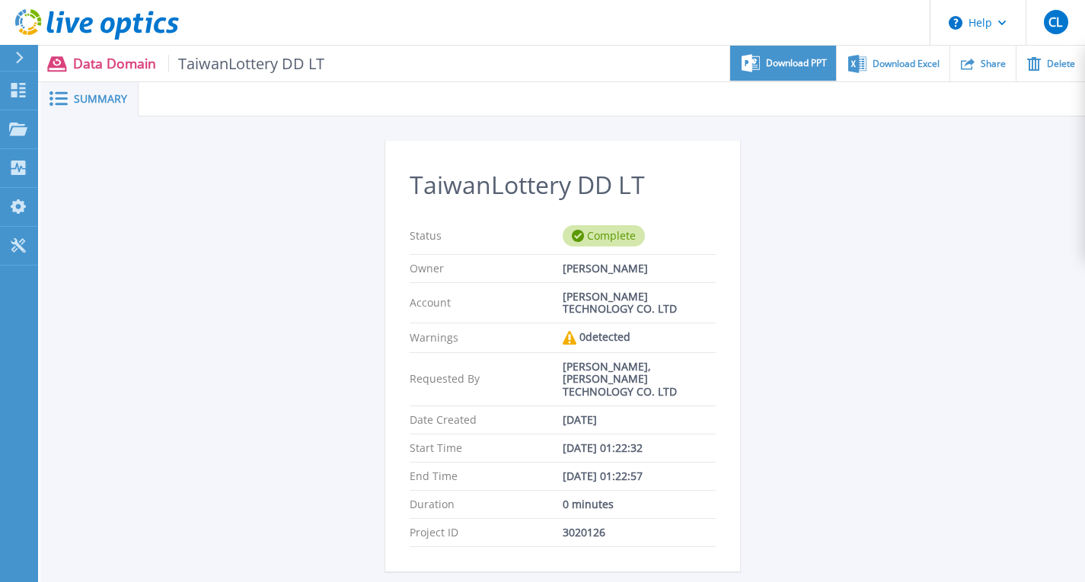
click at [763, 74] on div "Download PPT" at bounding box center [783, 64] width 106 height 36
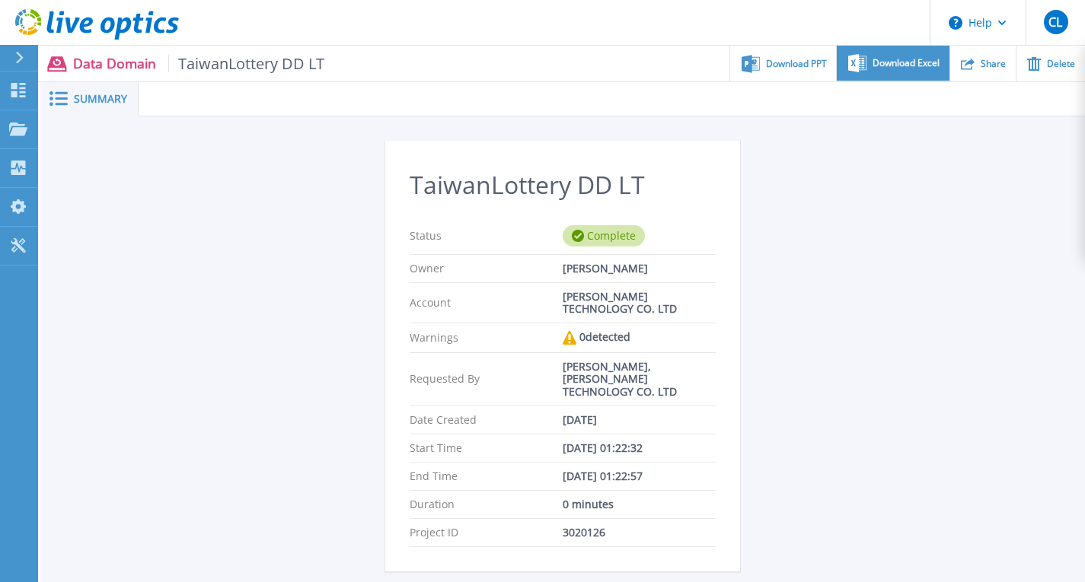
click at [888, 50] on div "Download Excel" at bounding box center [893, 64] width 112 height 36
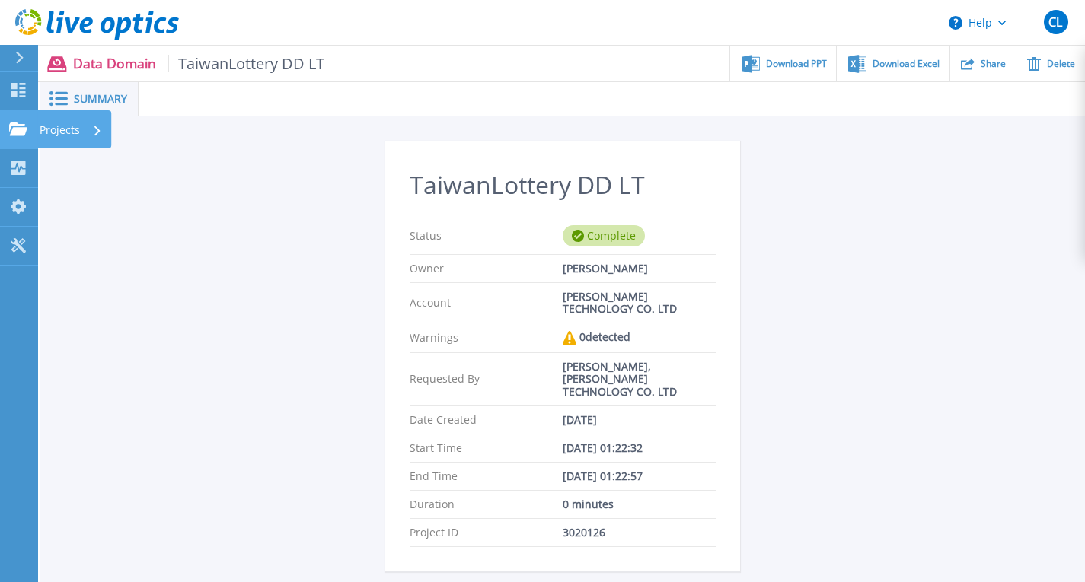
click at [64, 122] on p "Projects" at bounding box center [60, 130] width 40 height 40
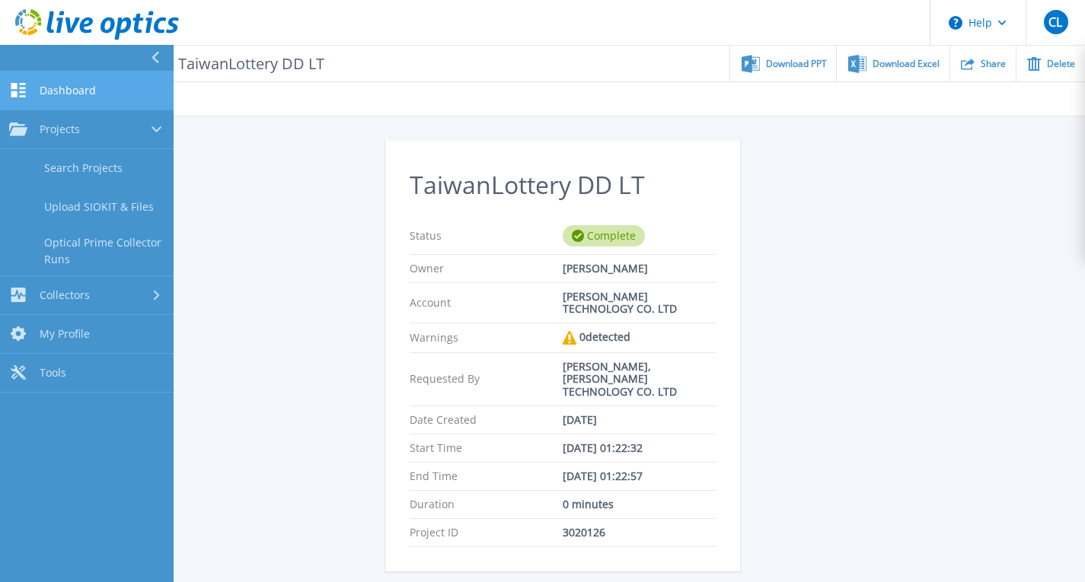
click at [88, 90] on span "Dashboard" at bounding box center [68, 91] width 56 height 14
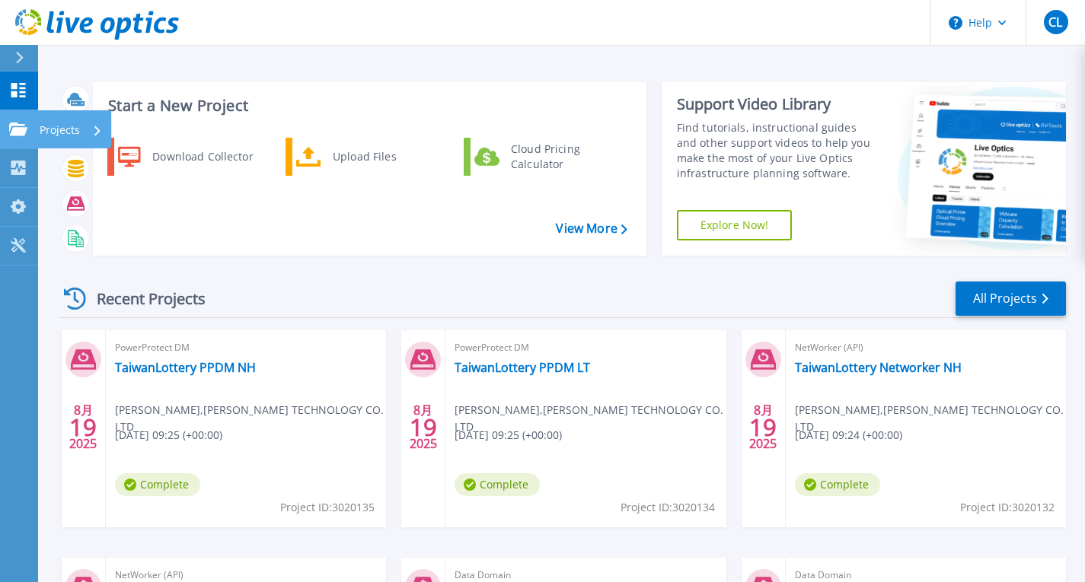
click at [62, 134] on p "Projects" at bounding box center [60, 130] width 40 height 40
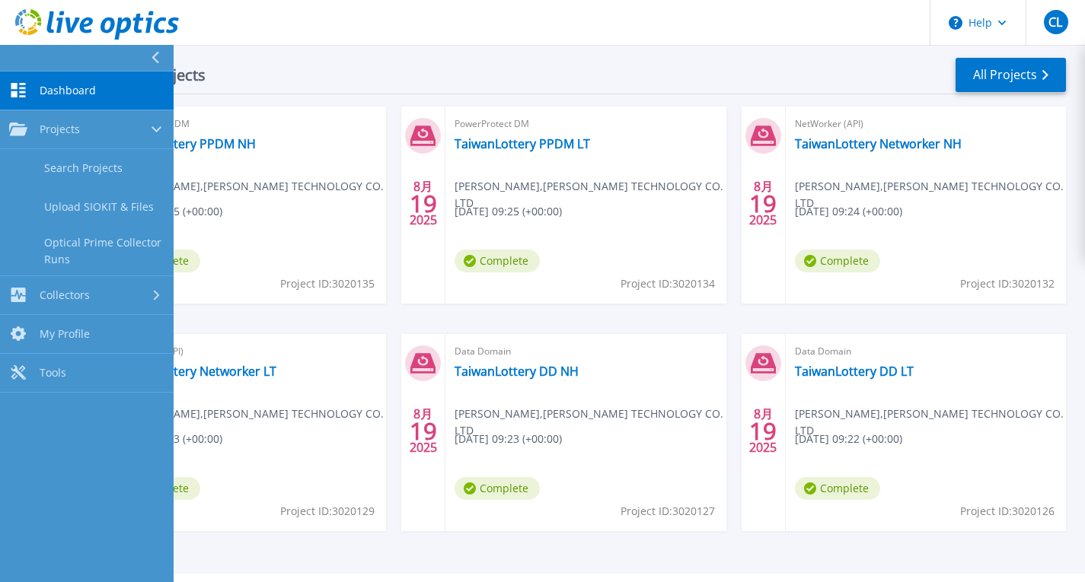
scroll to position [261, 0]
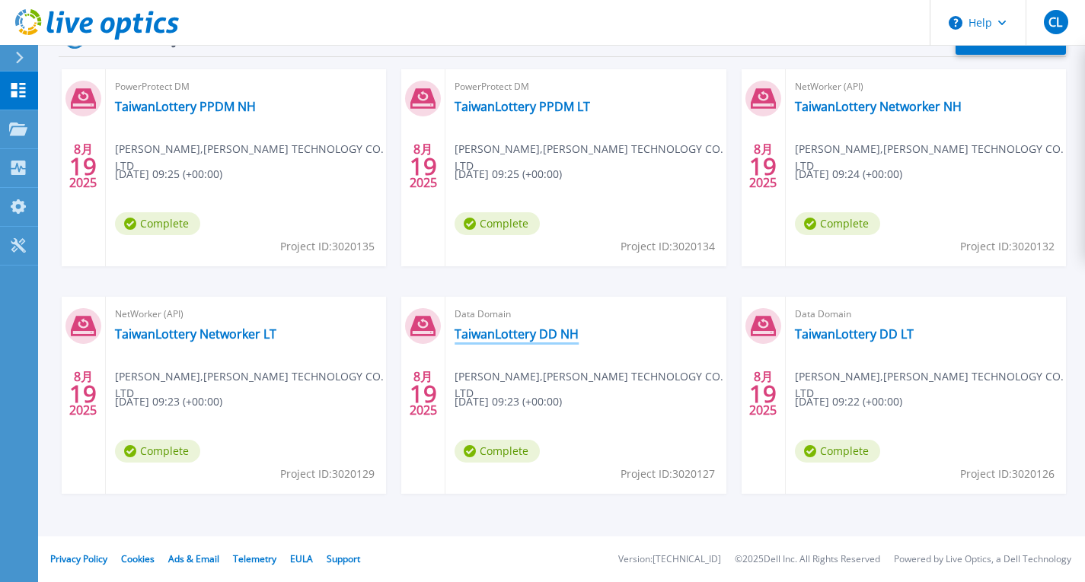
click at [525, 335] on link "TaiwanLottery DD NH" at bounding box center [516, 334] width 124 height 15
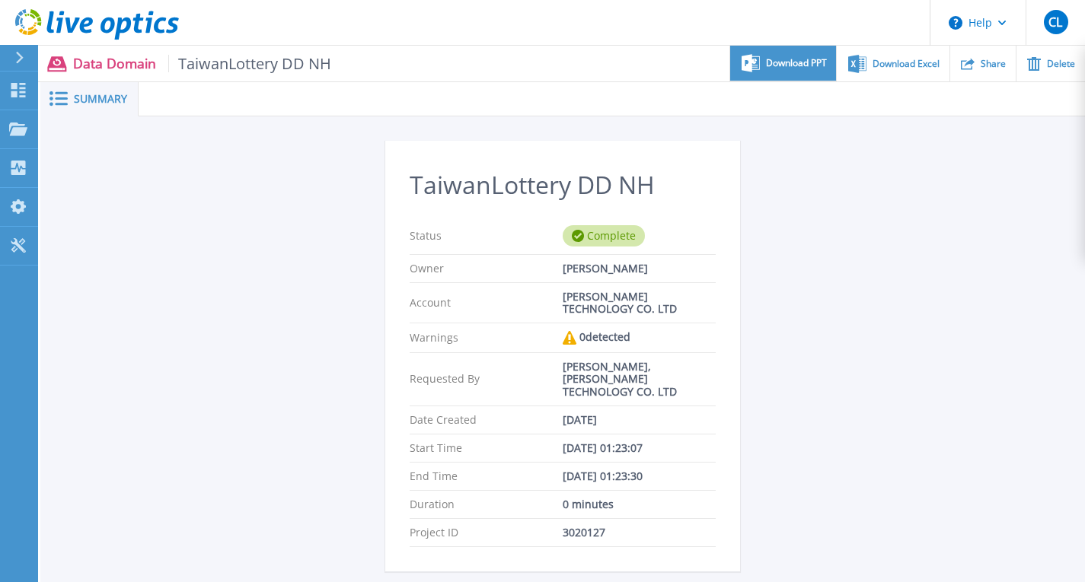
click at [787, 66] on span "Download PPT" at bounding box center [796, 63] width 61 height 9
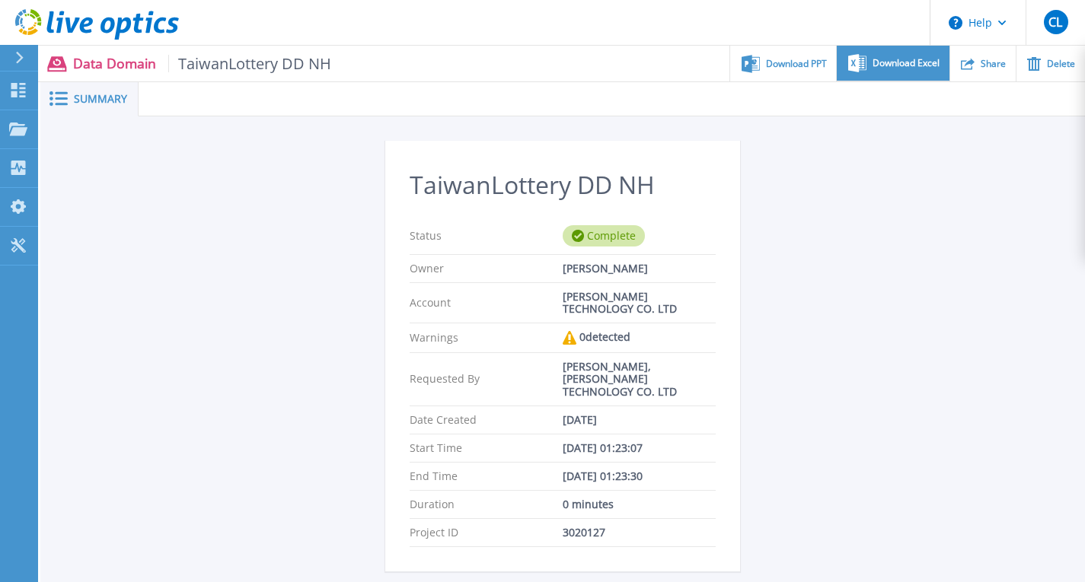
click at [883, 73] on div "Download Excel" at bounding box center [893, 64] width 112 height 36
click at [118, 56] on p "Data Domain TaiwanLottery DD NH" at bounding box center [202, 64] width 259 height 18
click at [84, 97] on span "Summary" at bounding box center [100, 99] width 53 height 11
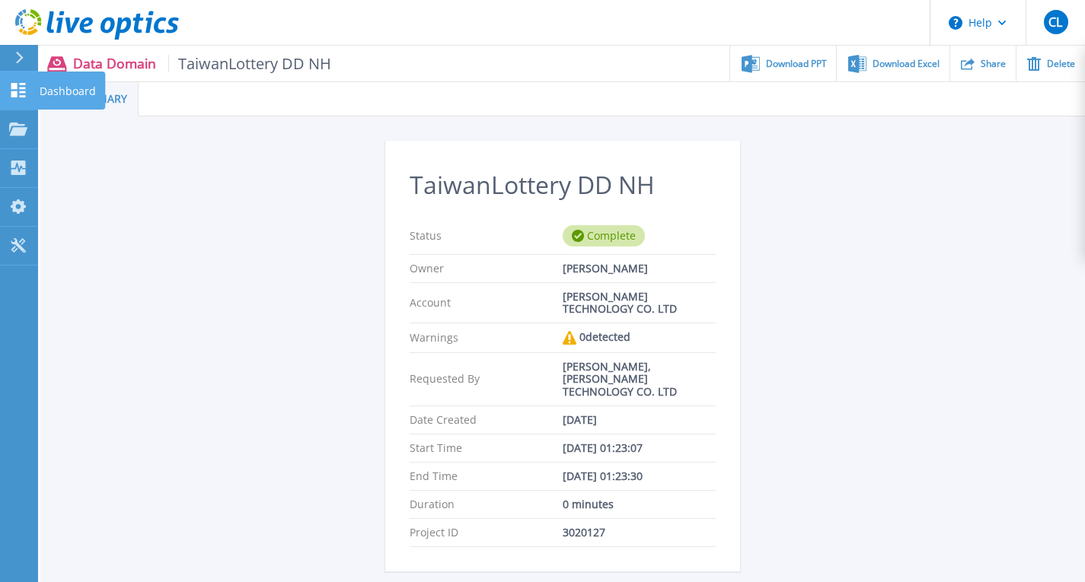
click at [12, 85] on icon at bounding box center [18, 90] width 14 height 14
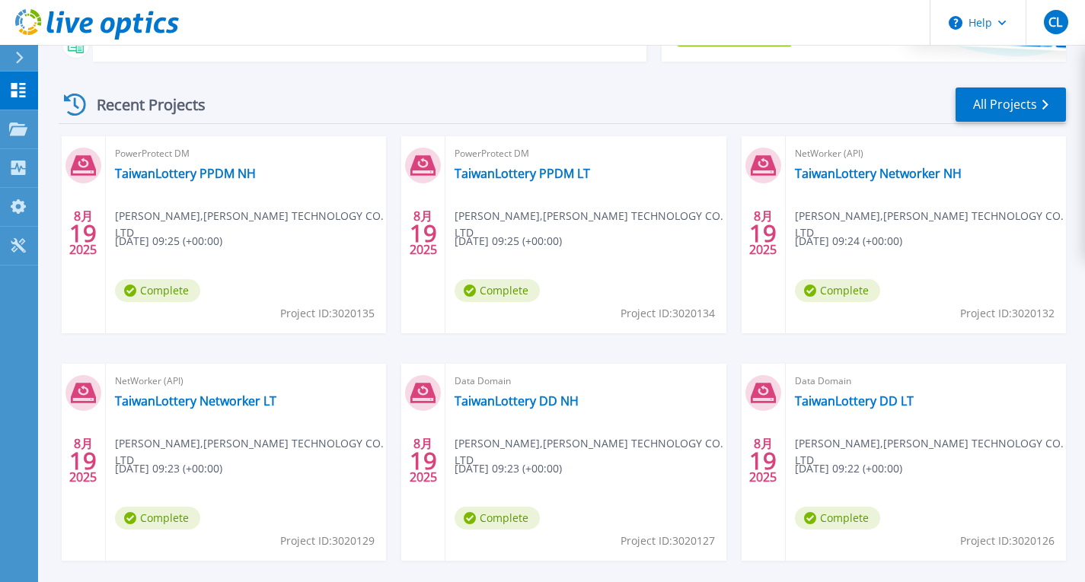
scroll to position [195, 0]
click at [234, 397] on link "TaiwanLottery Networker LT" at bounding box center [195, 400] width 161 height 15
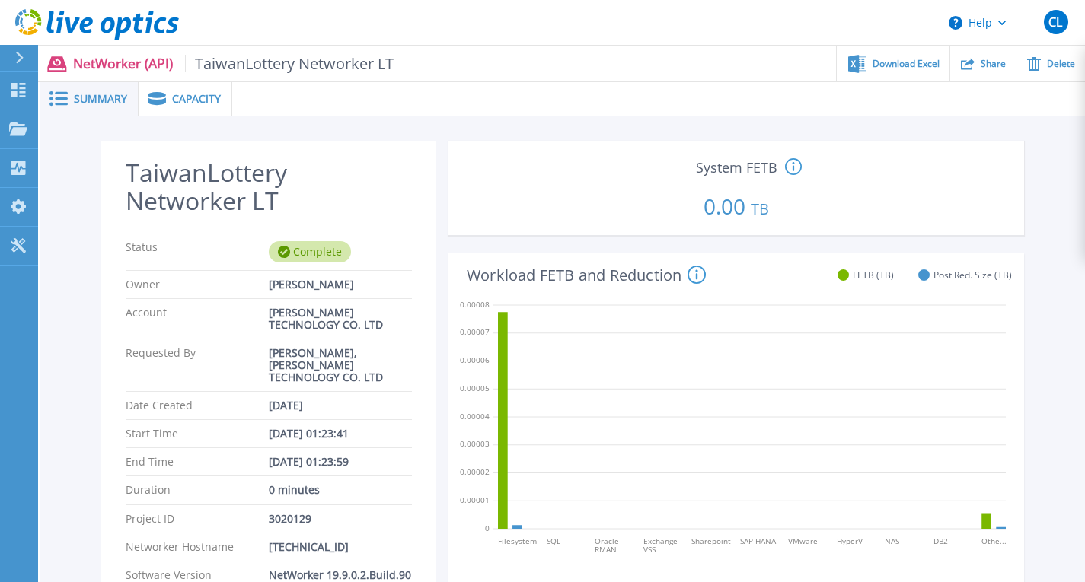
click at [177, 94] on span "Capacity" at bounding box center [196, 99] width 49 height 11
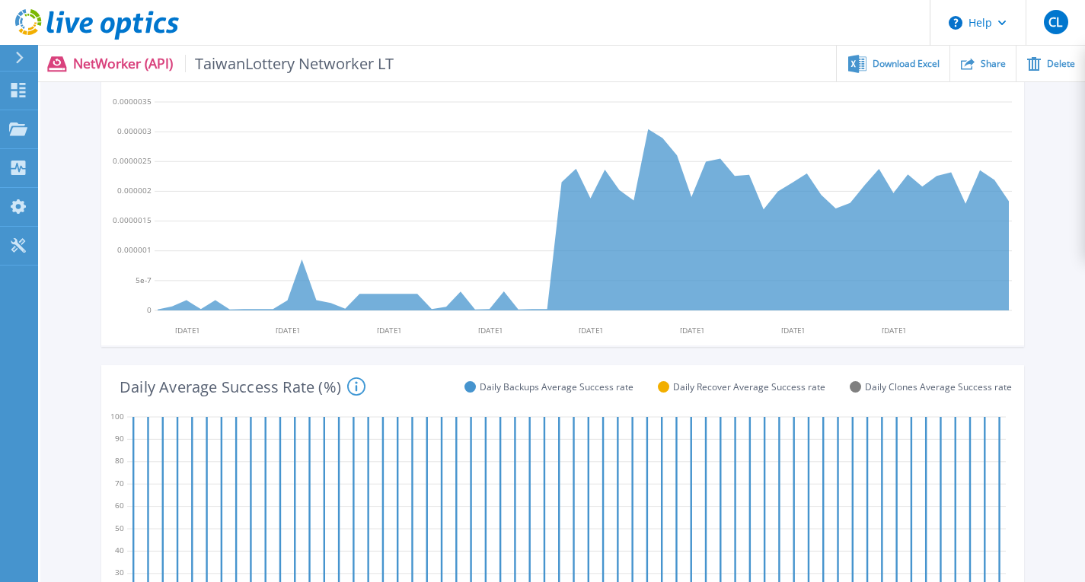
scroll to position [387, 0]
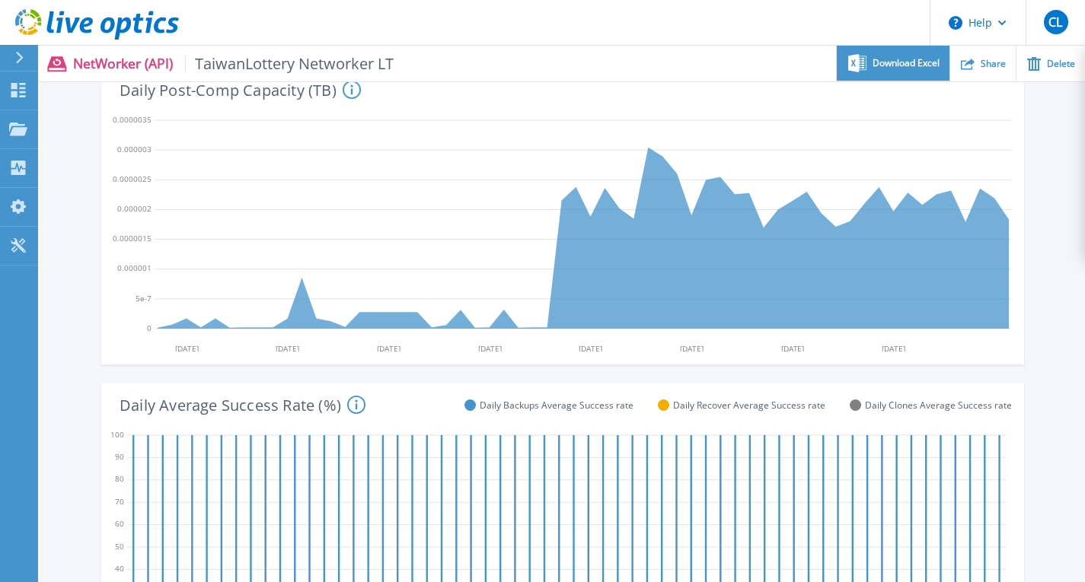
click at [877, 56] on div "Download Excel" at bounding box center [893, 64] width 112 height 36
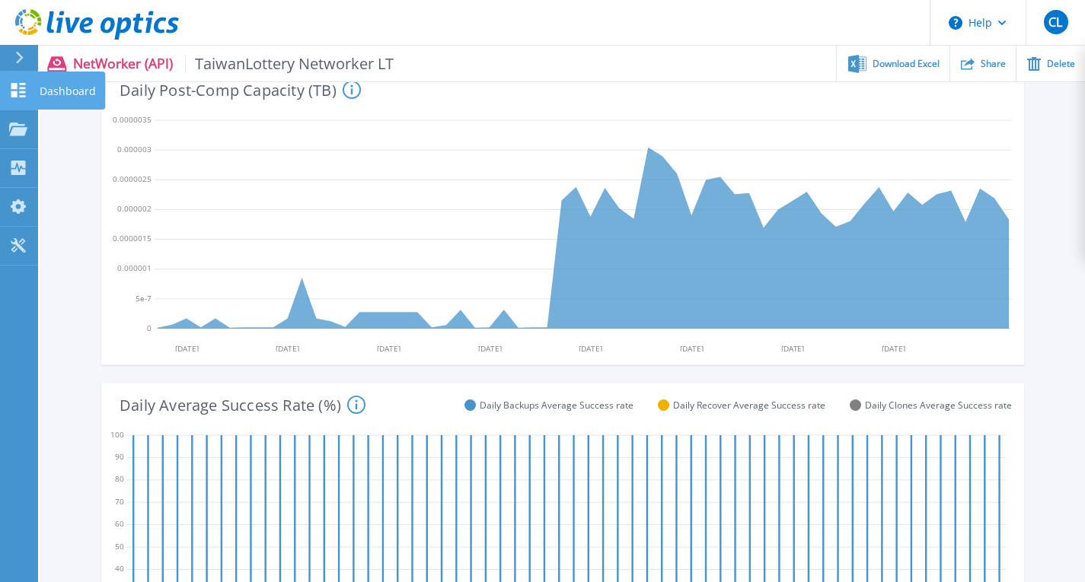
click at [72, 93] on p "Dashboard" at bounding box center [68, 92] width 56 height 40
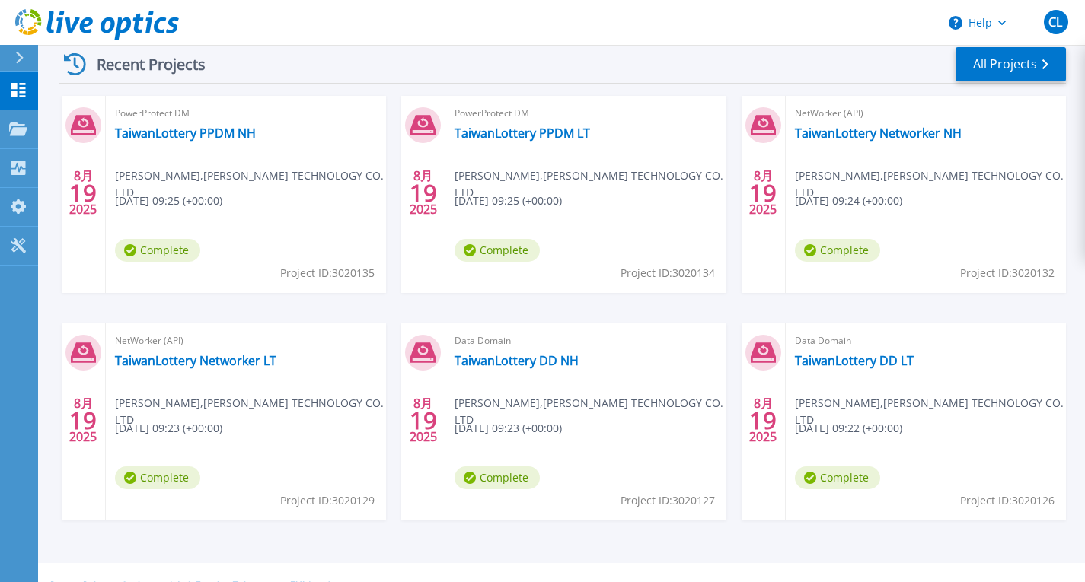
scroll to position [261, 0]
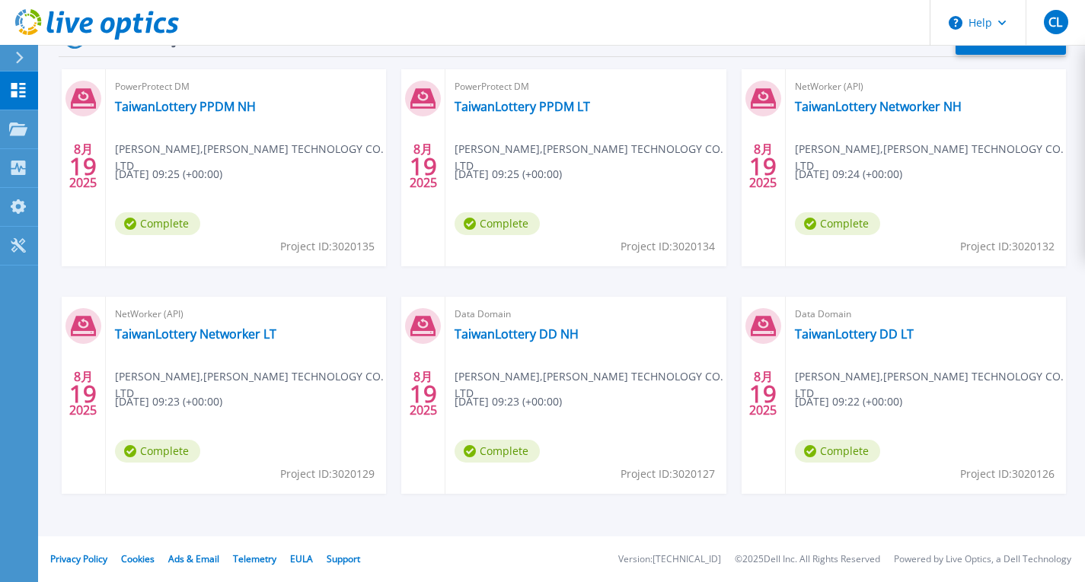
click at [200, 220] on span "Complete" at bounding box center [157, 223] width 85 height 23
click at [833, 110] on link "TaiwanLottery Networker NH" at bounding box center [878, 106] width 167 height 15
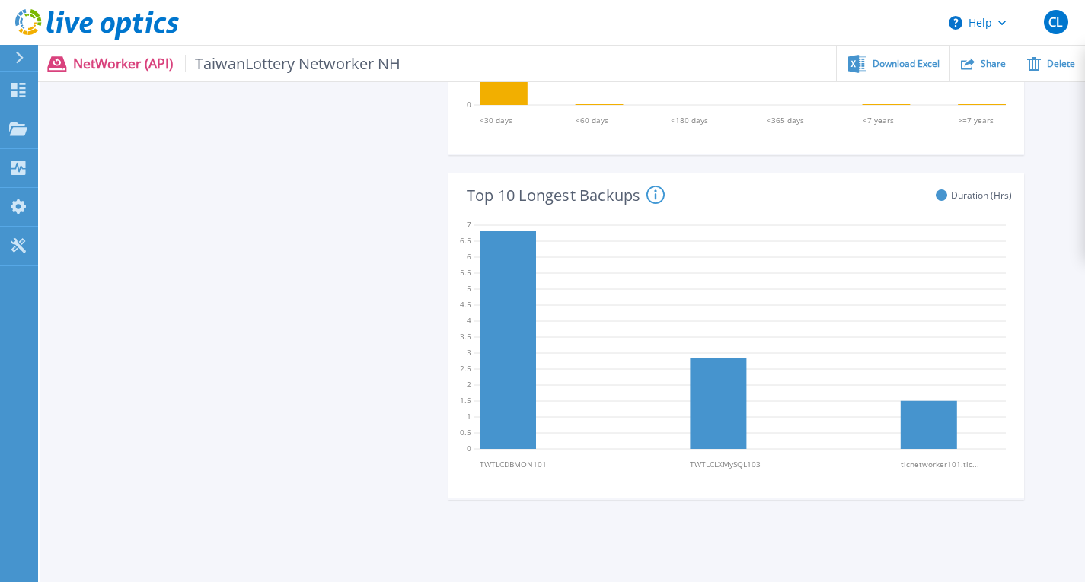
scroll to position [1195, 0]
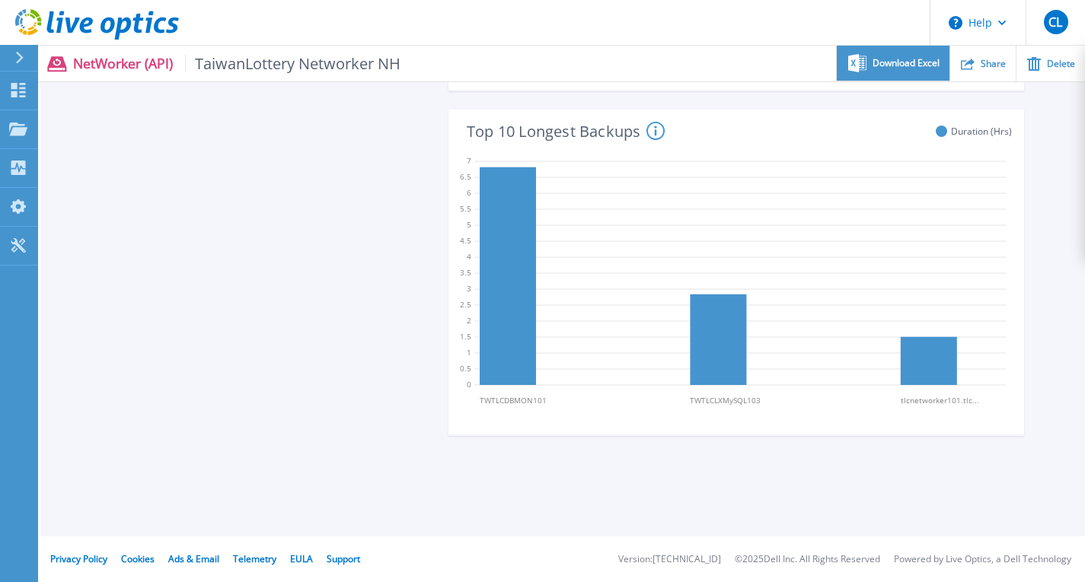
click at [900, 59] on span "Download Excel" at bounding box center [905, 63] width 67 height 9
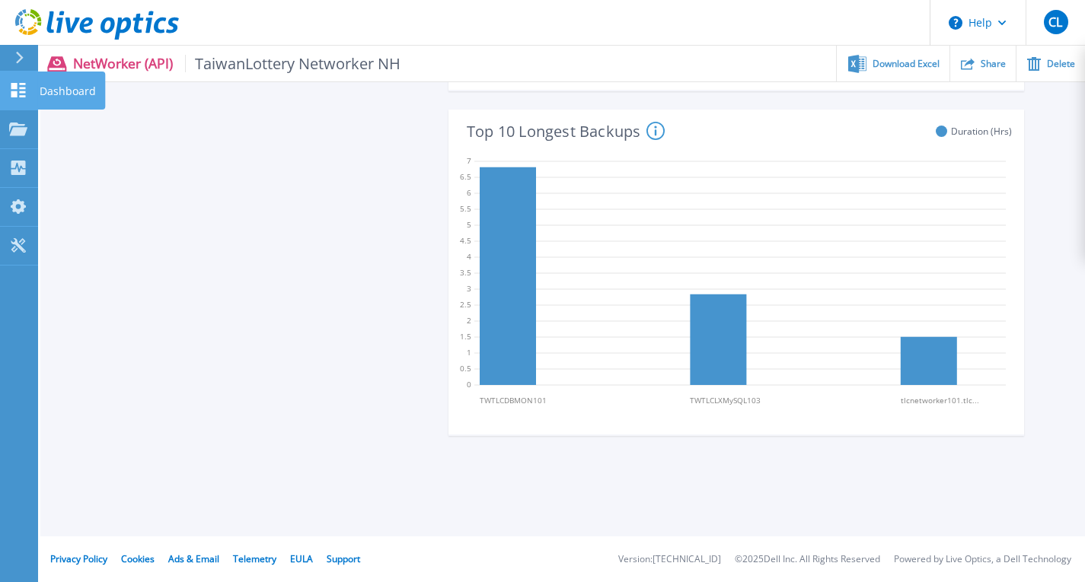
click at [7, 81] on link "Dashboard Dashboard" at bounding box center [19, 91] width 38 height 39
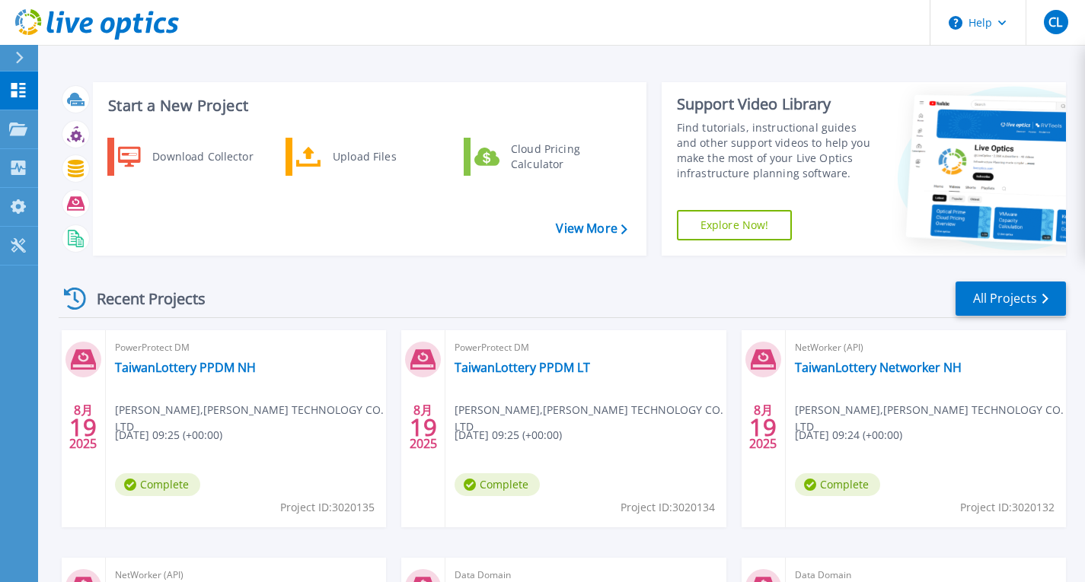
click at [502, 381] on div "PowerProtect DM TaiwanLottery PPDM LT Chih-Ching Lin , WEN WEI TECHNOLOGY CO. L…" at bounding box center [585, 428] width 280 height 197
click at [505, 372] on link "TaiwanLottery PPDM LT" at bounding box center [521, 367] width 135 height 15
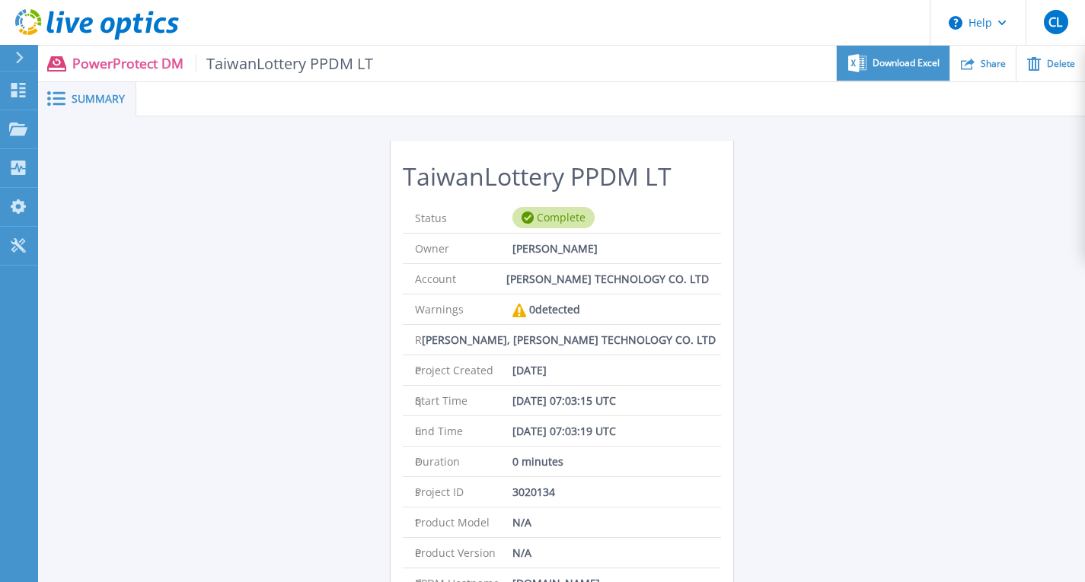
click at [881, 65] on span "Download Excel" at bounding box center [905, 63] width 67 height 9
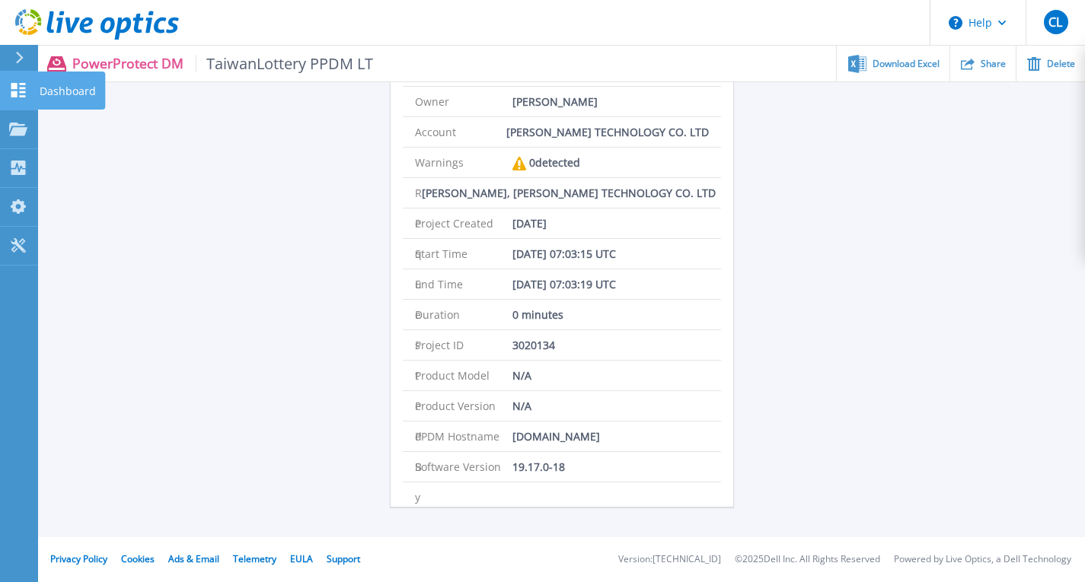
click at [30, 95] on link "Dashboard Dashboard" at bounding box center [19, 91] width 38 height 39
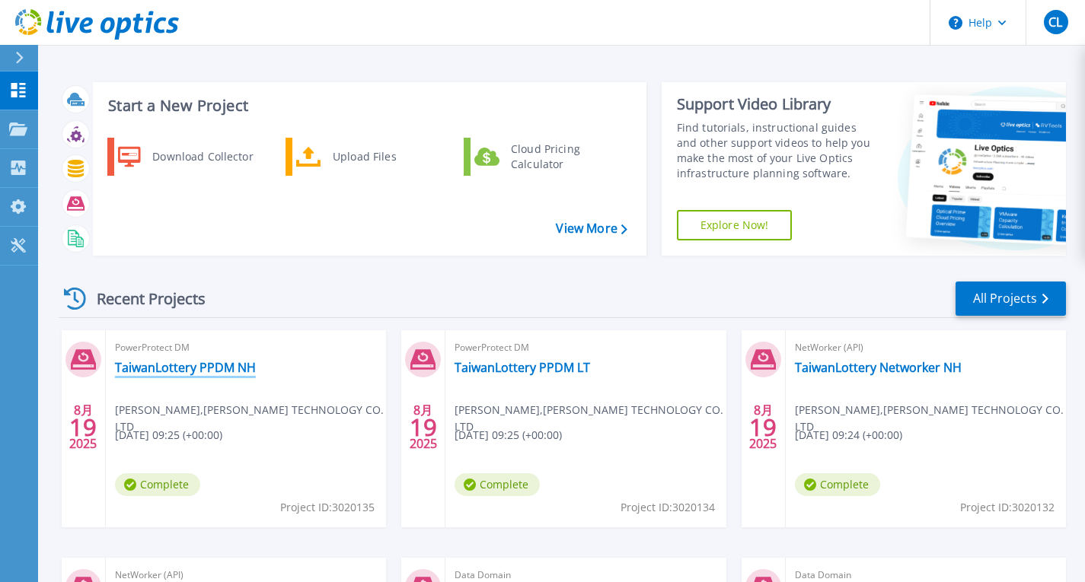
click at [215, 374] on link "TaiwanLottery PPDM NH" at bounding box center [185, 367] width 141 height 15
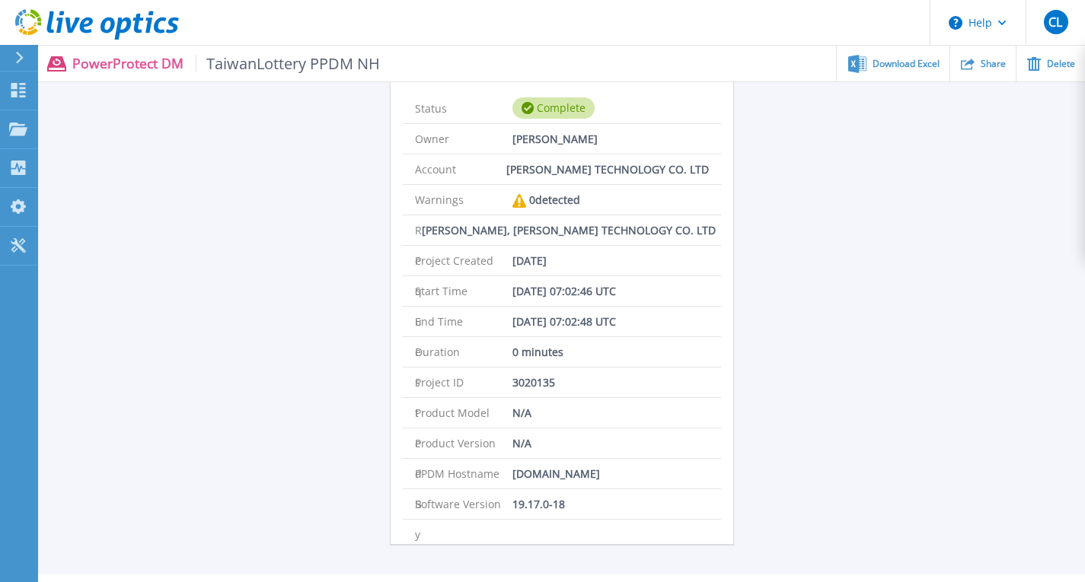
scroll to position [108, 0]
click at [894, 59] on span "Download Excel" at bounding box center [905, 63] width 67 height 9
click at [16, 85] on icon at bounding box center [18, 90] width 14 height 14
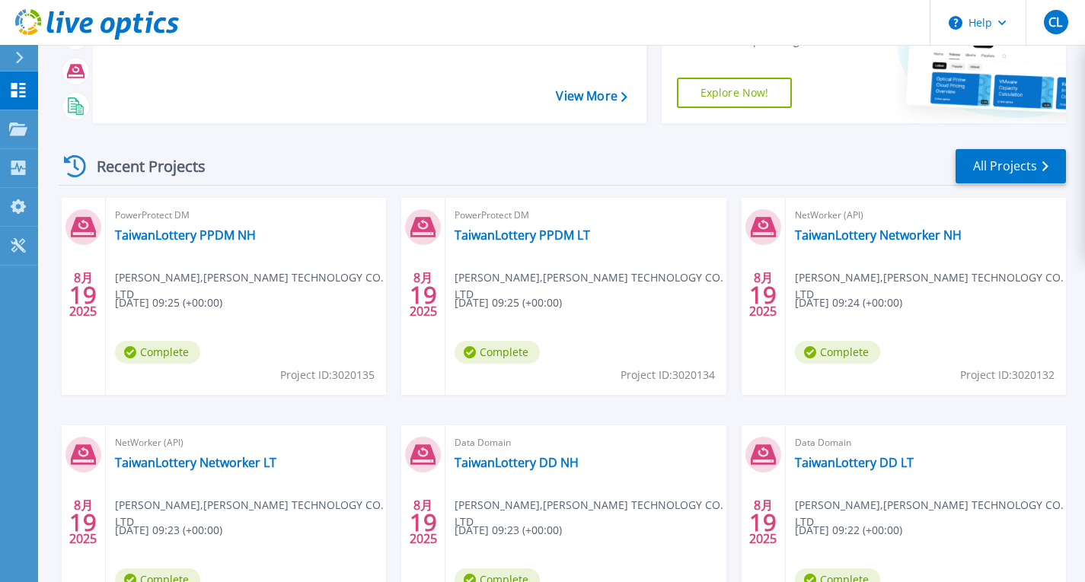
scroll to position [241, 0]
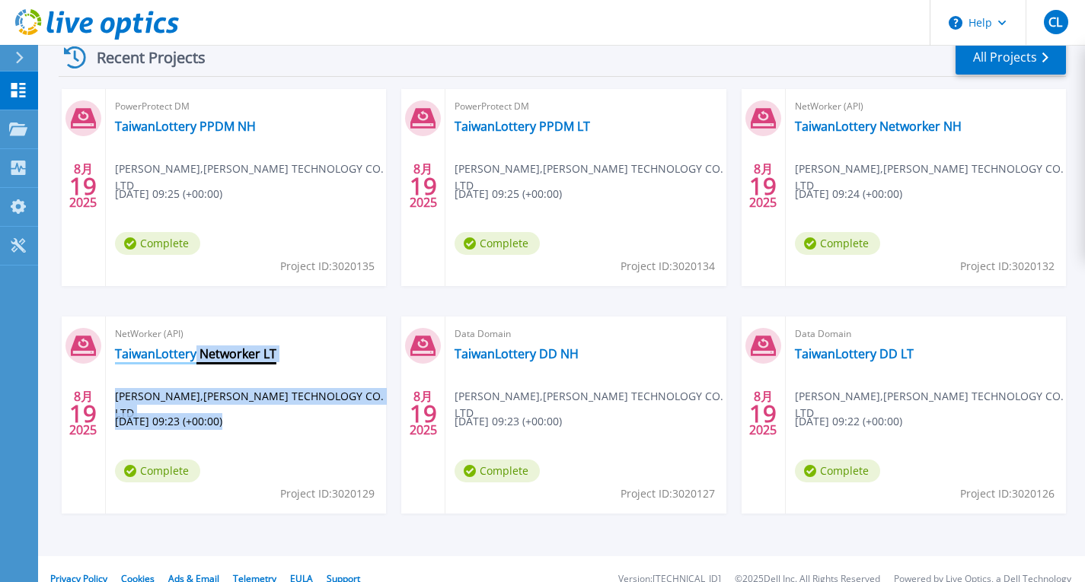
drag, startPoint x: 139, startPoint y: 473, endPoint x: 195, endPoint y: 349, distance: 136.3
click at [195, 349] on div "NetWorker (API) TaiwanLottery Networker LT Chih-Ching Lin , WEN WEI TECHNOLOGY …" at bounding box center [246, 415] width 280 height 197
click at [195, 349] on link "TaiwanLottery Networker LT" at bounding box center [195, 353] width 161 height 15
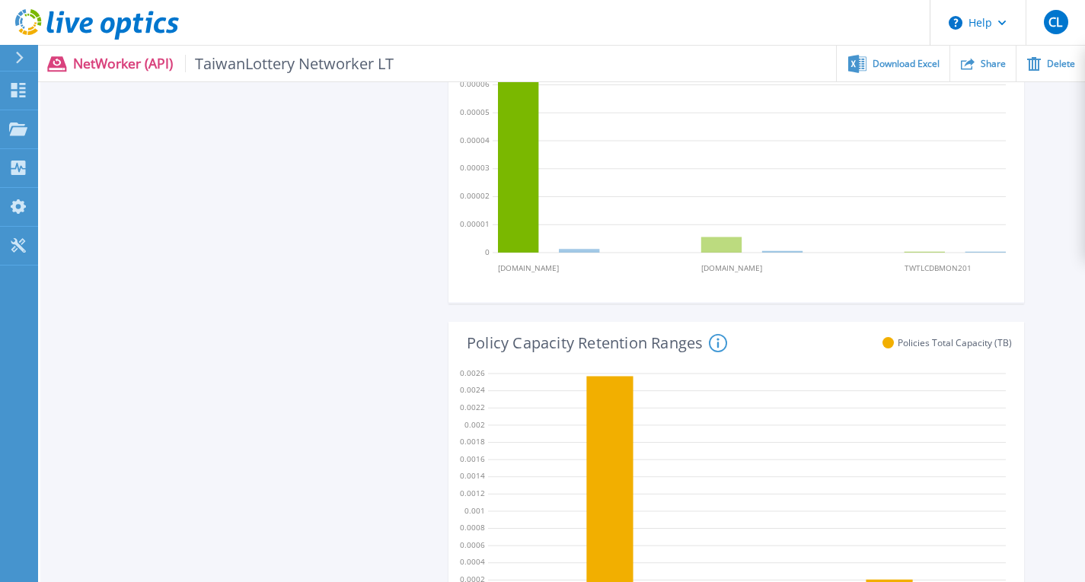
scroll to position [638, 0]
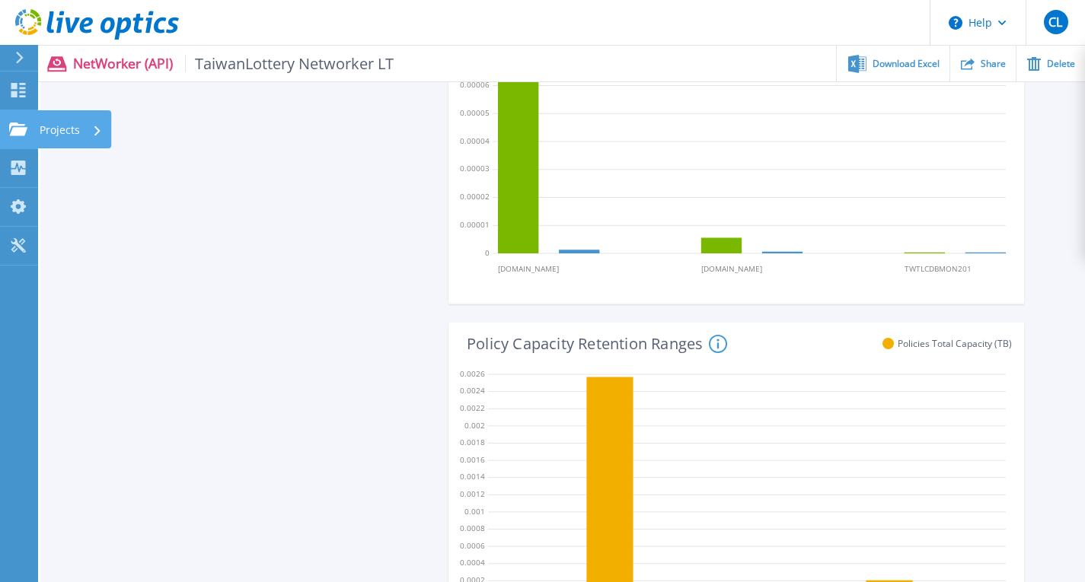
click at [18, 132] on icon at bounding box center [18, 129] width 18 height 13
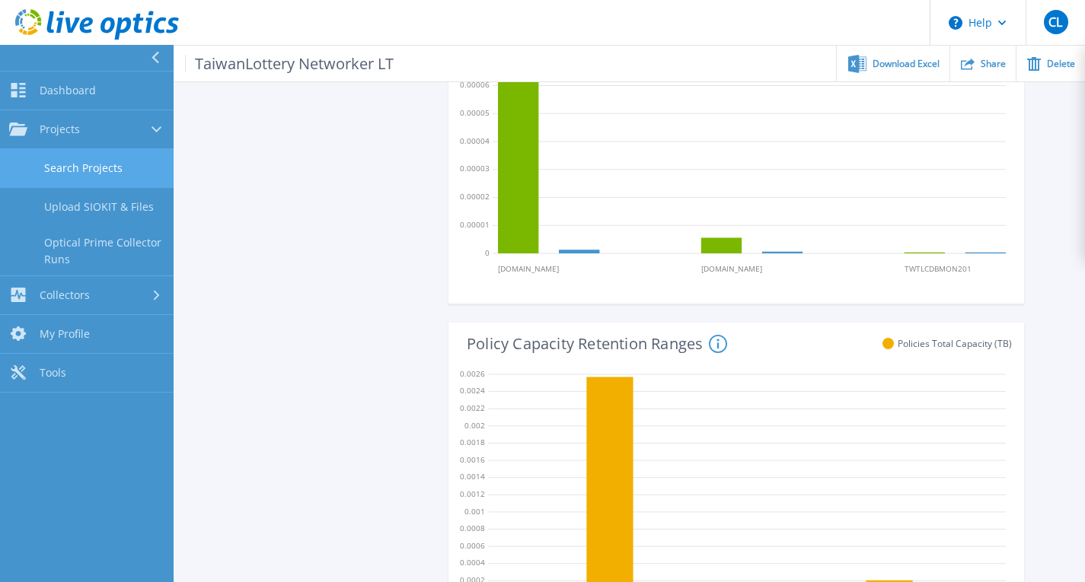
click at [98, 169] on link "Search Projects" at bounding box center [87, 168] width 174 height 39
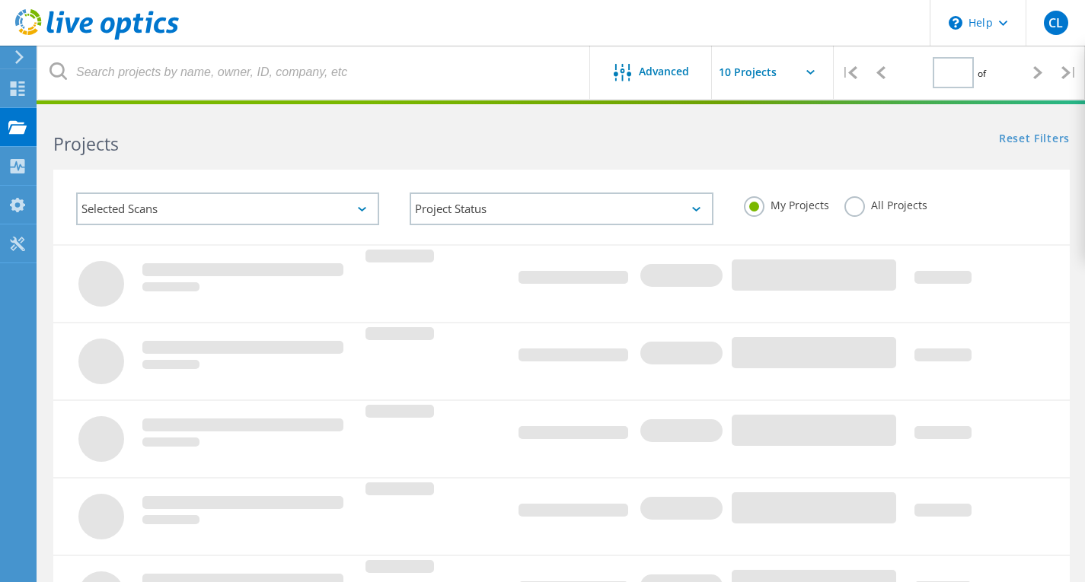
type input "1"
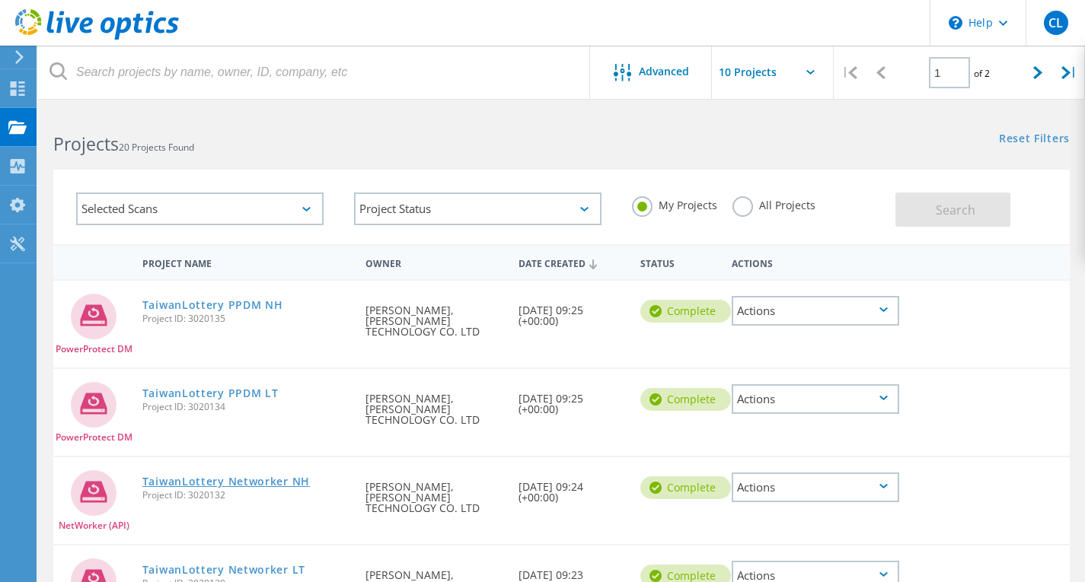
click at [272, 476] on link "TaiwanLottery Networker NH" at bounding box center [225, 481] width 167 height 11
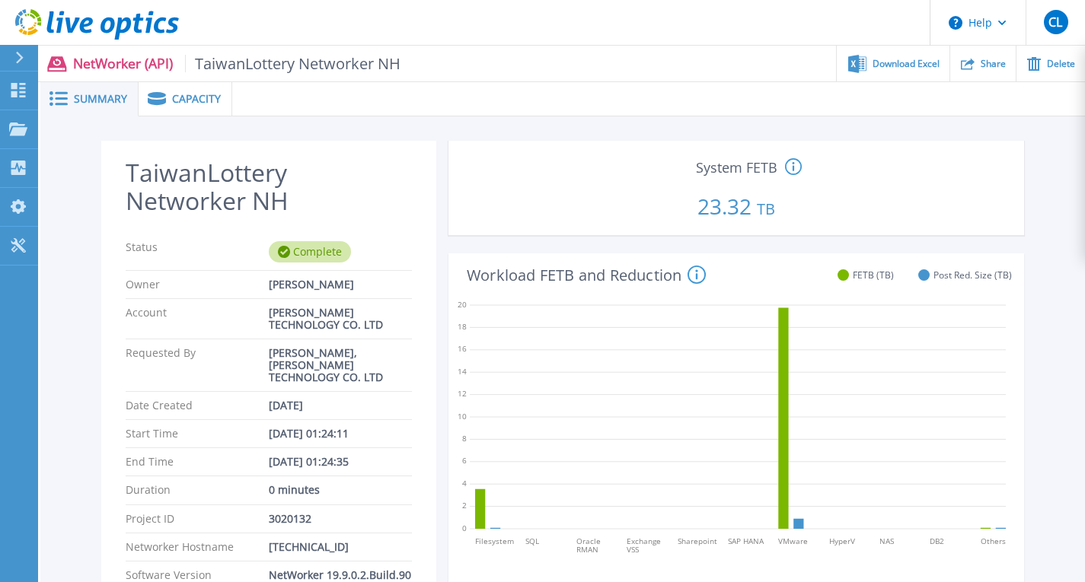
click at [193, 98] on span "Capacity" at bounding box center [196, 99] width 49 height 11
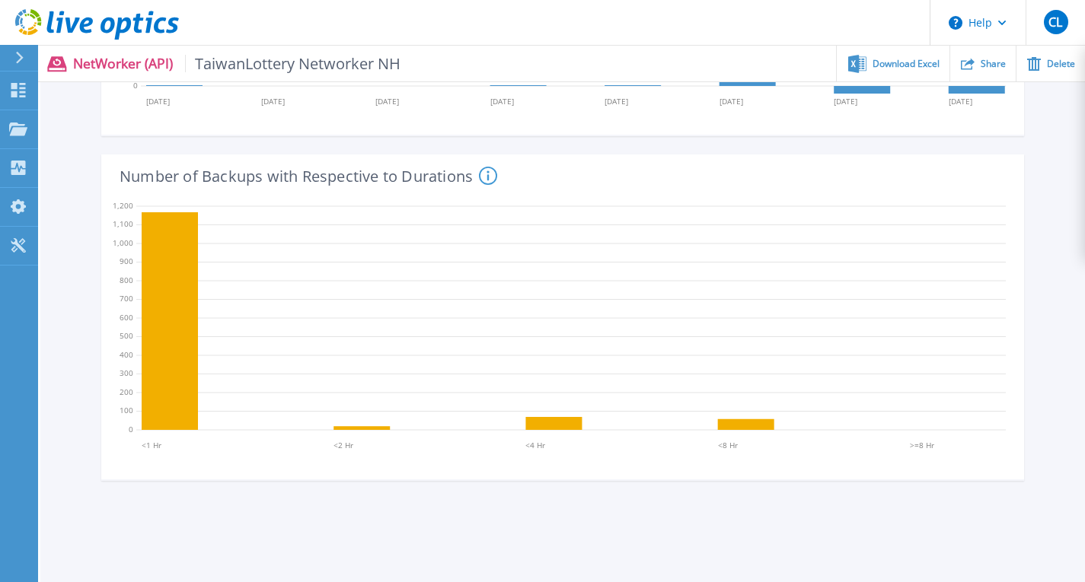
scroll to position [1373, 0]
